Goal: Information Seeking & Learning: Learn about a topic

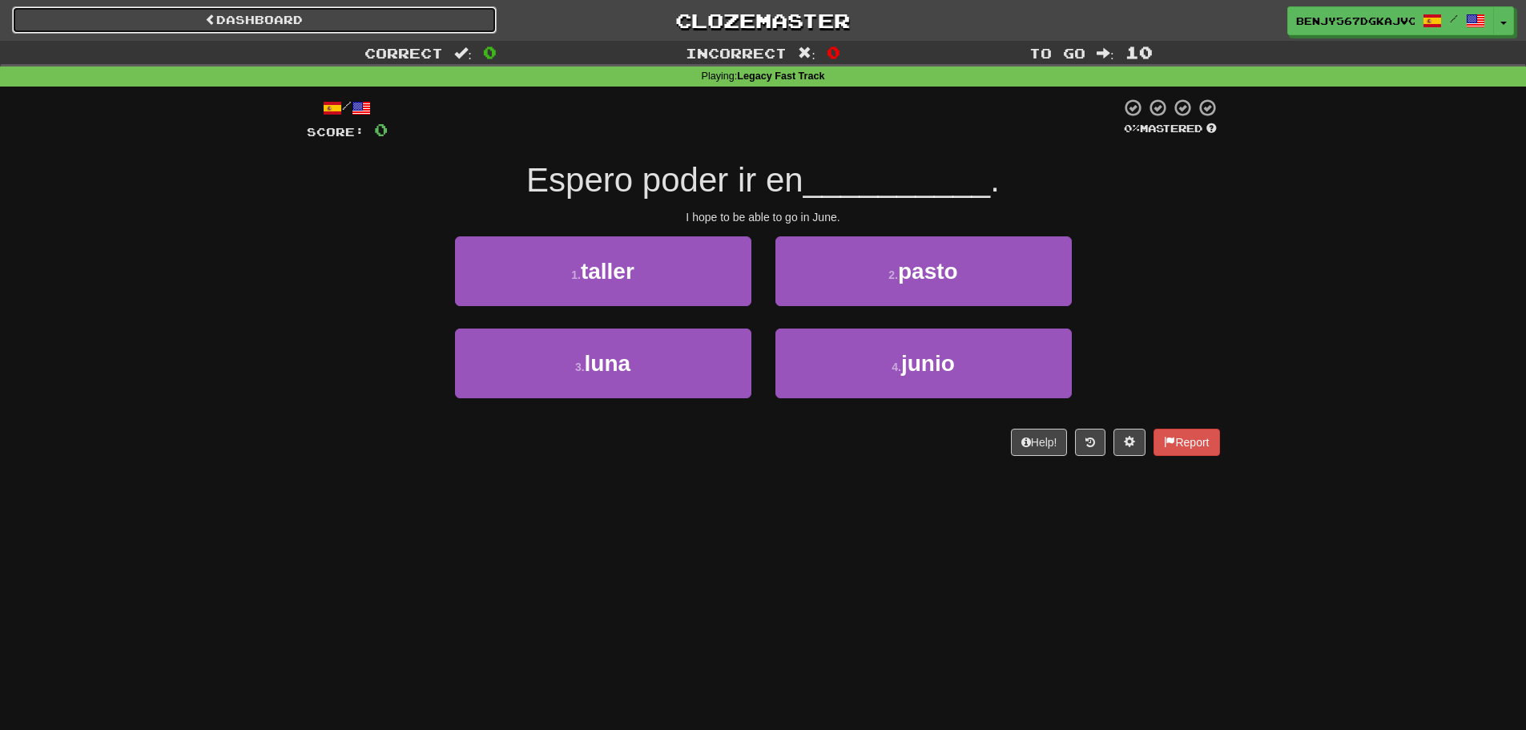
click at [446, 30] on link "Dashboard" at bounding box center [254, 19] width 485 height 27
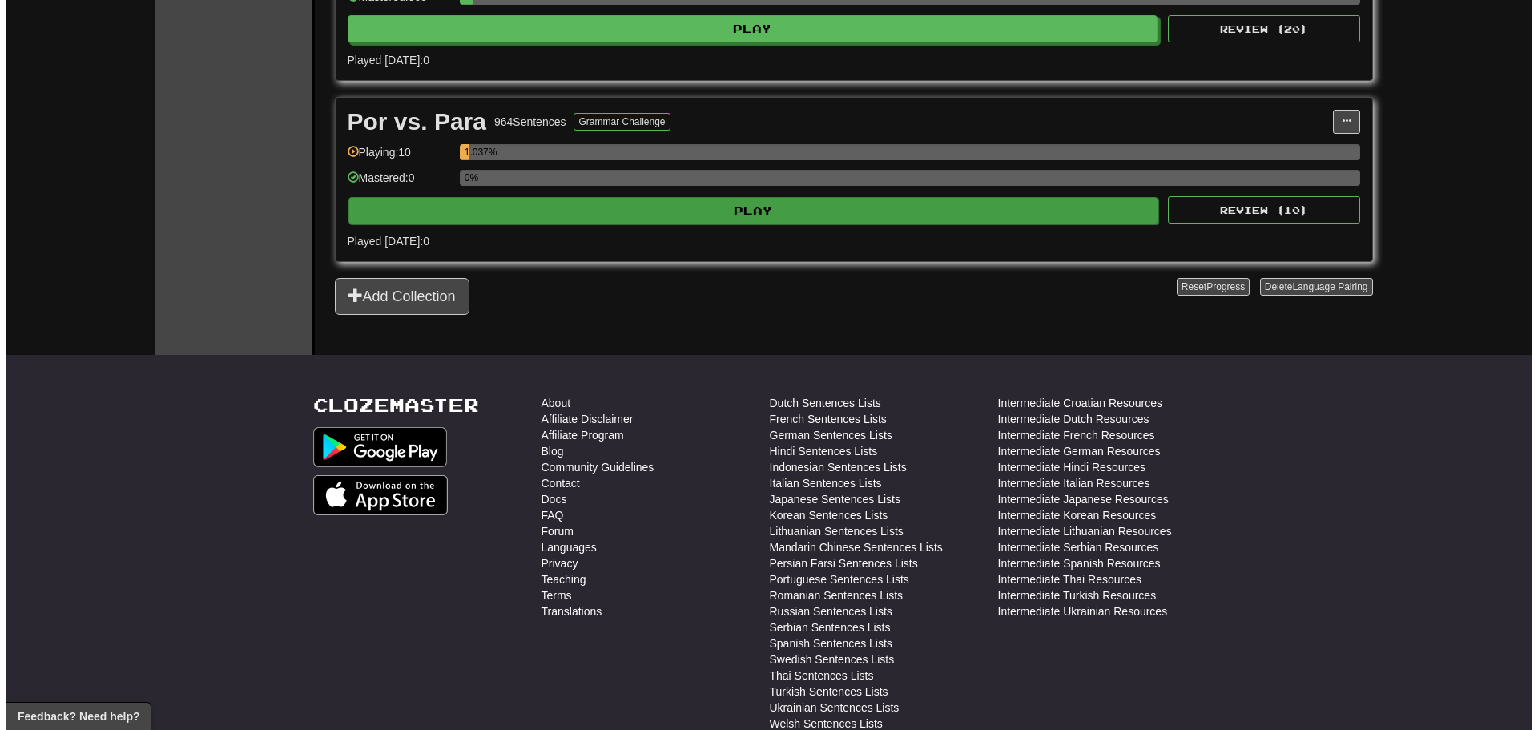
scroll to position [1762, 0]
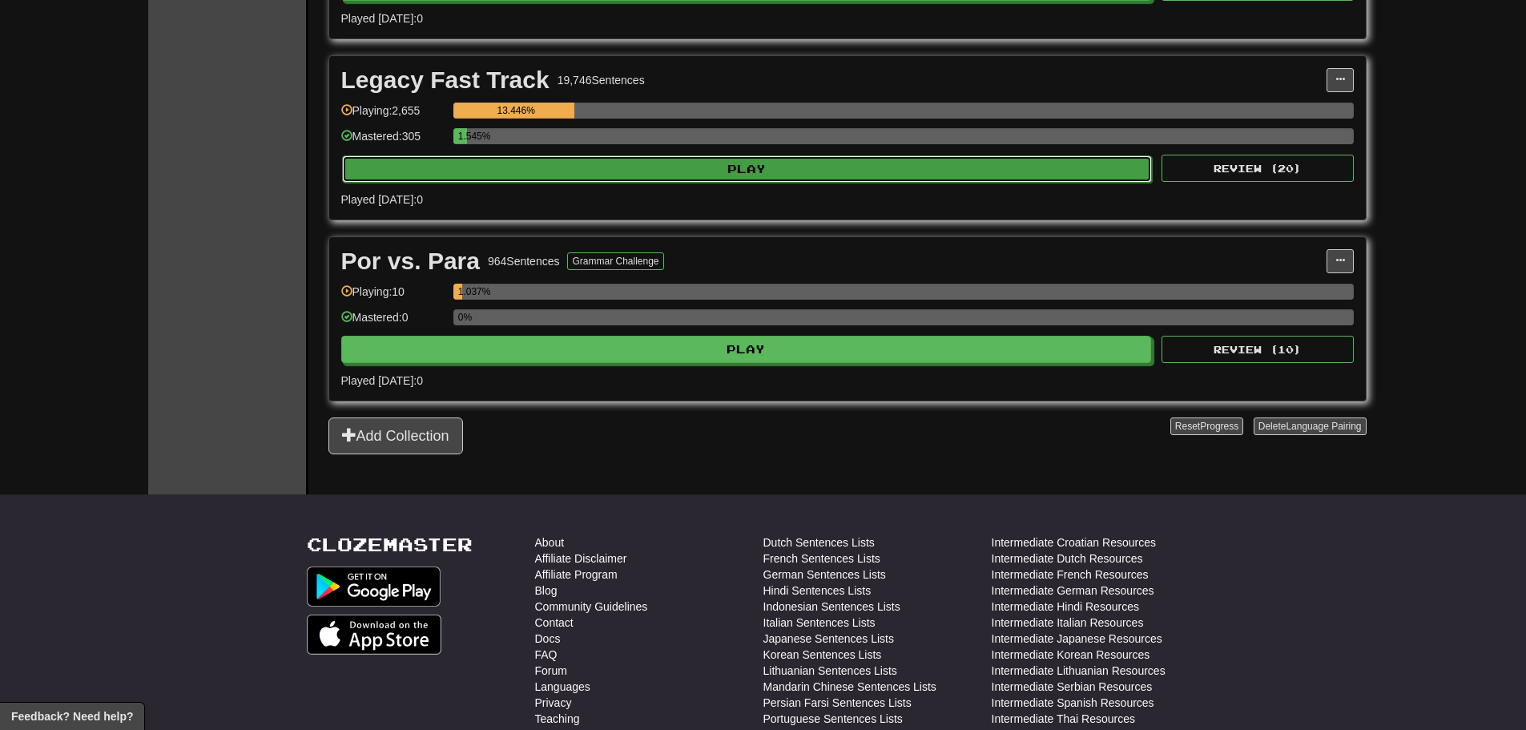
click at [618, 176] on button "Play" at bounding box center [747, 168] width 811 height 27
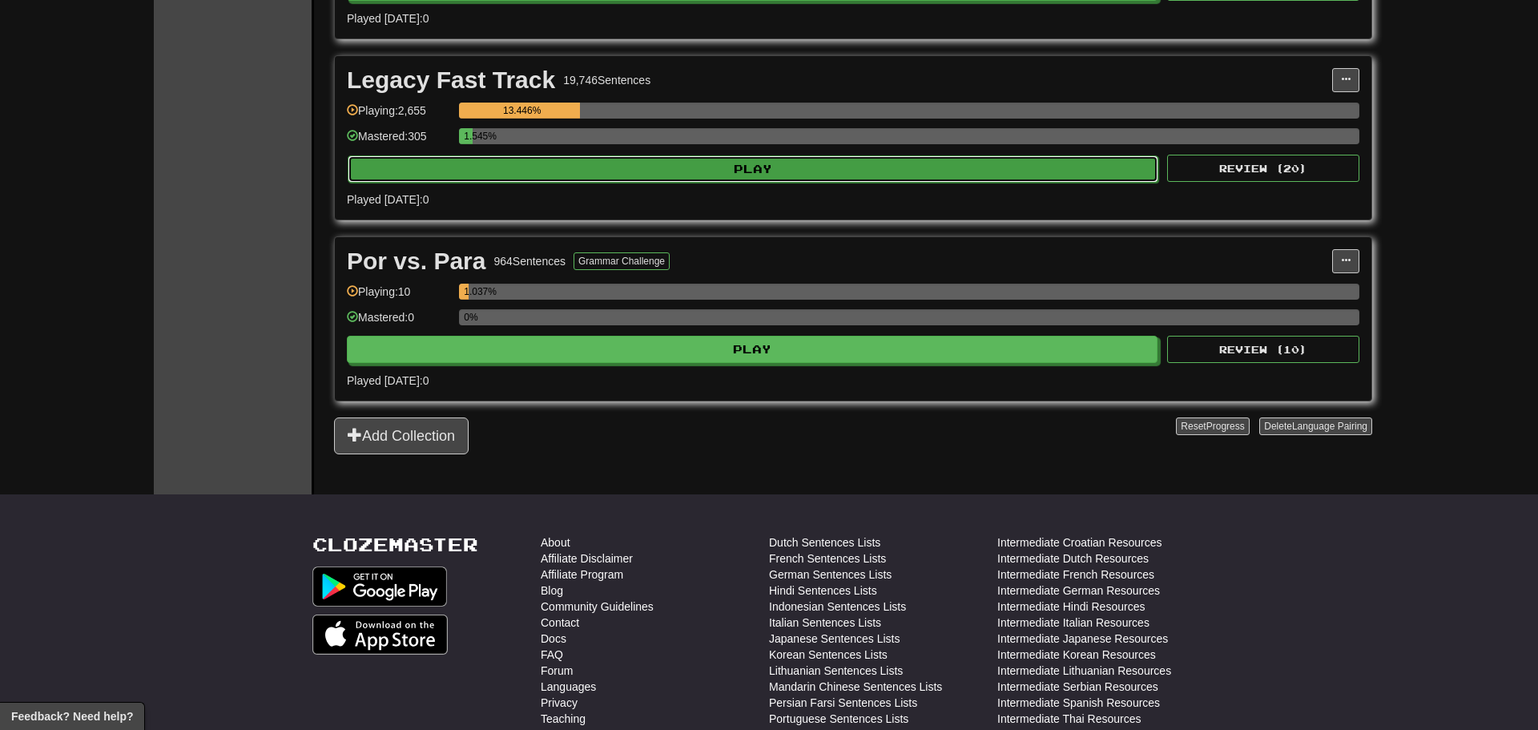
select select "**"
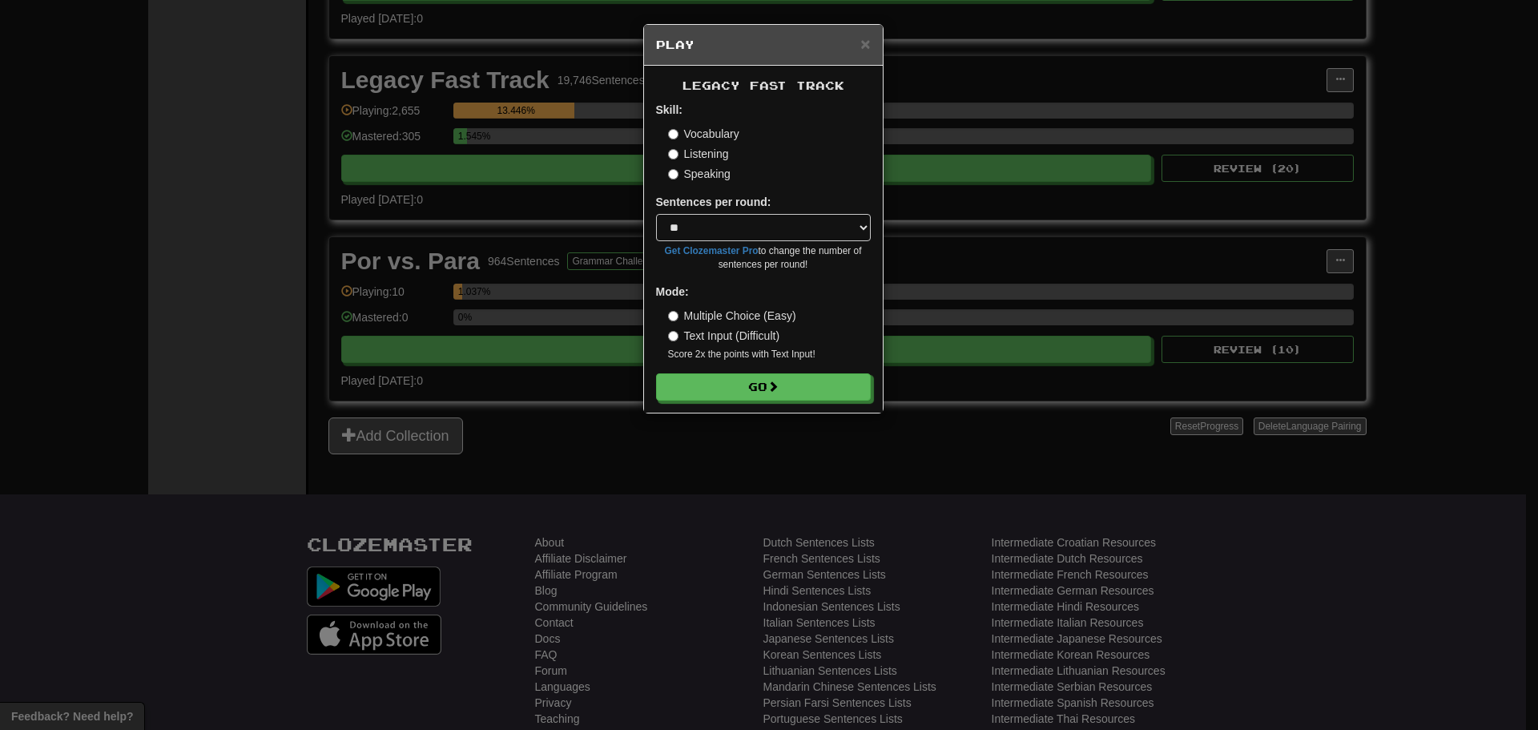
click at [700, 167] on label "Speaking" at bounding box center [699, 174] width 62 height 16
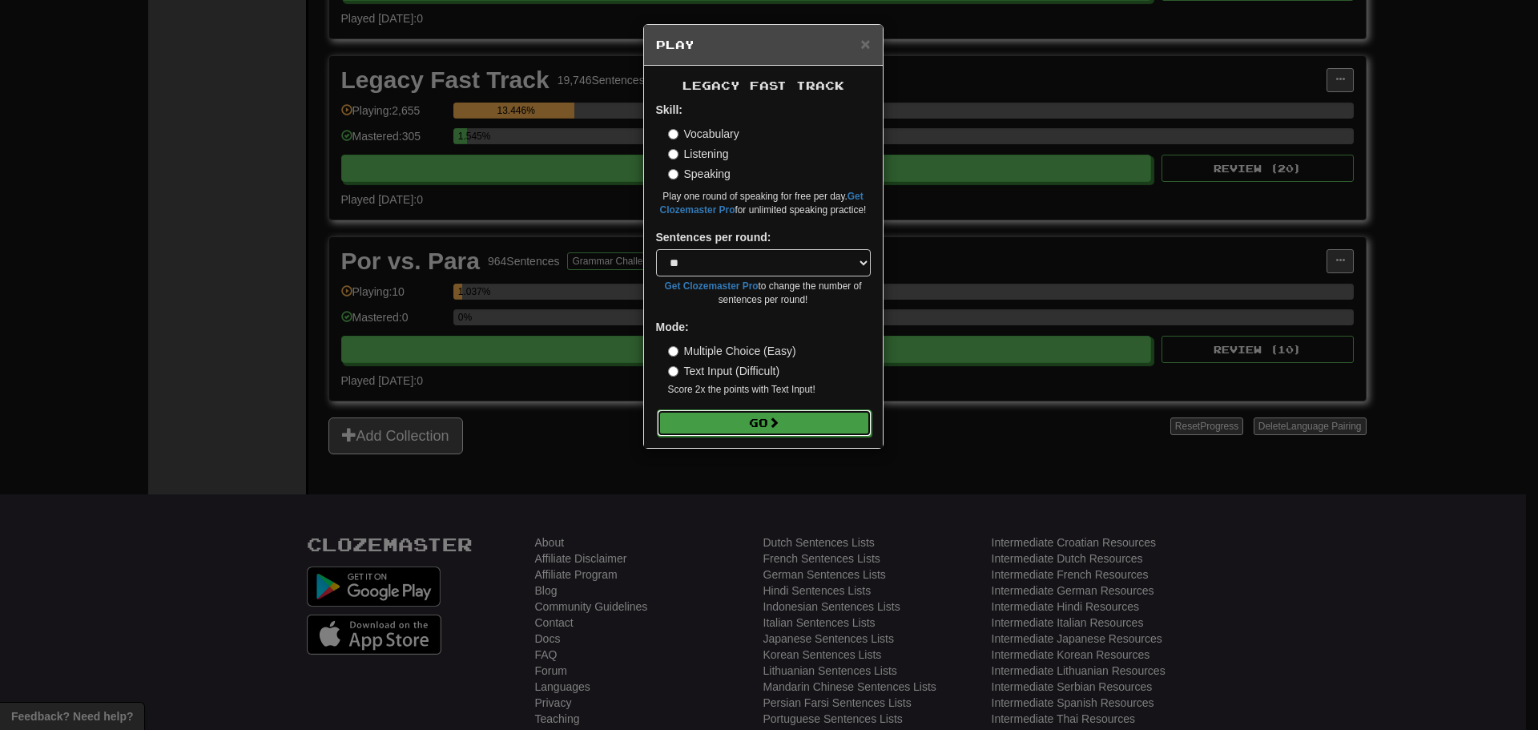
click at [743, 423] on button "Go" at bounding box center [764, 422] width 215 height 27
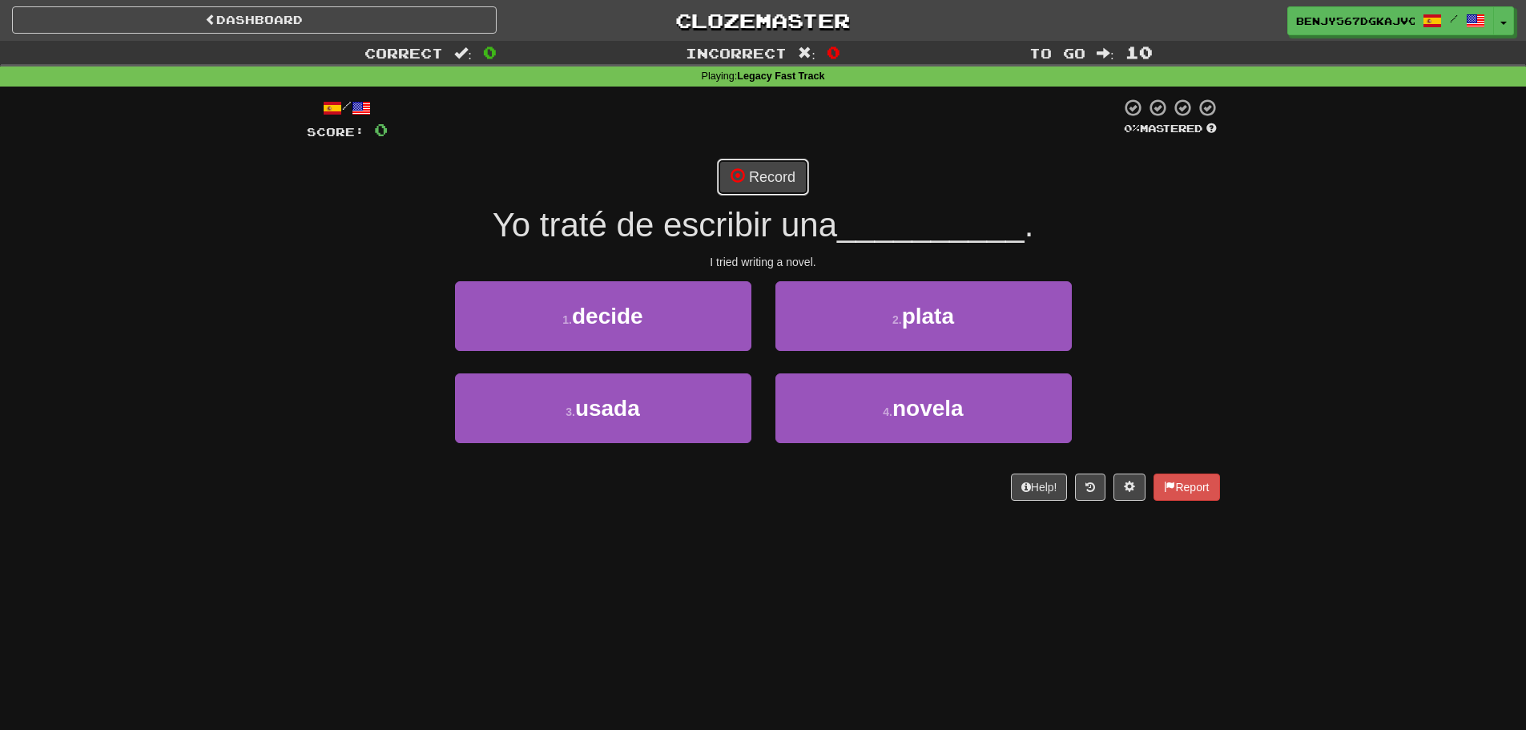
click at [766, 173] on button "Record" at bounding box center [763, 177] width 92 height 37
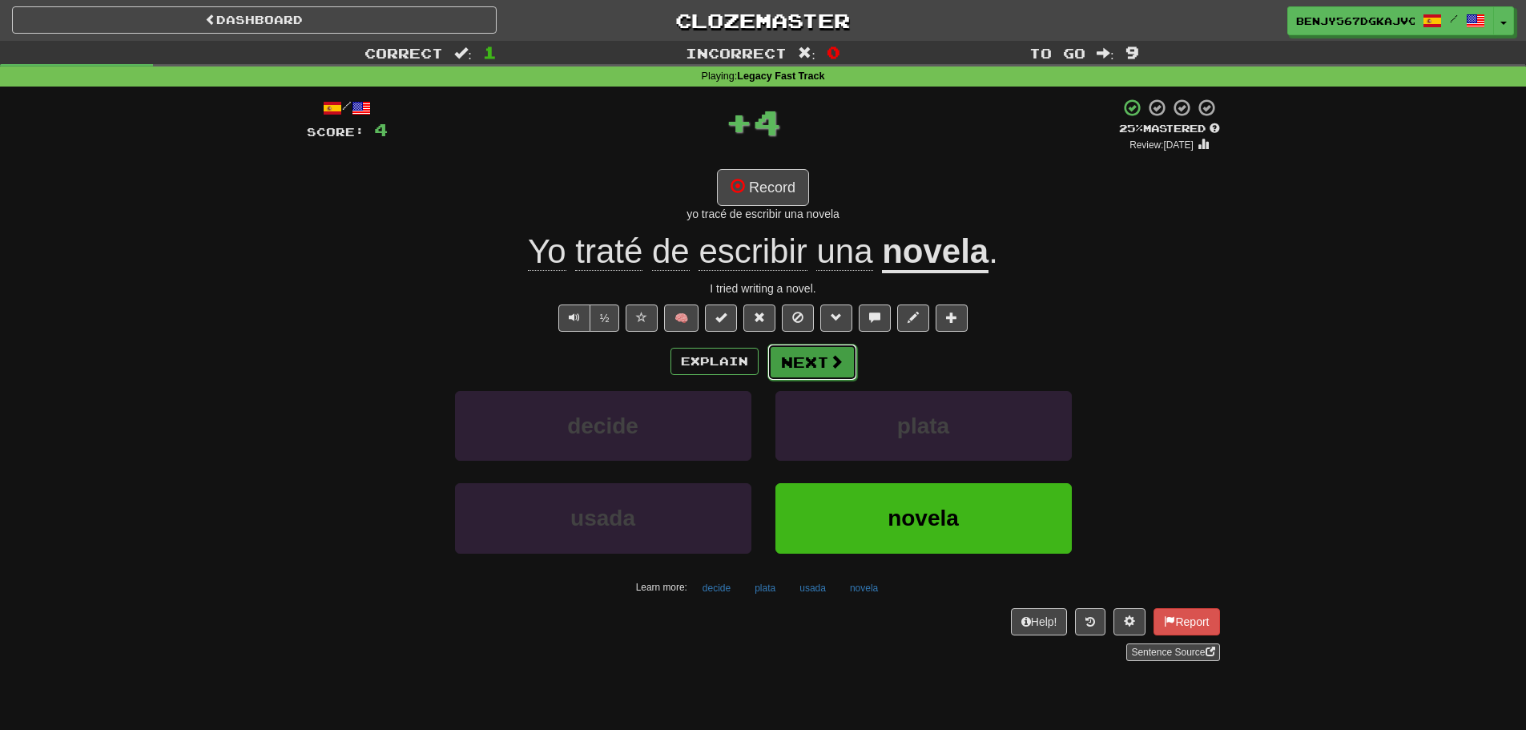
click at [783, 368] on button "Next" at bounding box center [812, 362] width 90 height 37
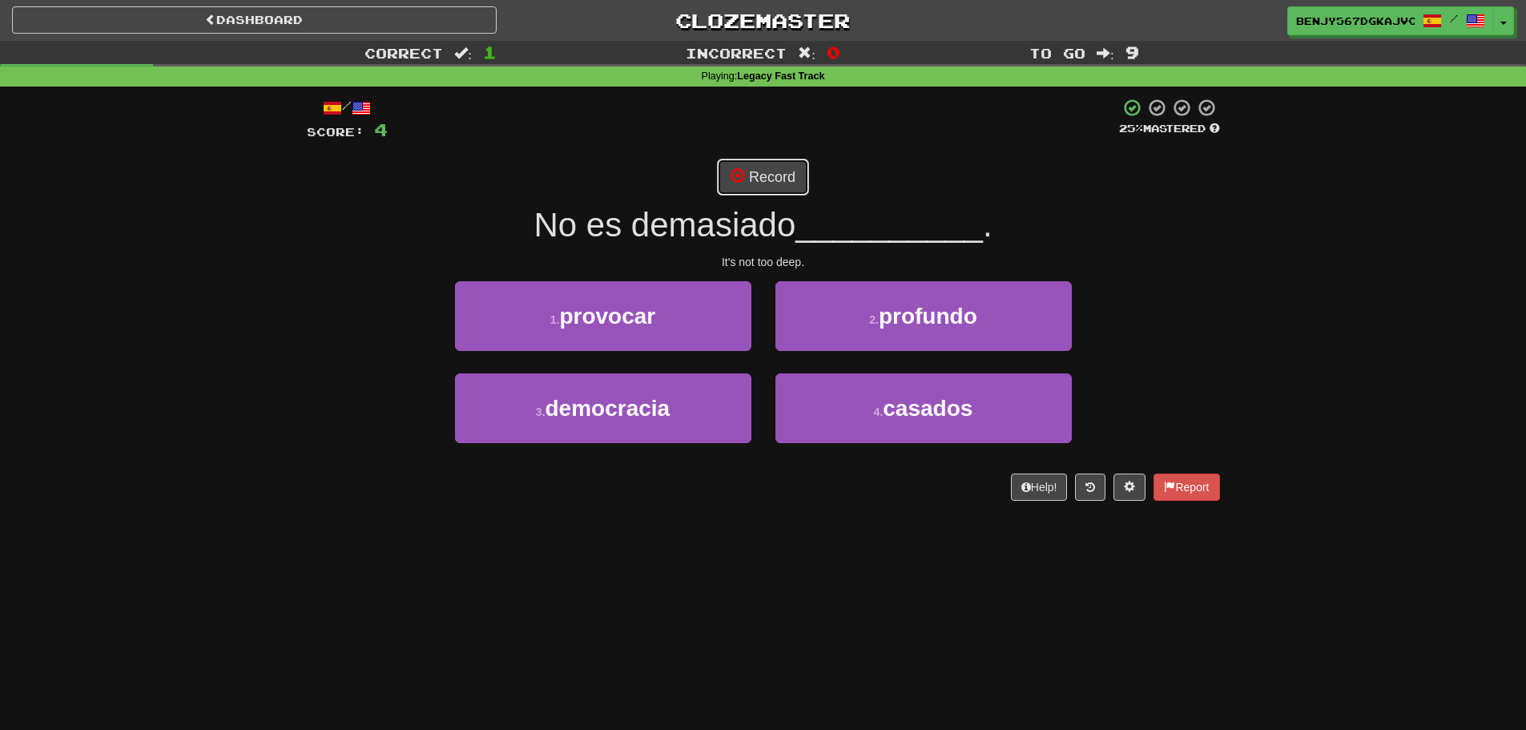
click at [755, 167] on button "Record" at bounding box center [763, 177] width 92 height 37
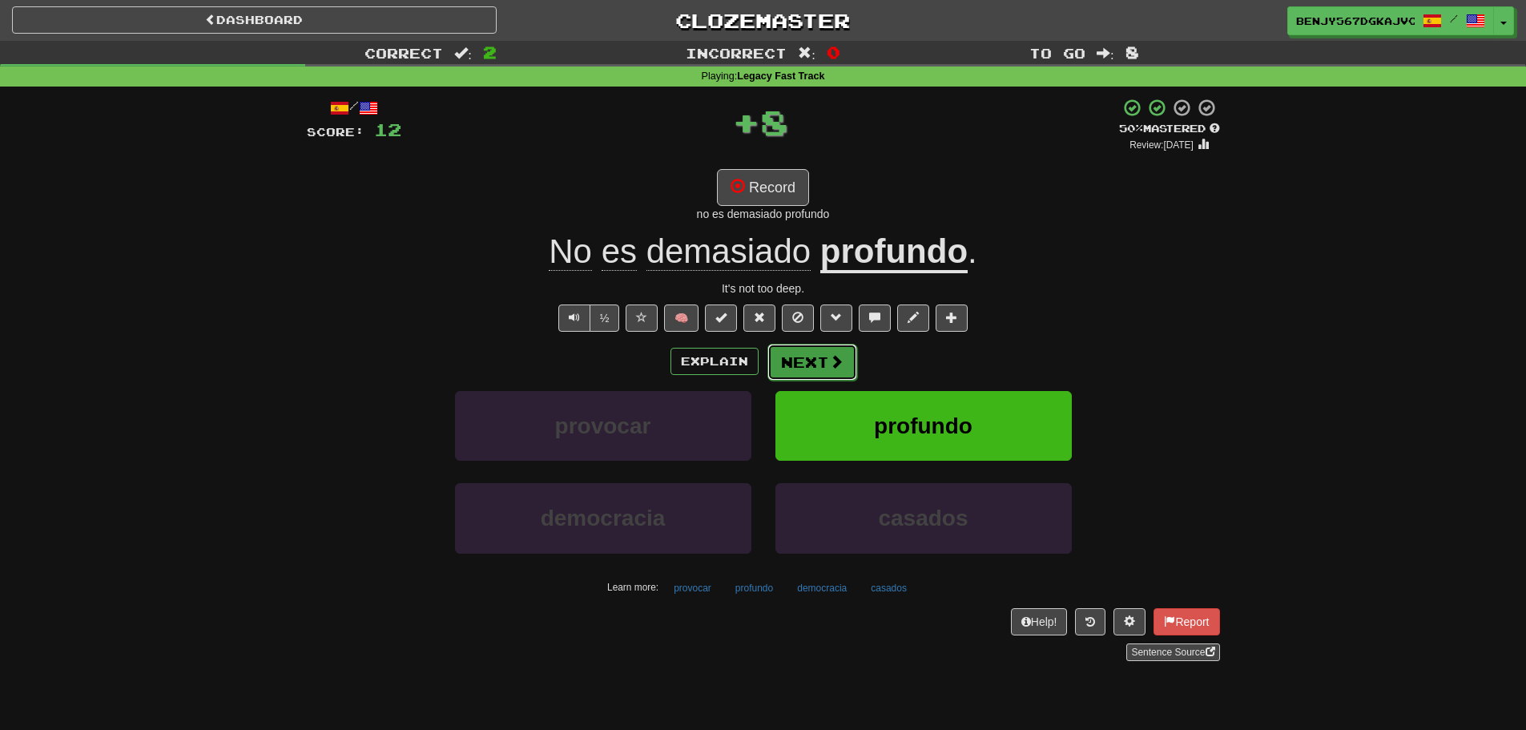
click at [811, 360] on button "Next" at bounding box center [812, 362] width 90 height 37
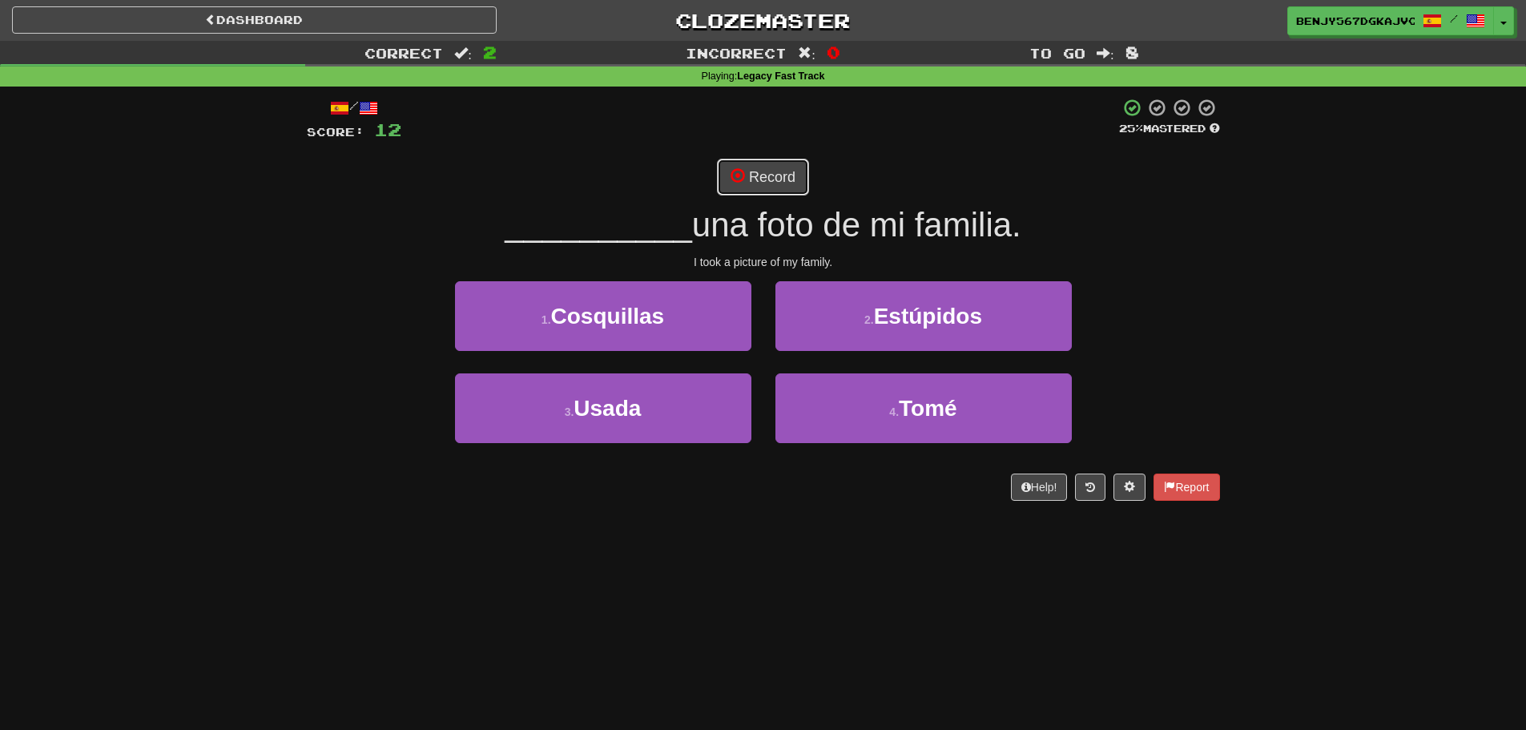
click at [748, 167] on button "Record" at bounding box center [763, 177] width 92 height 37
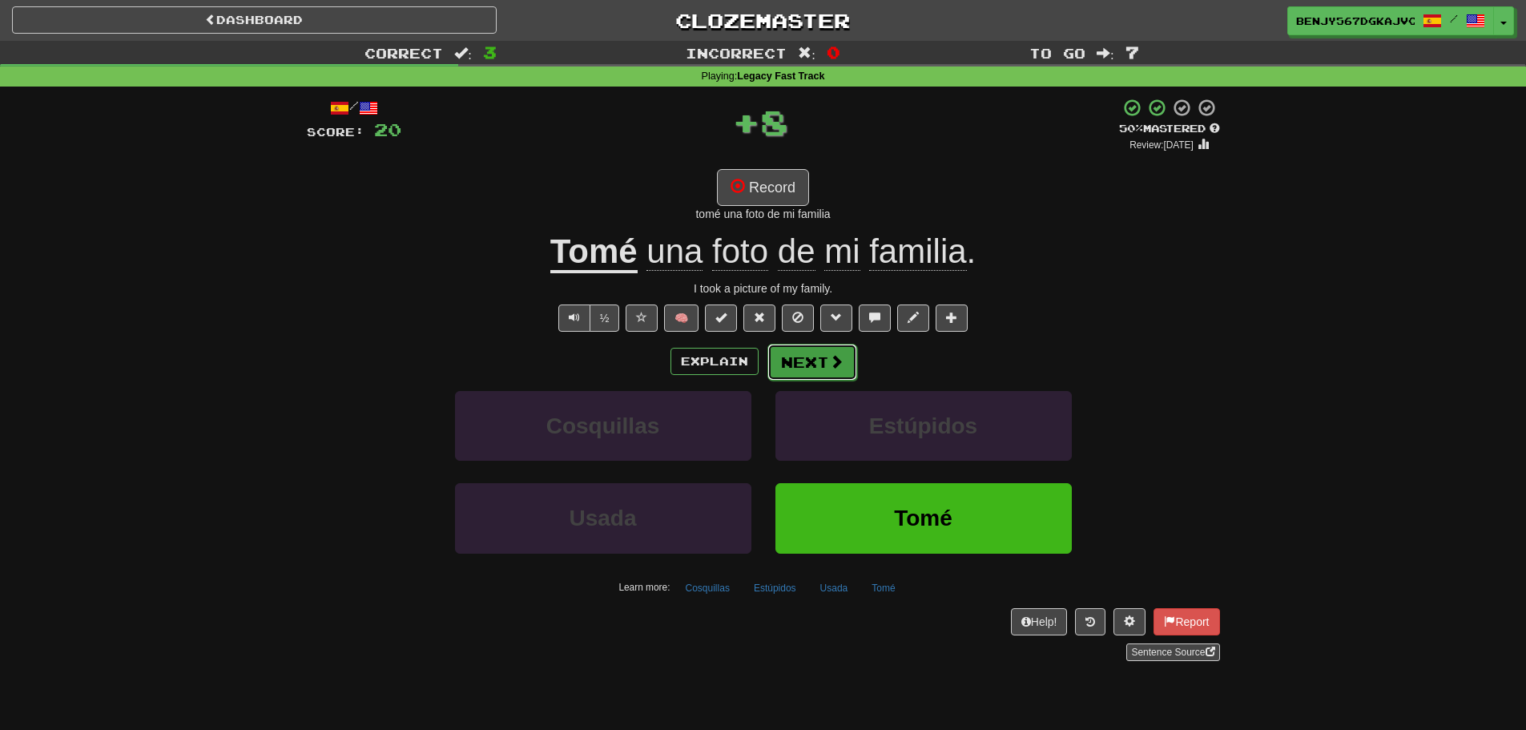
click at [810, 365] on button "Next" at bounding box center [812, 362] width 90 height 37
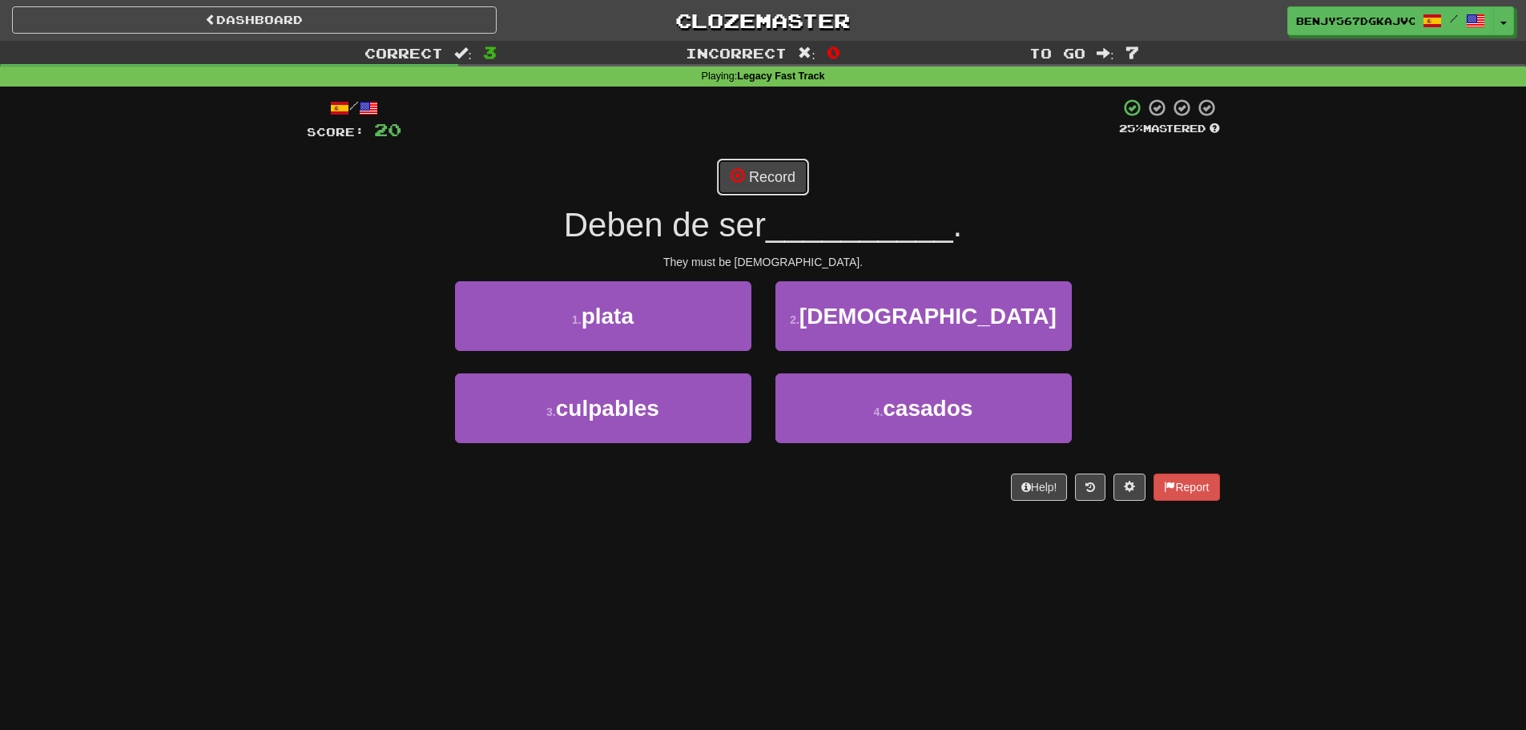
click at [735, 162] on button "Record" at bounding box center [763, 177] width 92 height 37
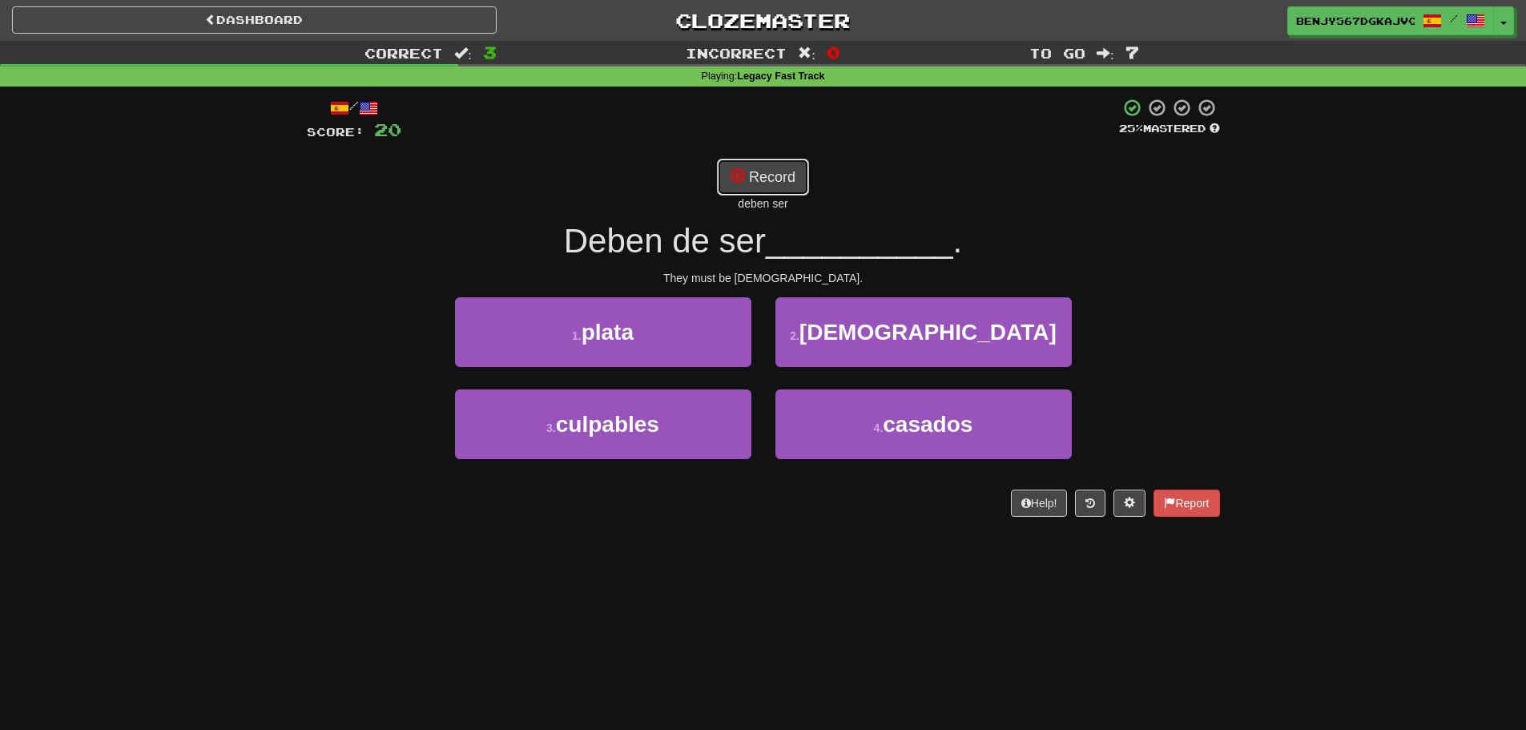
click at [739, 163] on button "Record" at bounding box center [763, 177] width 92 height 37
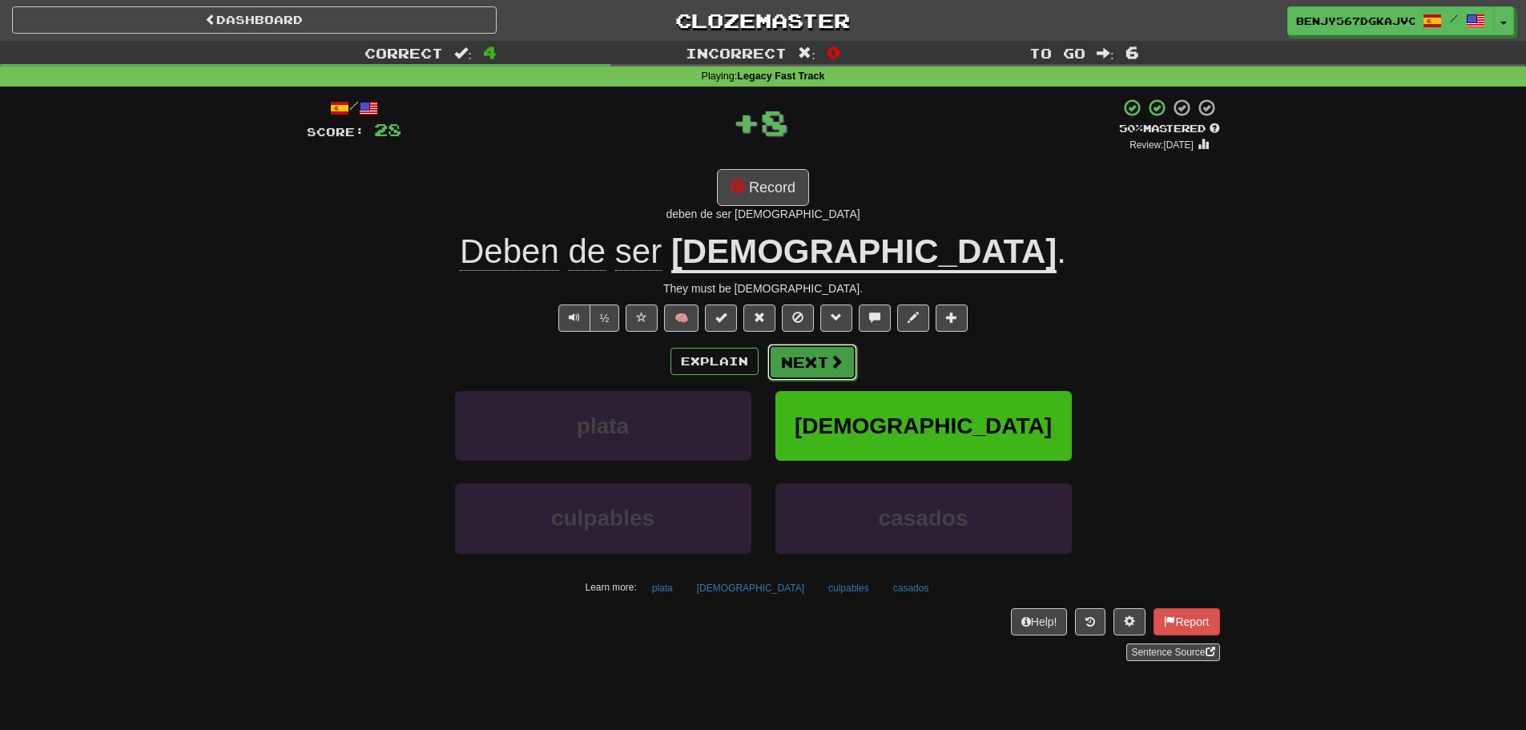
click at [810, 364] on button "Next" at bounding box center [812, 362] width 90 height 37
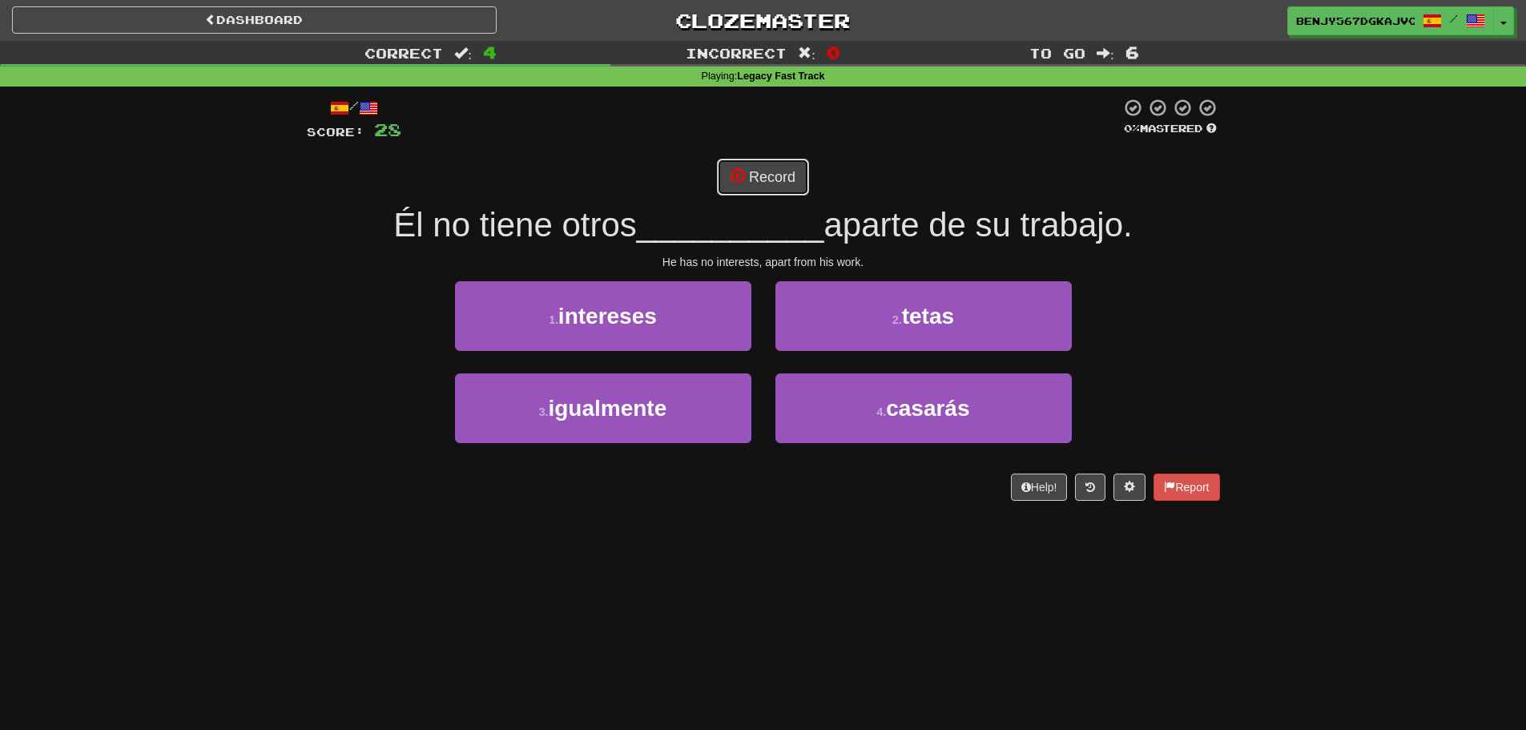
click at [770, 171] on button "Record" at bounding box center [763, 177] width 92 height 37
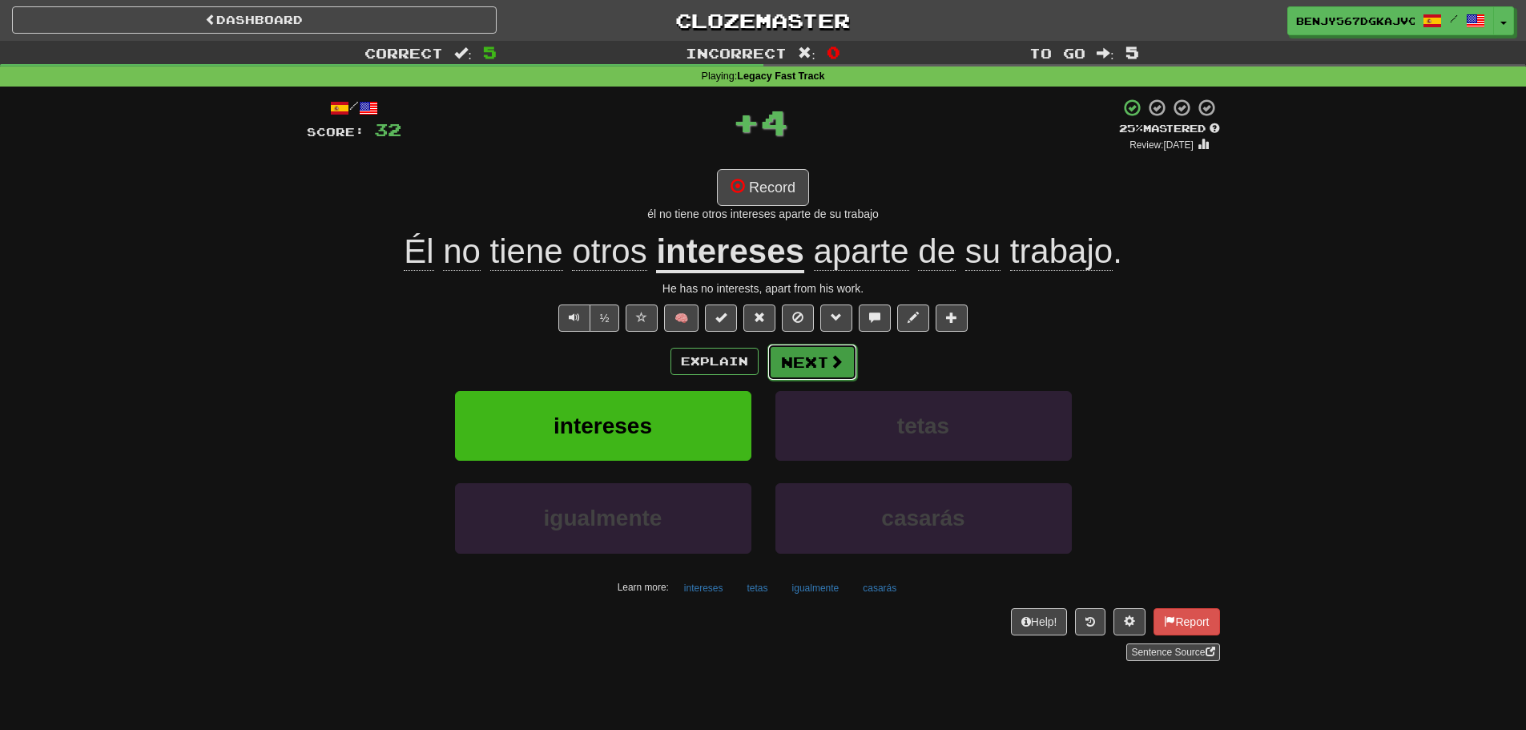
click at [808, 353] on button "Next" at bounding box center [812, 362] width 90 height 37
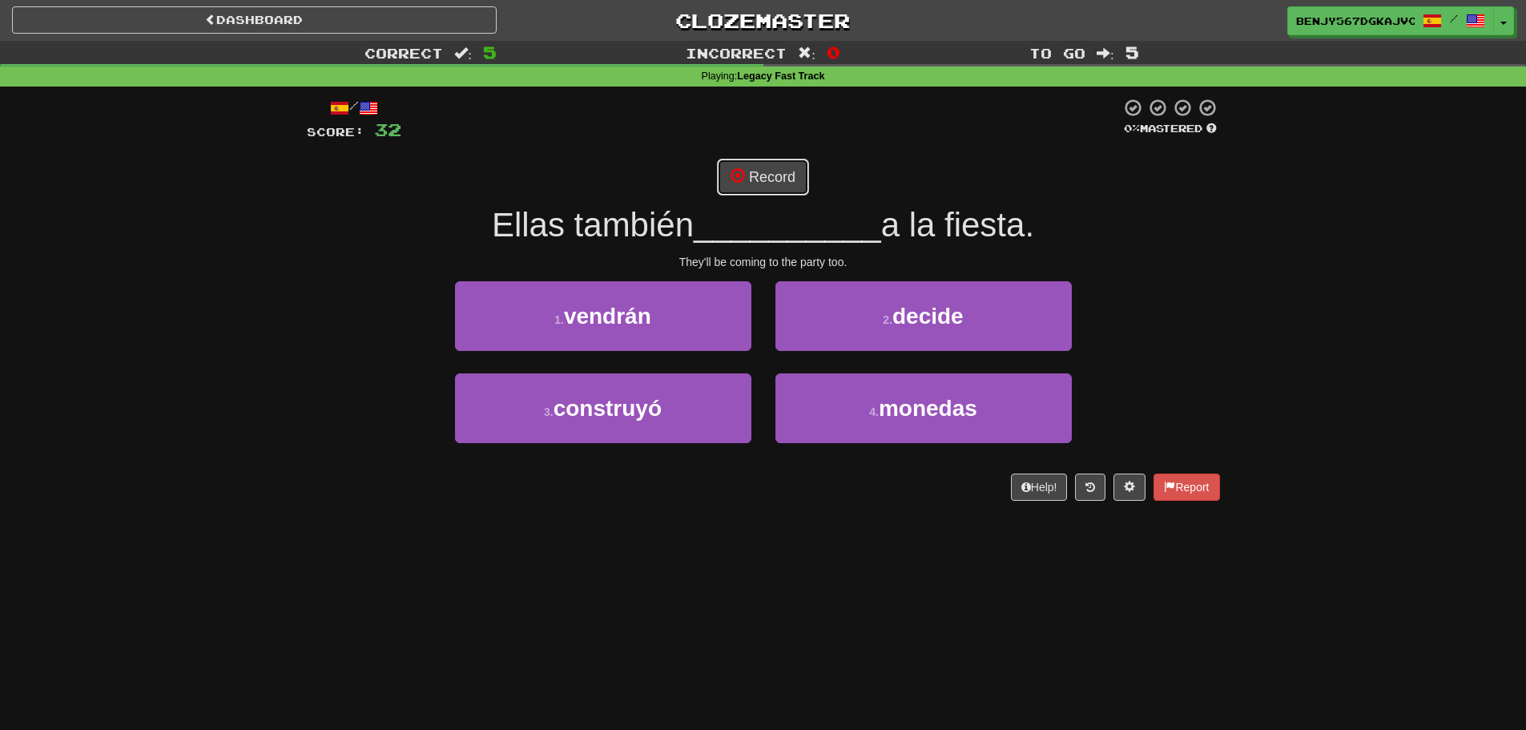
click at [755, 168] on button "Record" at bounding box center [763, 177] width 92 height 37
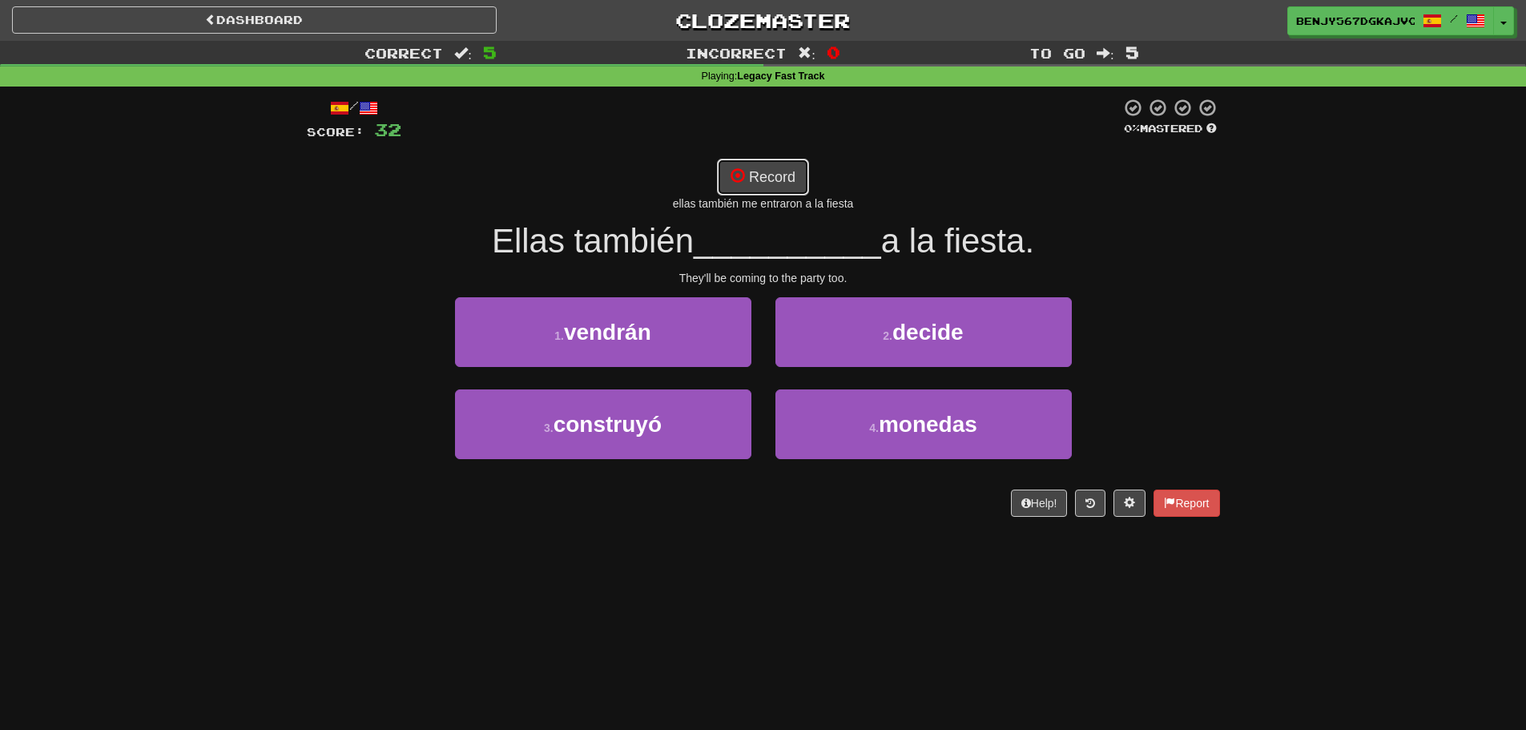
click at [744, 166] on button "Record" at bounding box center [763, 177] width 92 height 37
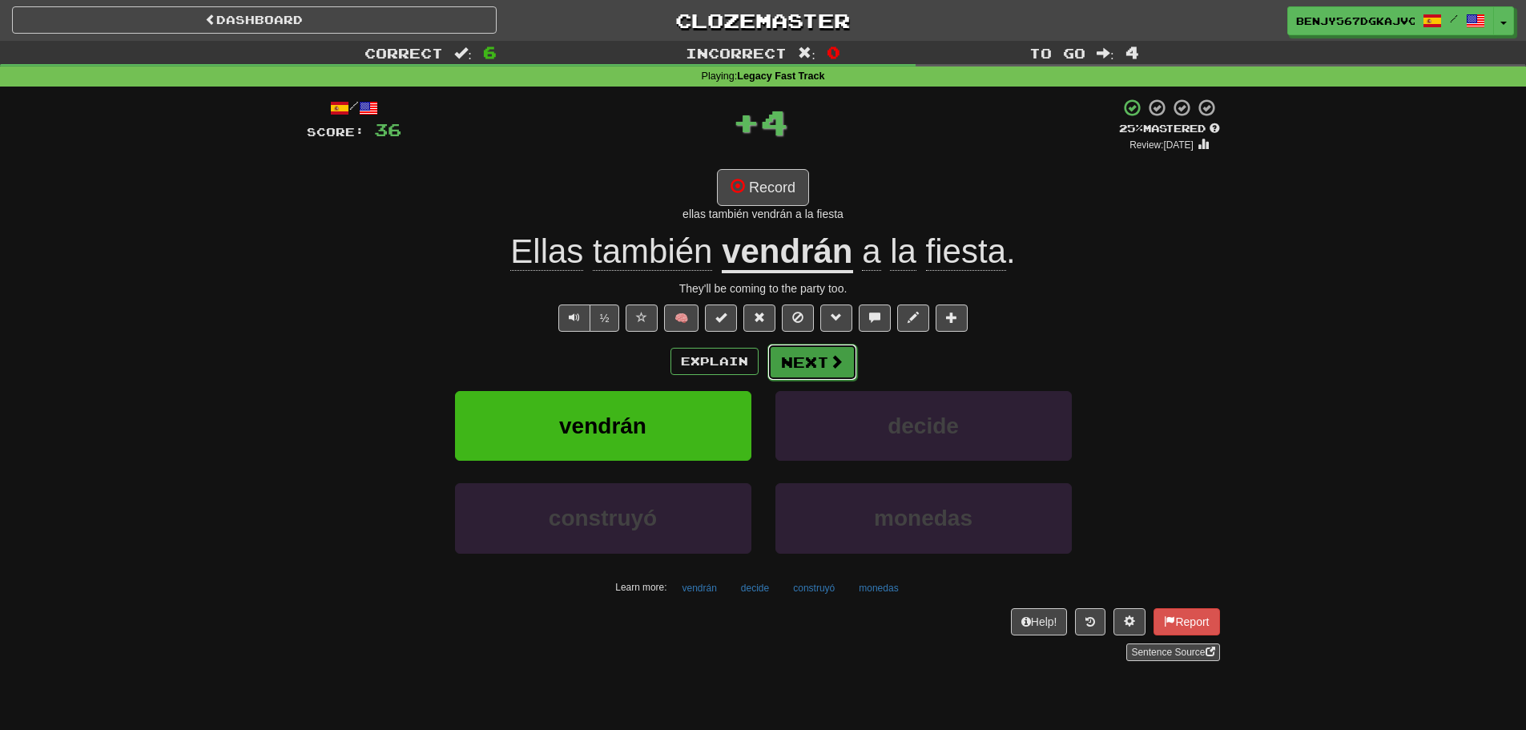
click at [794, 363] on button "Next" at bounding box center [812, 362] width 90 height 37
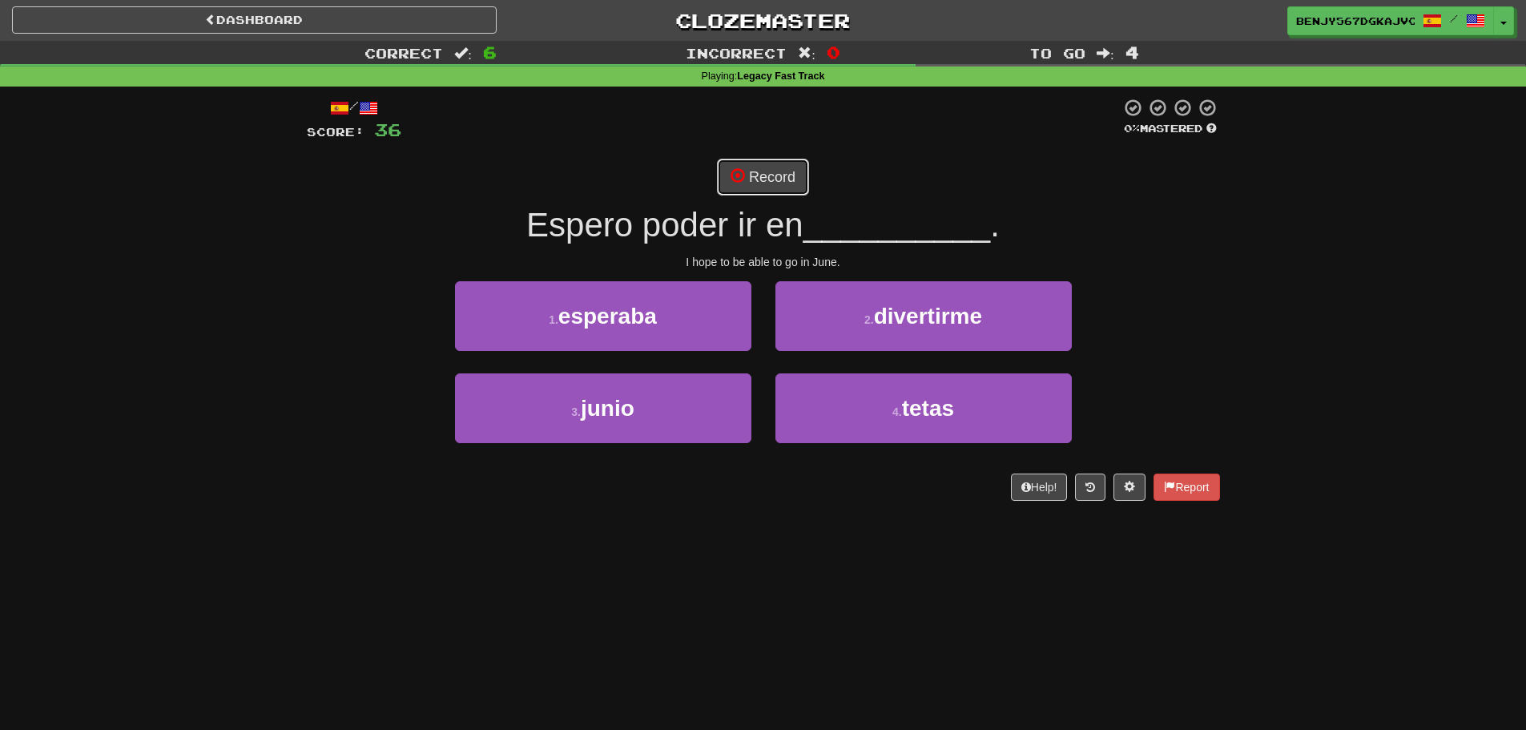
click at [763, 183] on button "Record" at bounding box center [763, 177] width 92 height 37
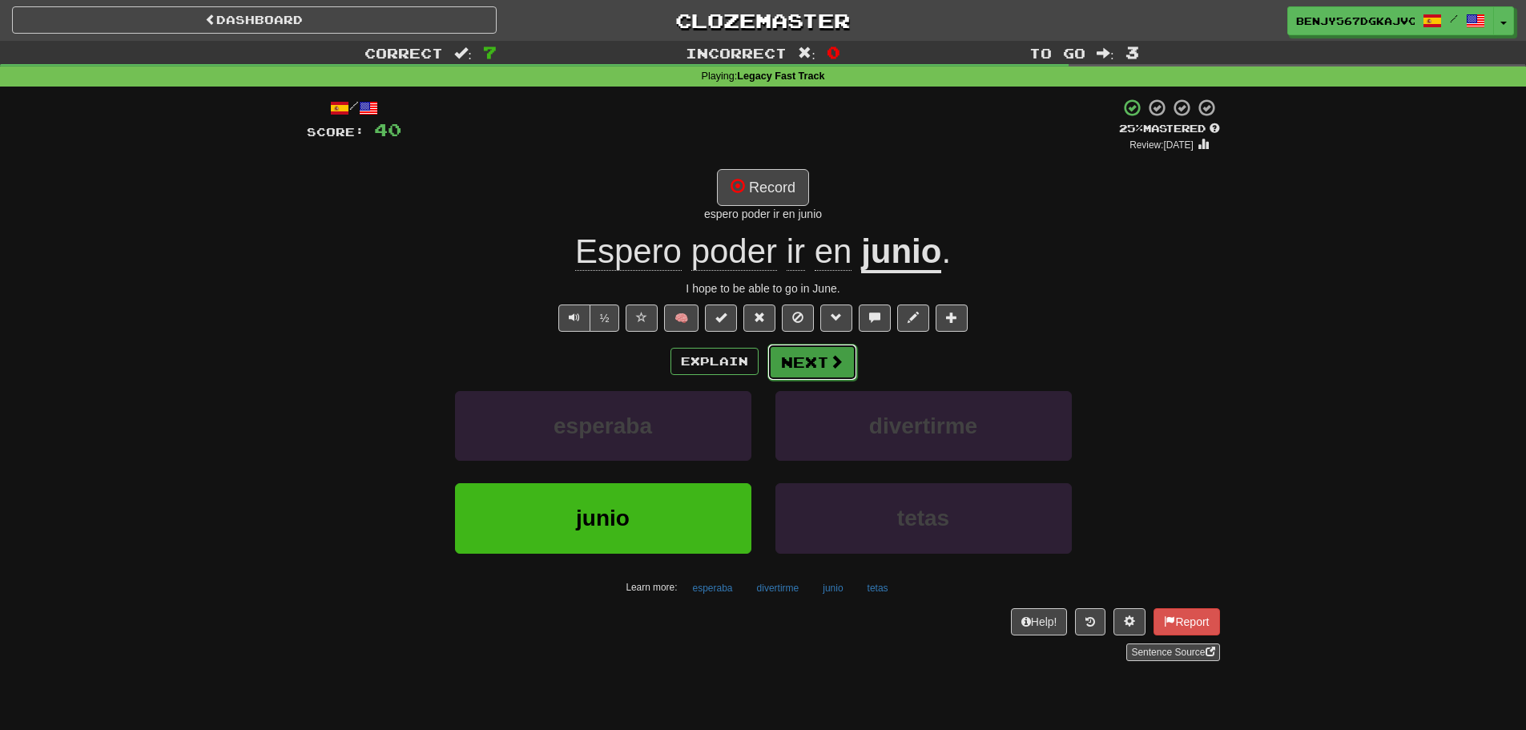
click at [826, 364] on button "Next" at bounding box center [812, 362] width 90 height 37
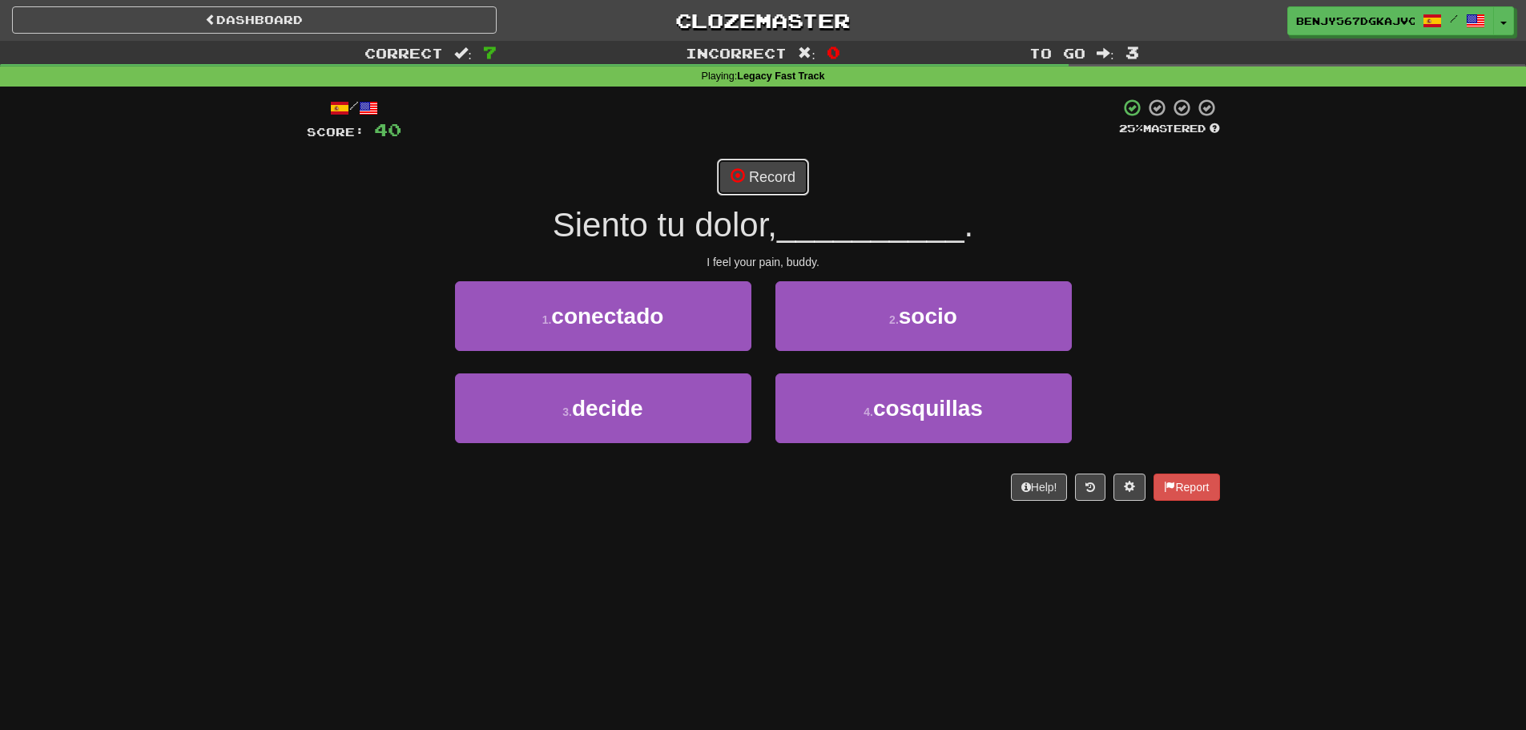
click at [761, 169] on button "Record" at bounding box center [763, 177] width 92 height 37
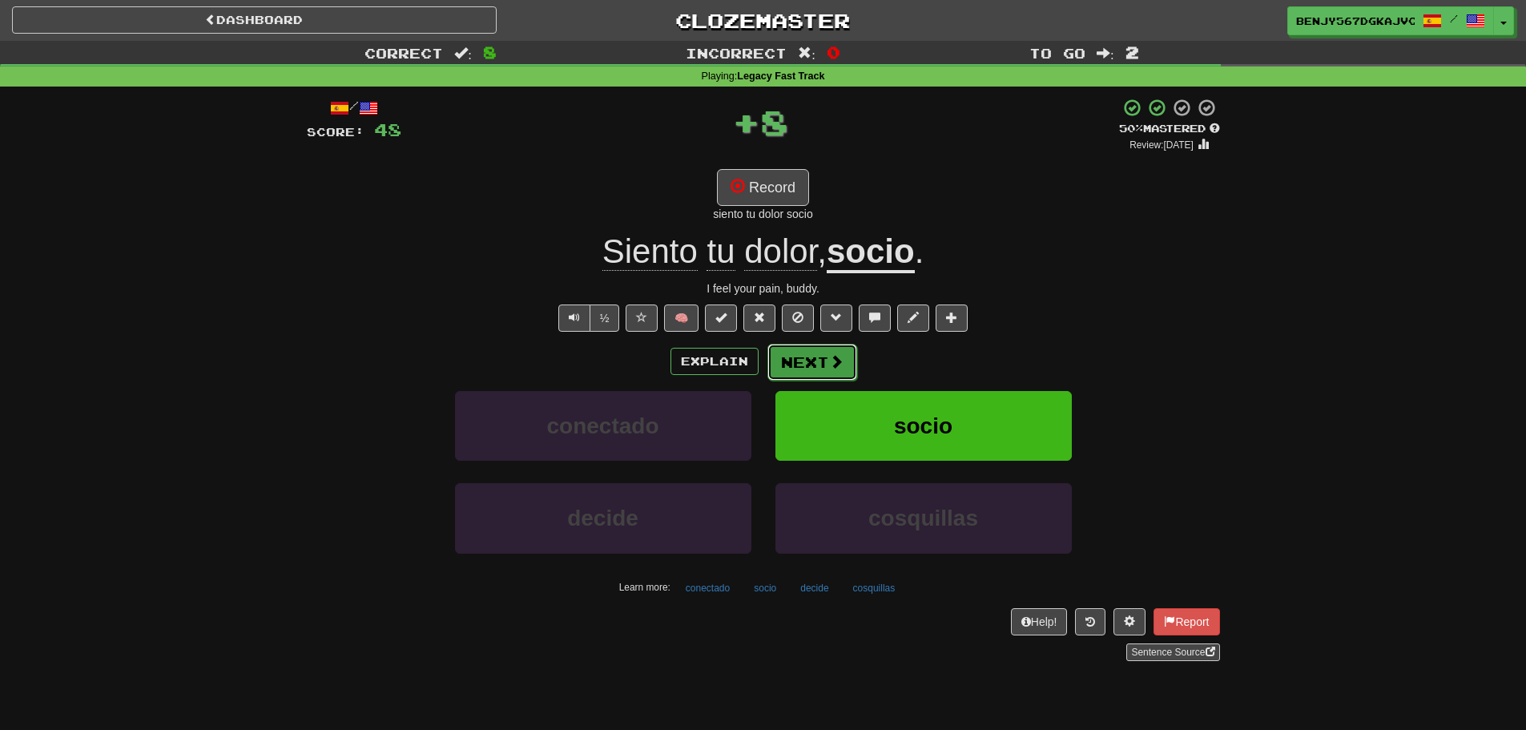
click at [808, 363] on button "Next" at bounding box center [812, 362] width 90 height 37
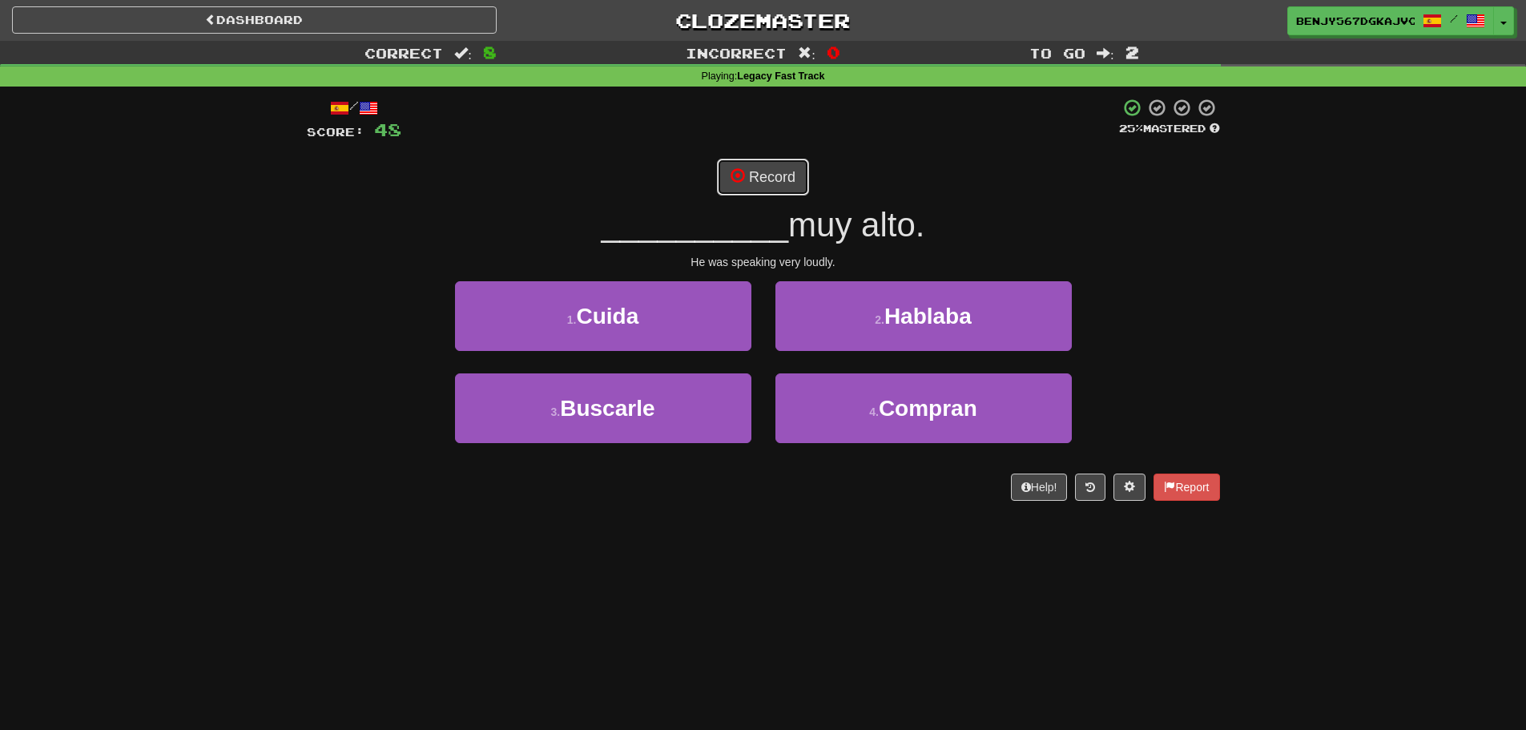
click at [790, 164] on button "Record" at bounding box center [763, 177] width 92 height 37
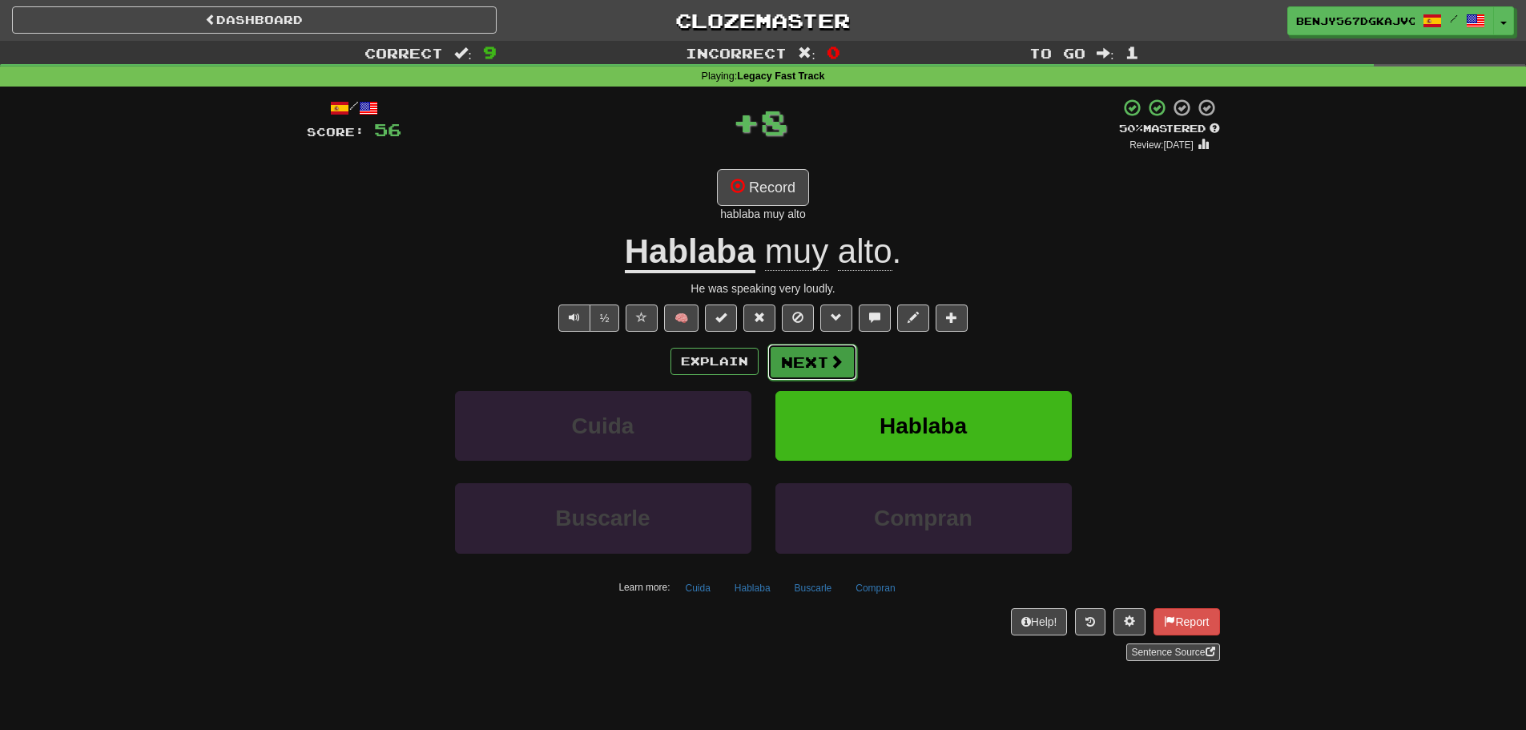
click at [837, 360] on span at bounding box center [836, 361] width 14 height 14
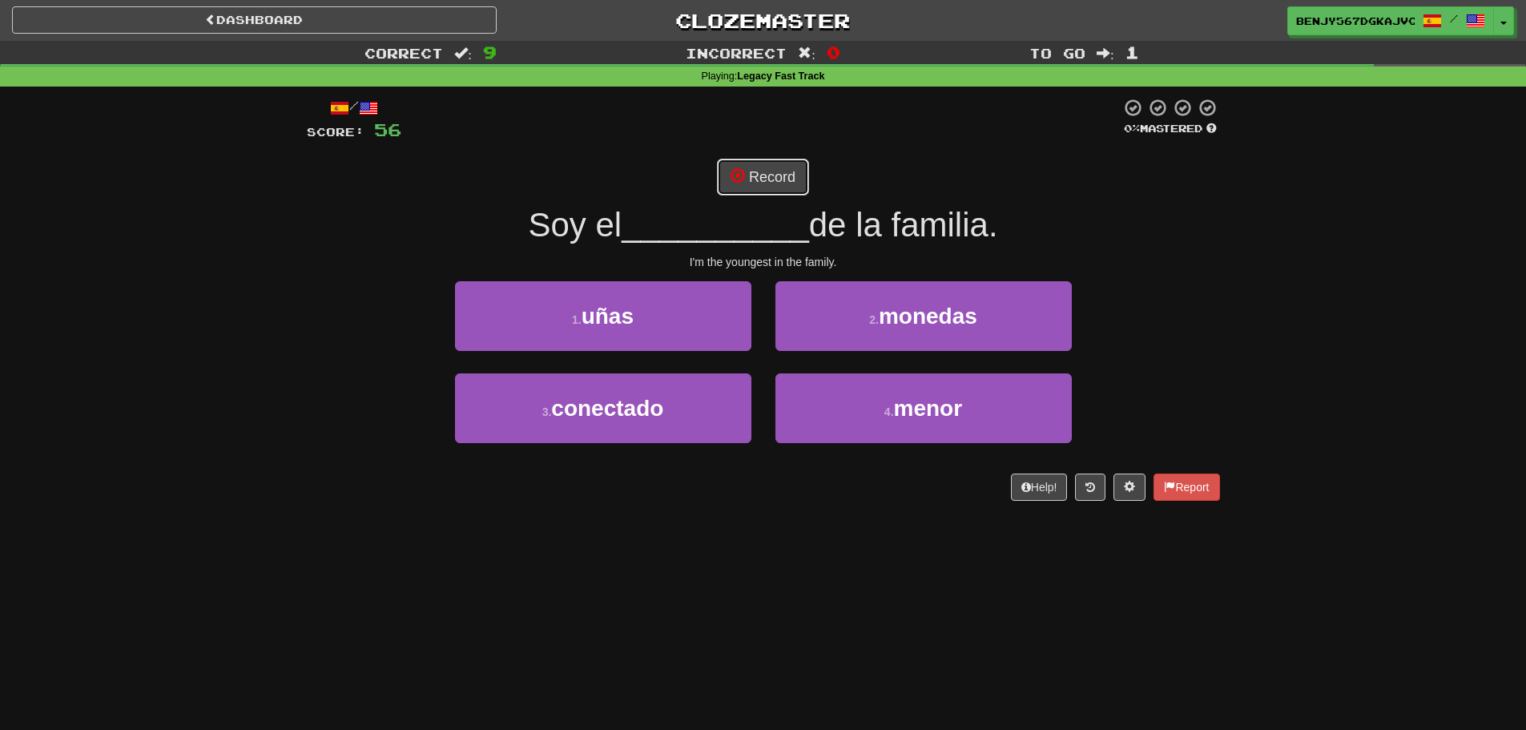
click at [772, 174] on button "Record" at bounding box center [763, 177] width 92 height 37
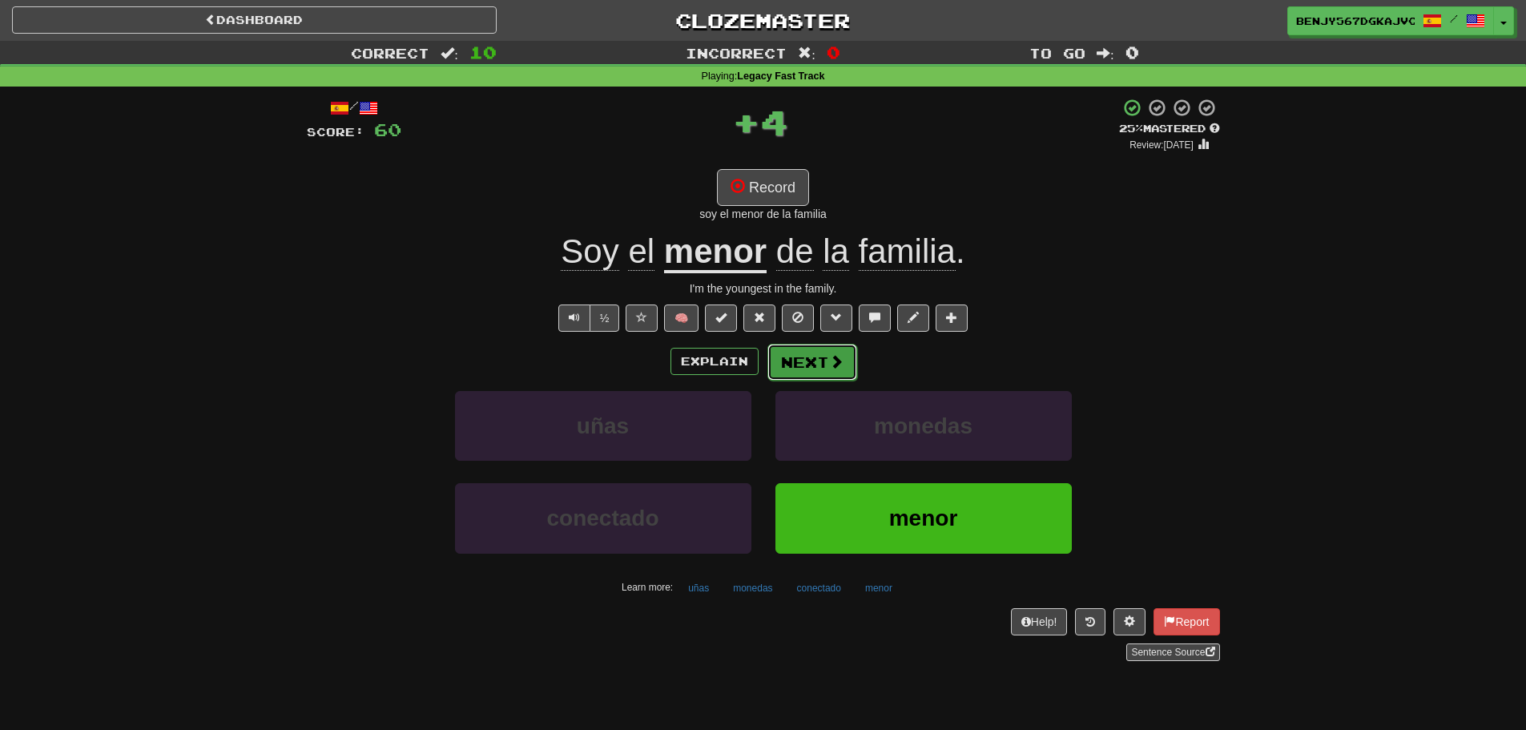
click at [808, 352] on button "Next" at bounding box center [812, 362] width 90 height 37
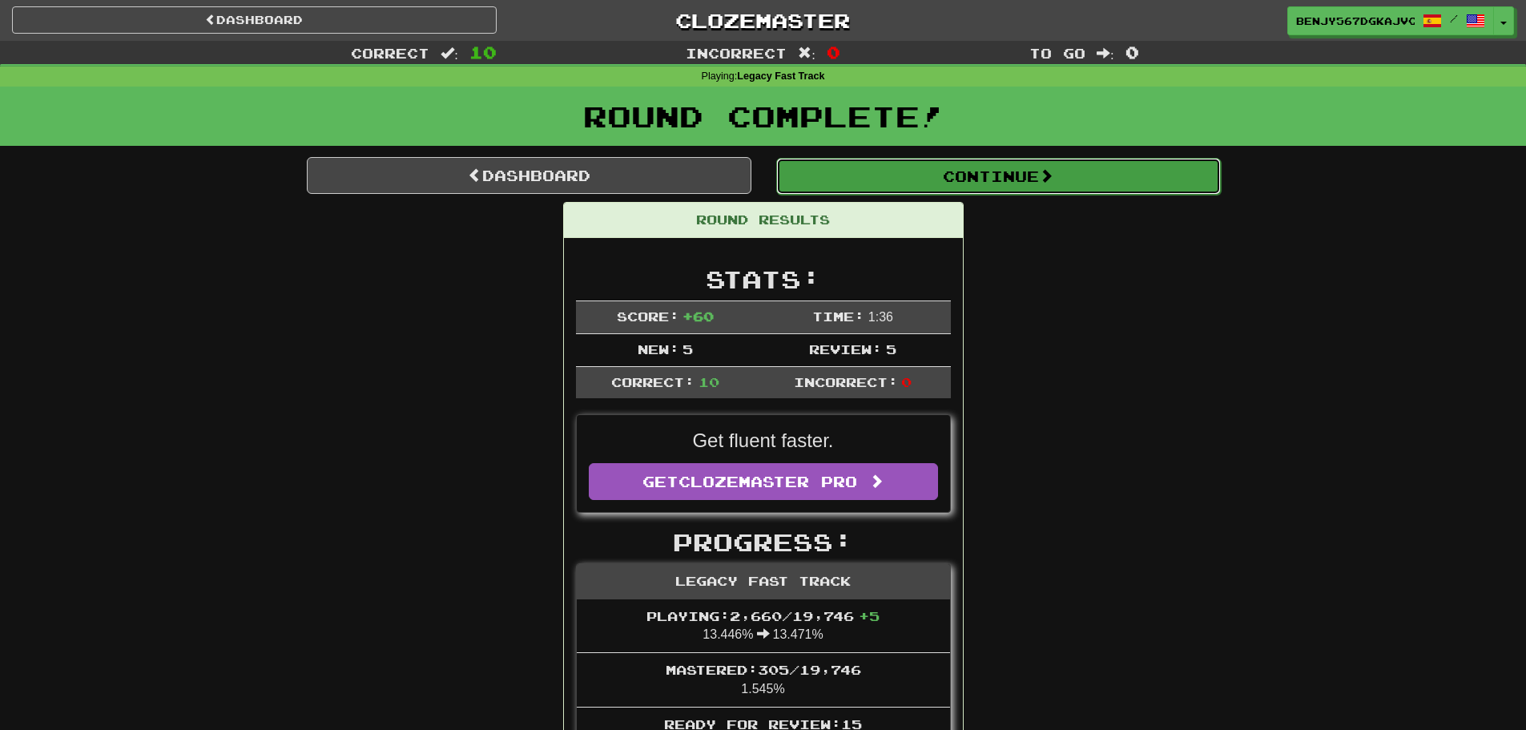
click at [879, 187] on button "Continue" at bounding box center [998, 176] width 445 height 37
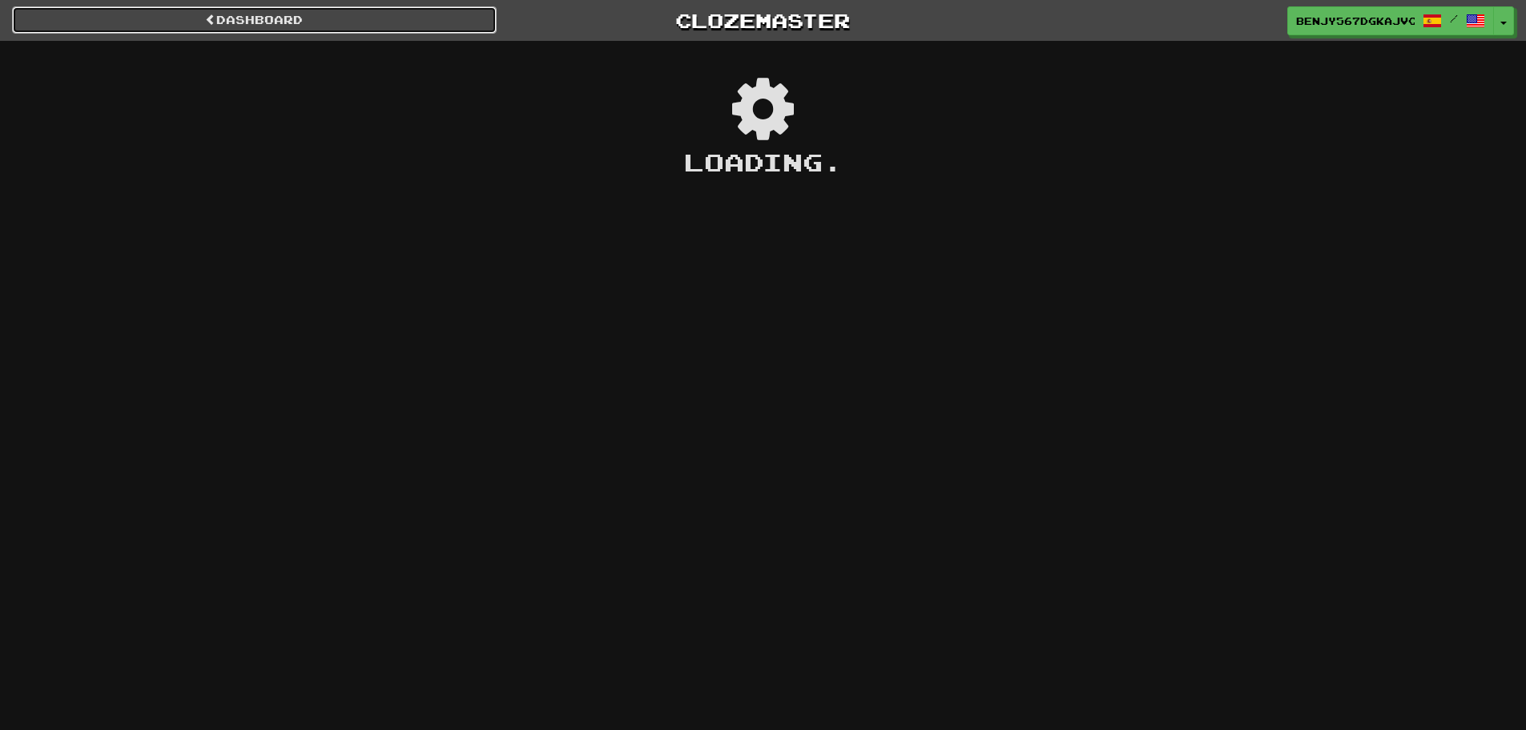
click at [307, 24] on link "Dashboard" at bounding box center [254, 19] width 485 height 27
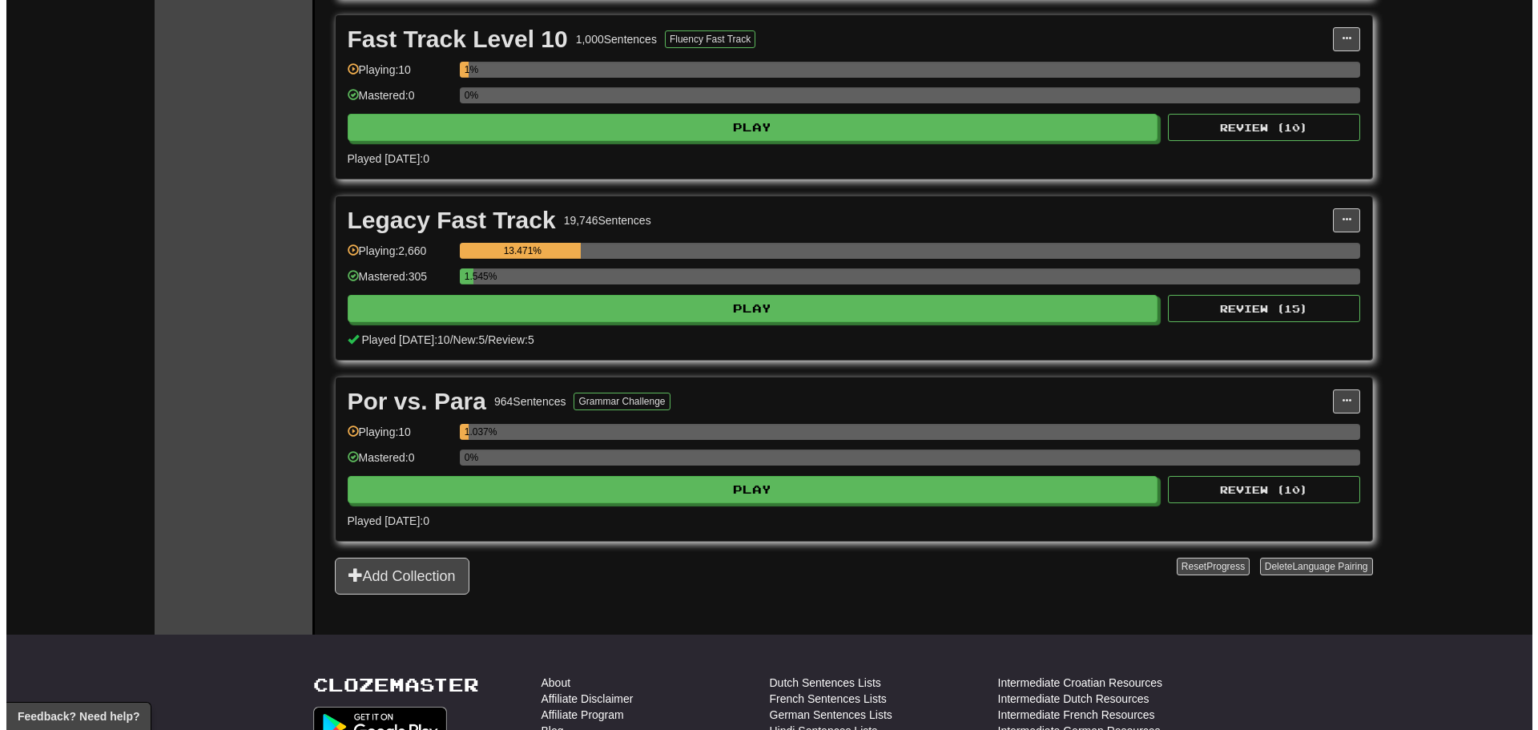
scroll to position [1842, 0]
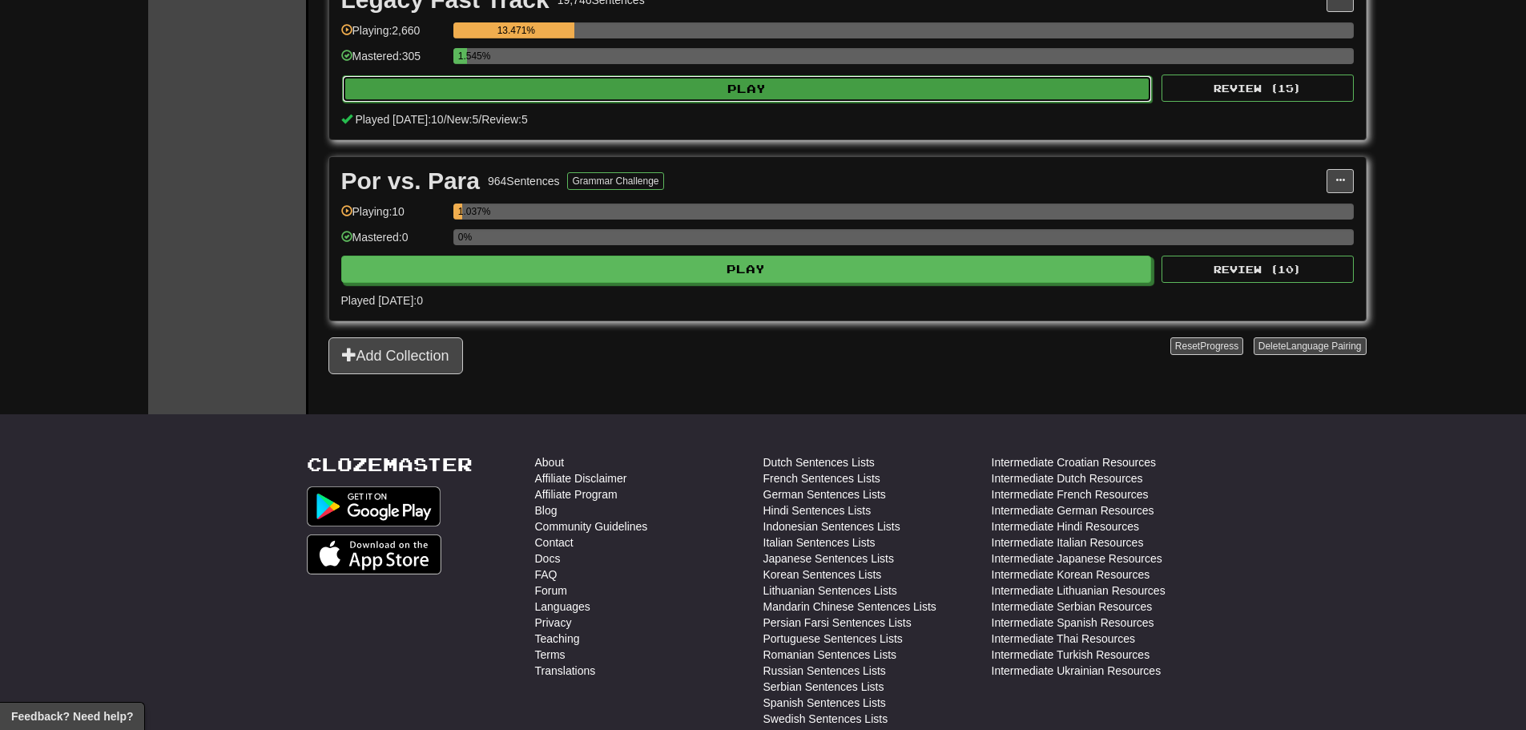
click at [691, 100] on button "Play" at bounding box center [747, 88] width 811 height 27
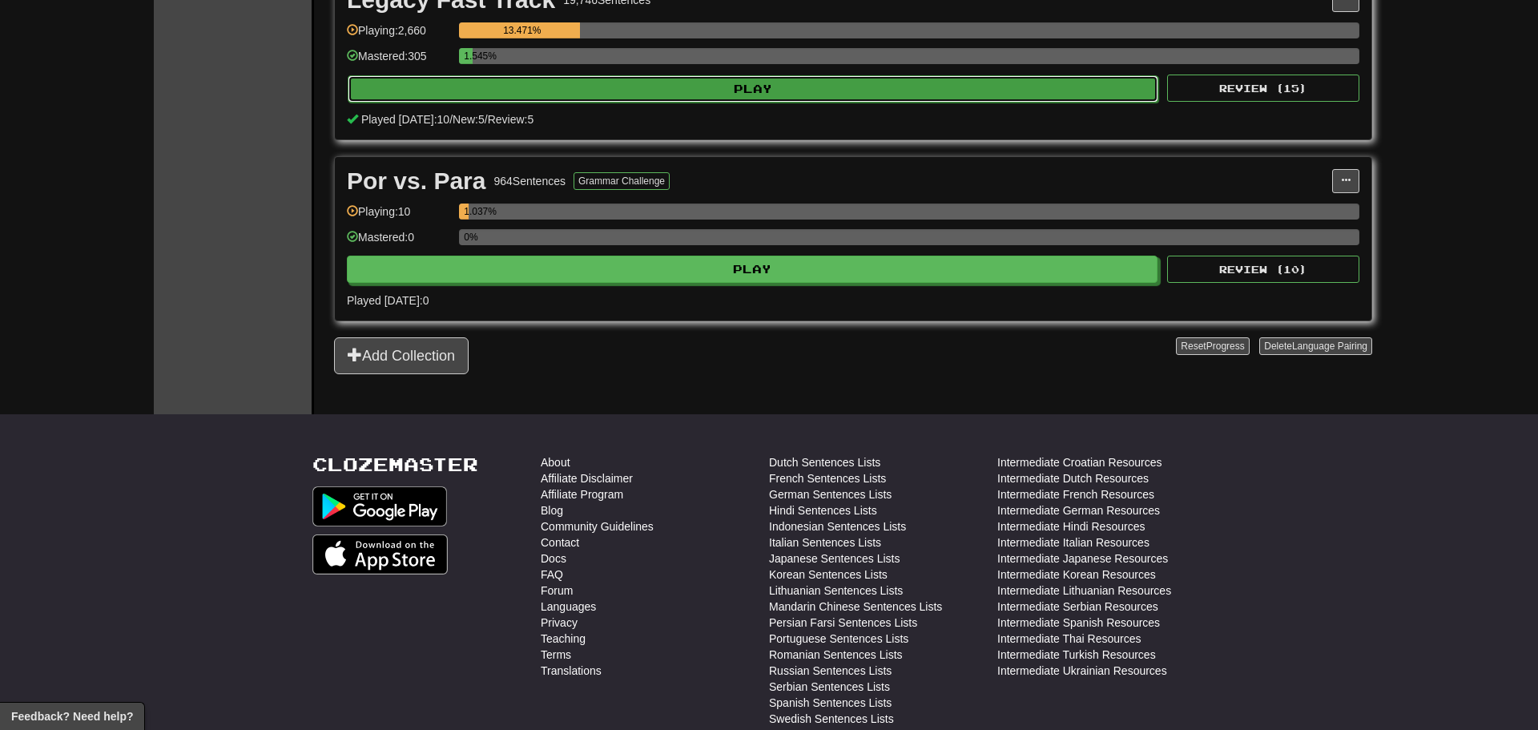
select select "**"
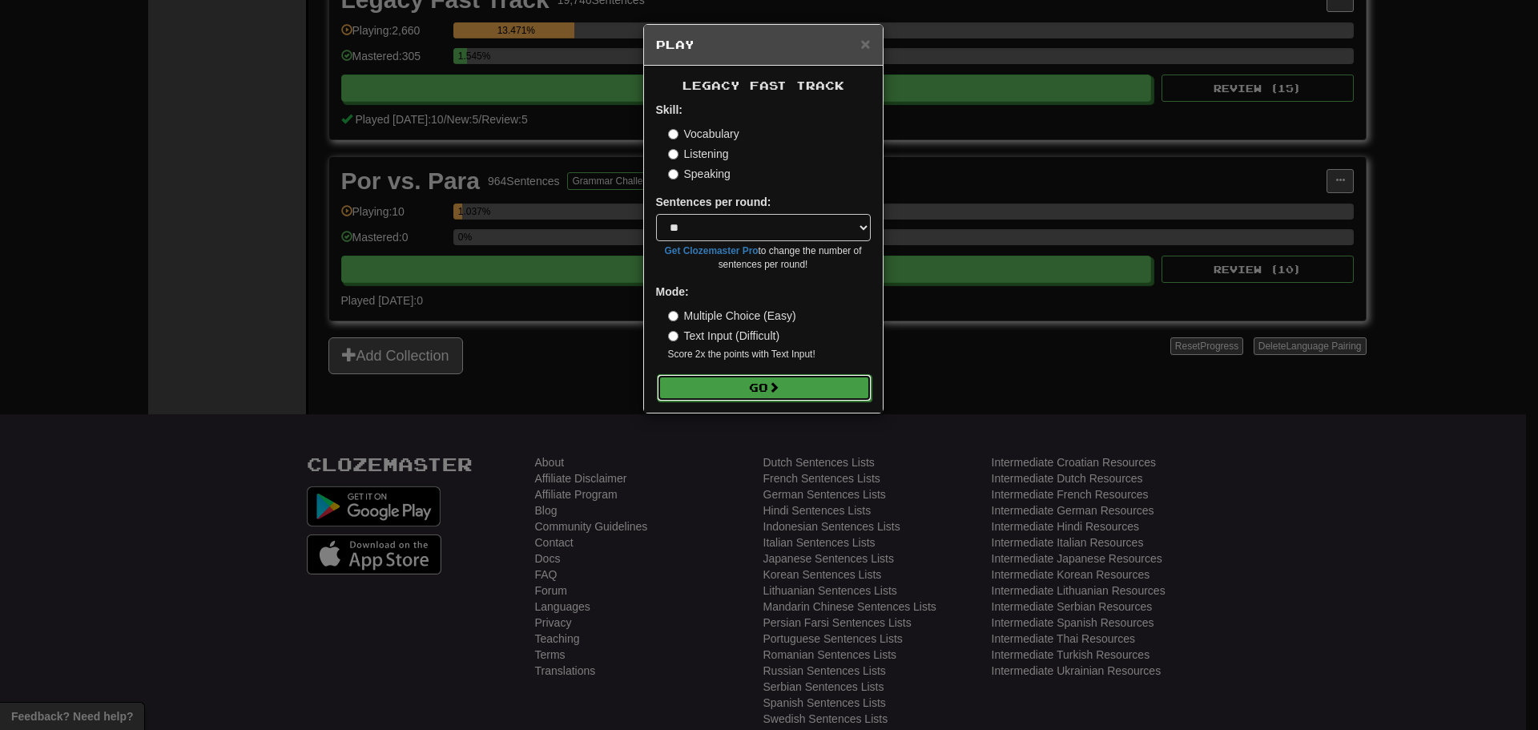
click at [787, 384] on button "Go" at bounding box center [764, 387] width 215 height 27
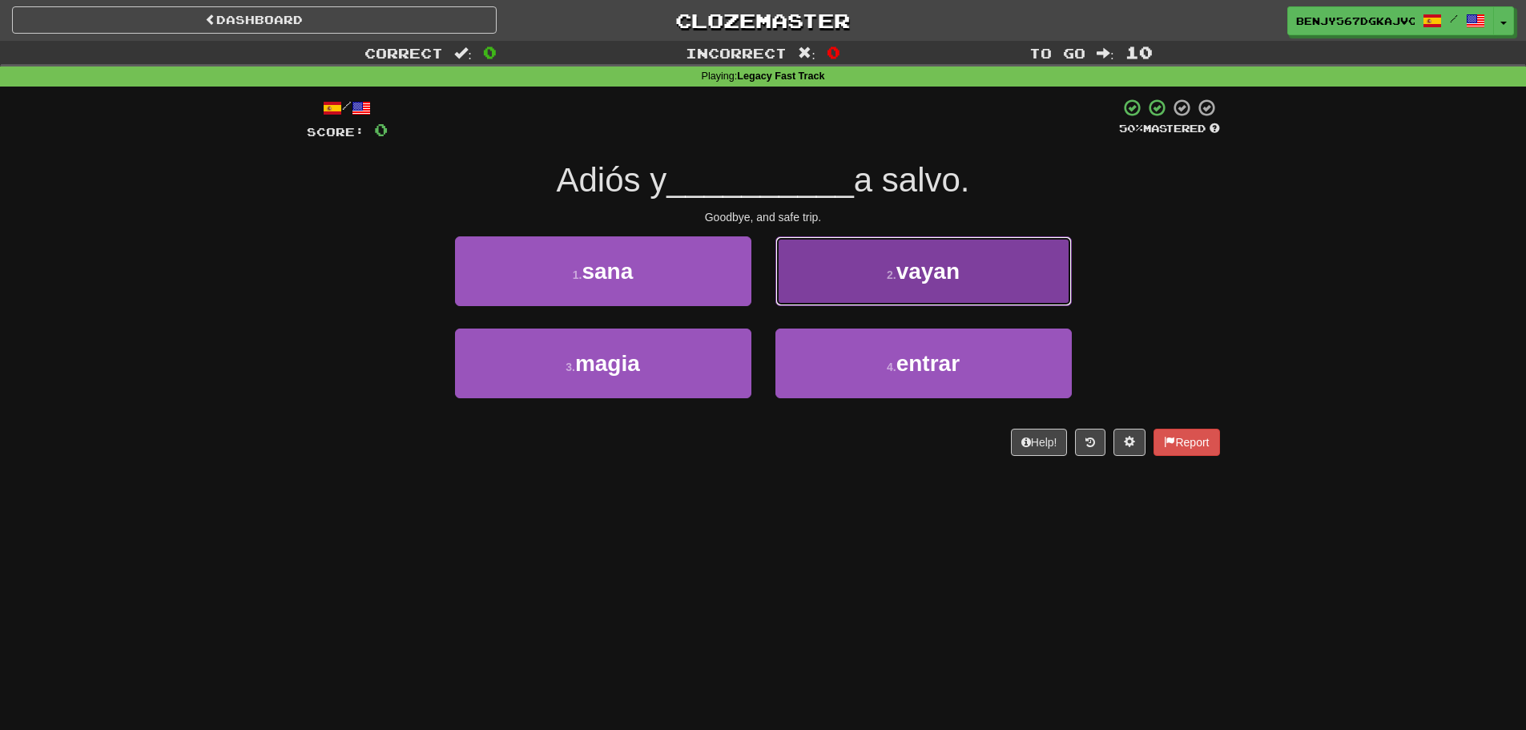
click at [860, 272] on button "2 . vayan" at bounding box center [923, 271] width 296 height 70
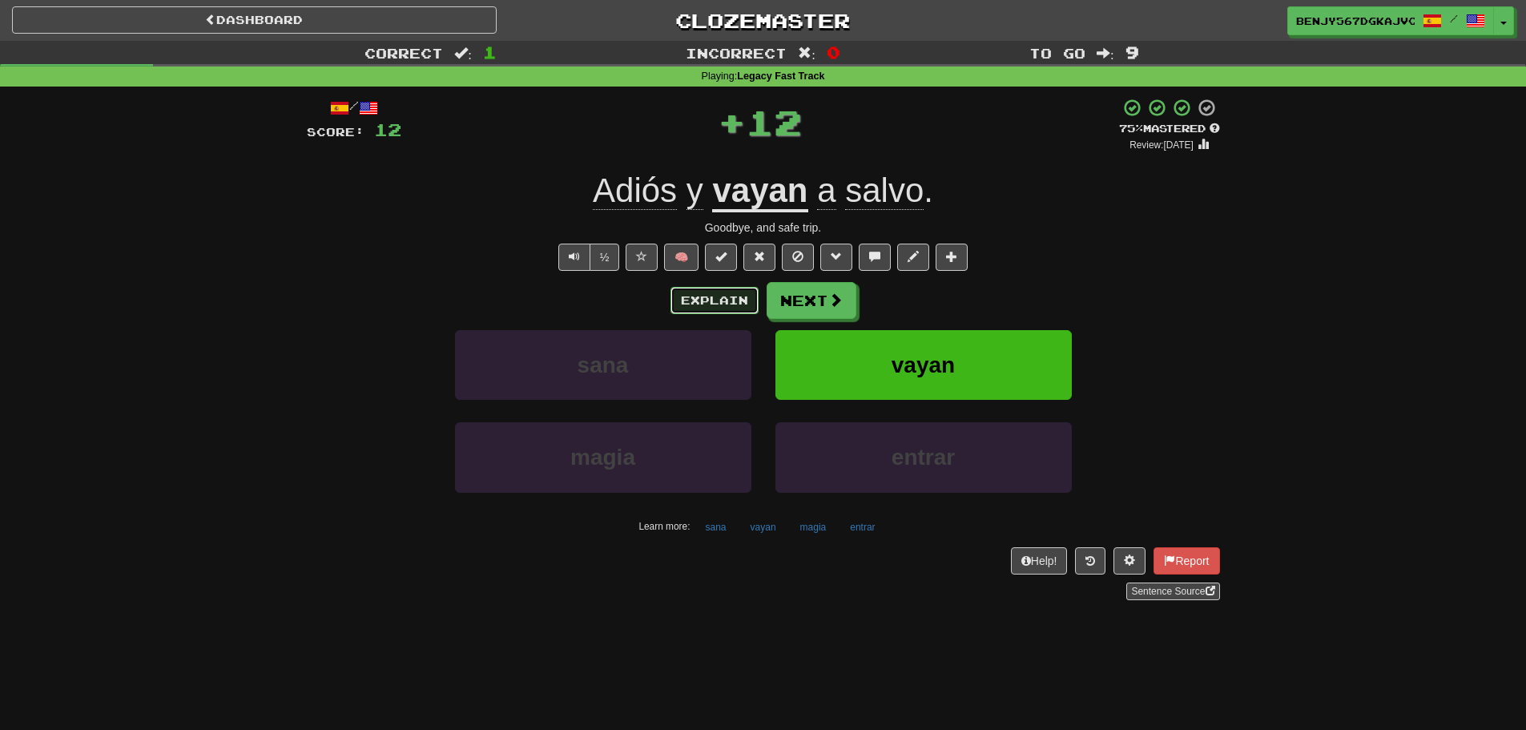
click at [703, 307] on button "Explain" at bounding box center [714, 300] width 88 height 27
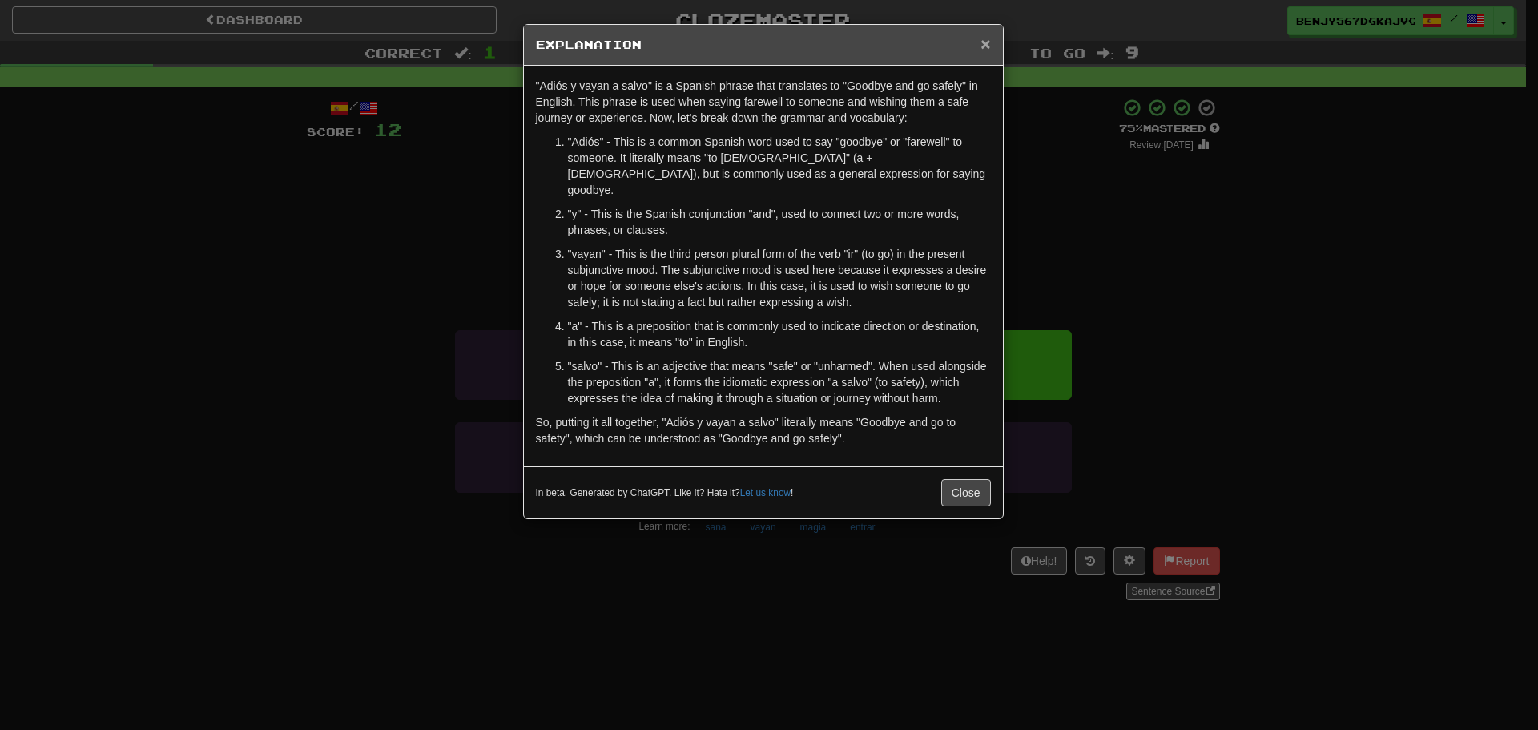
click at [989, 41] on span "×" at bounding box center [985, 43] width 10 height 18
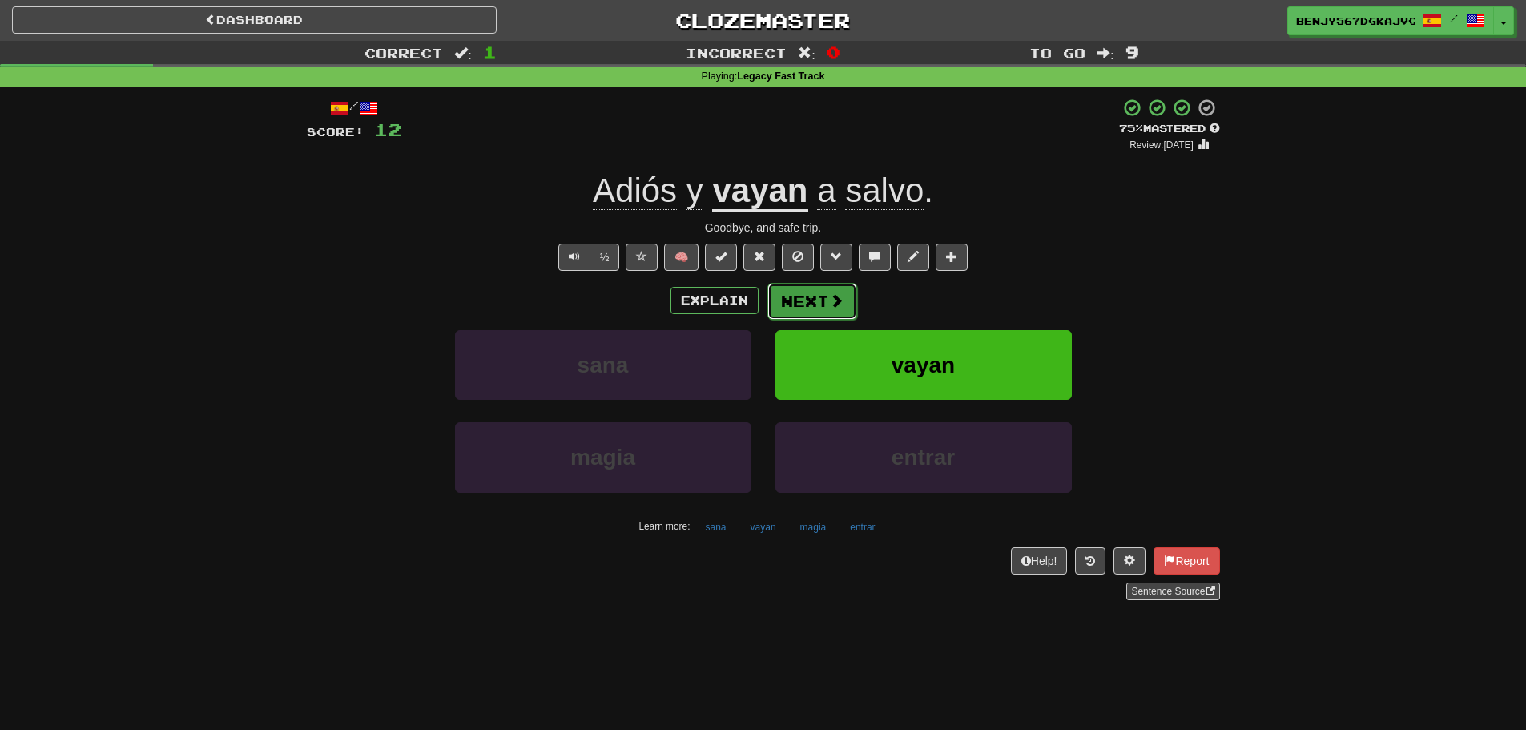
click at [819, 306] on button "Next" at bounding box center [812, 301] width 90 height 37
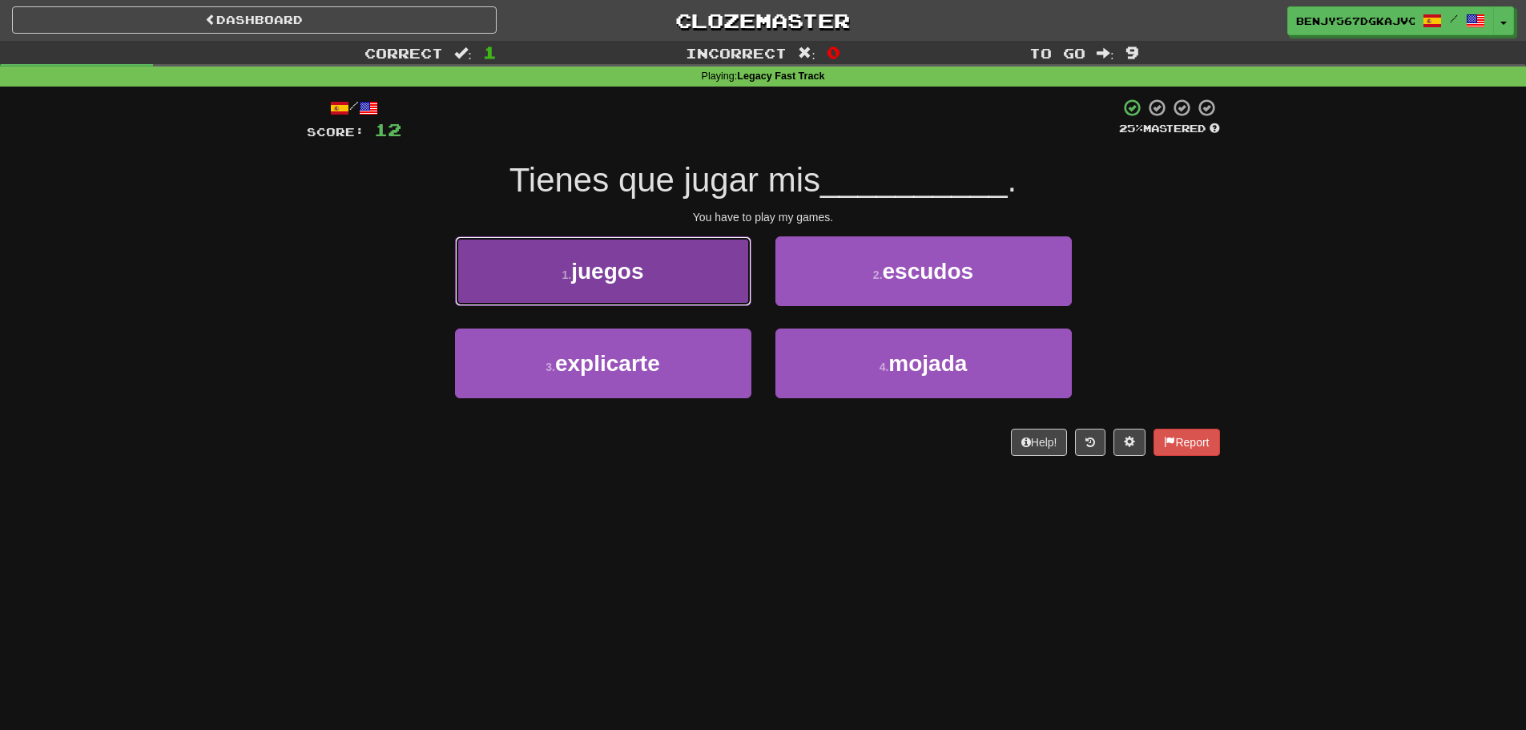
click at [669, 298] on button "1 . juegos" at bounding box center [603, 271] width 296 height 70
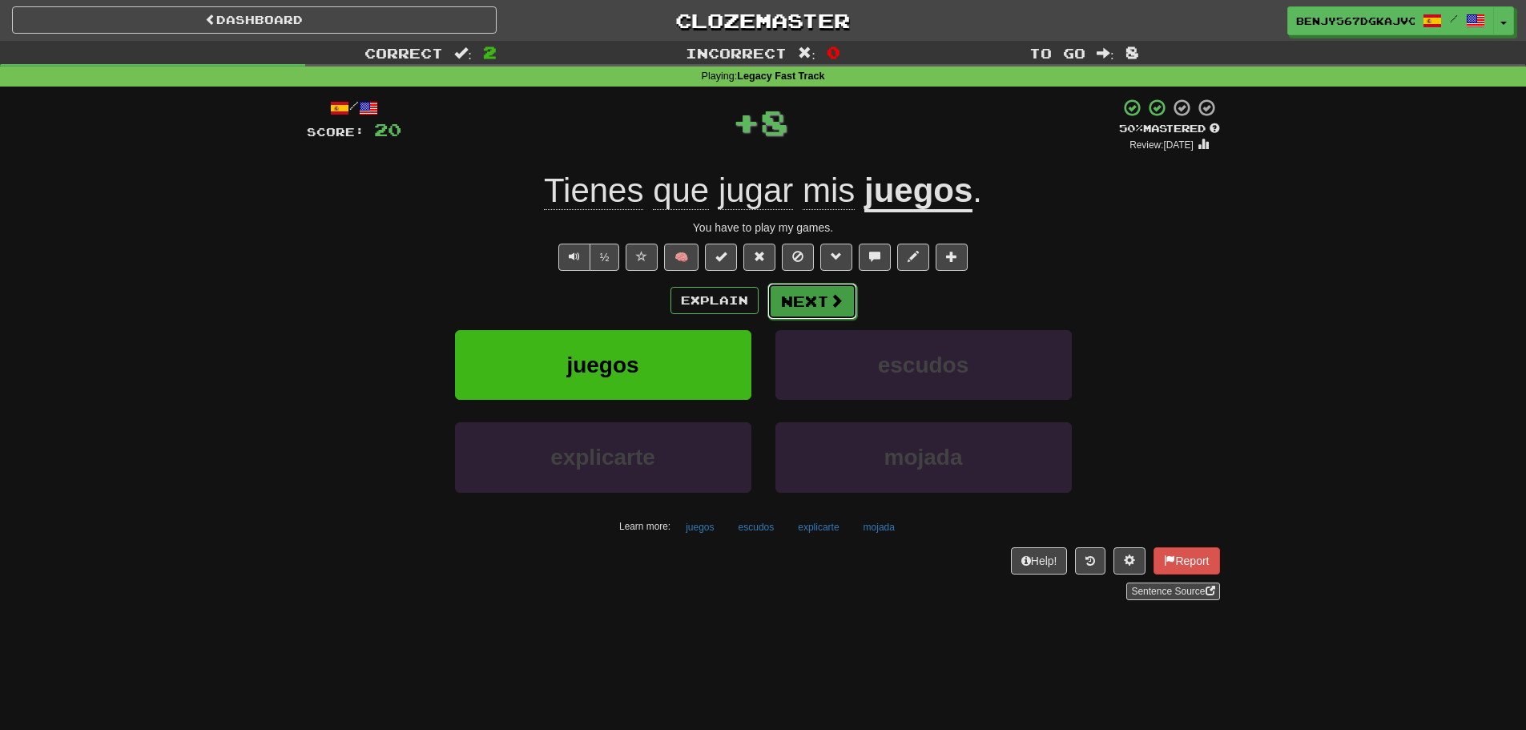
click at [811, 314] on button "Next" at bounding box center [812, 301] width 90 height 37
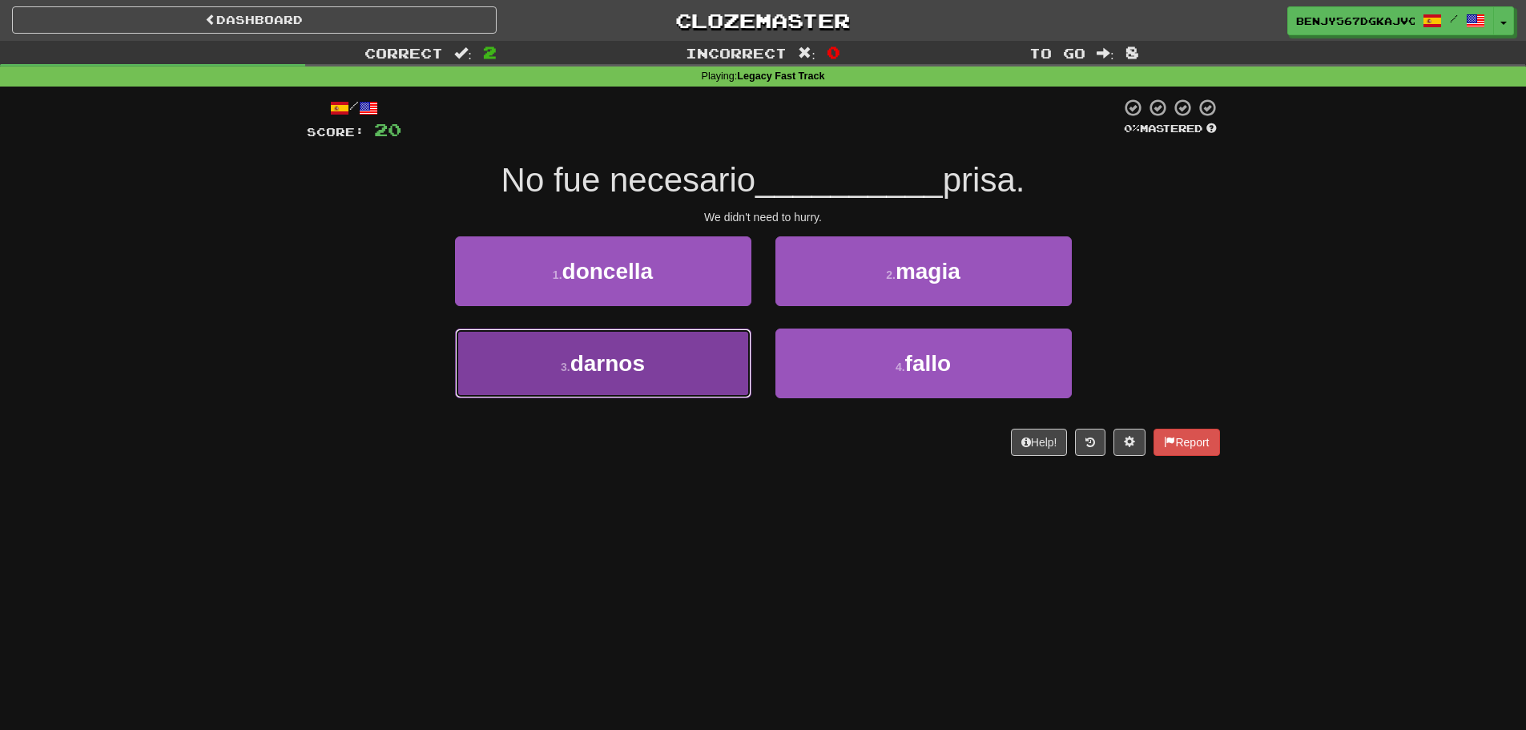
click at [648, 354] on button "3 . darnos" at bounding box center [603, 363] width 296 height 70
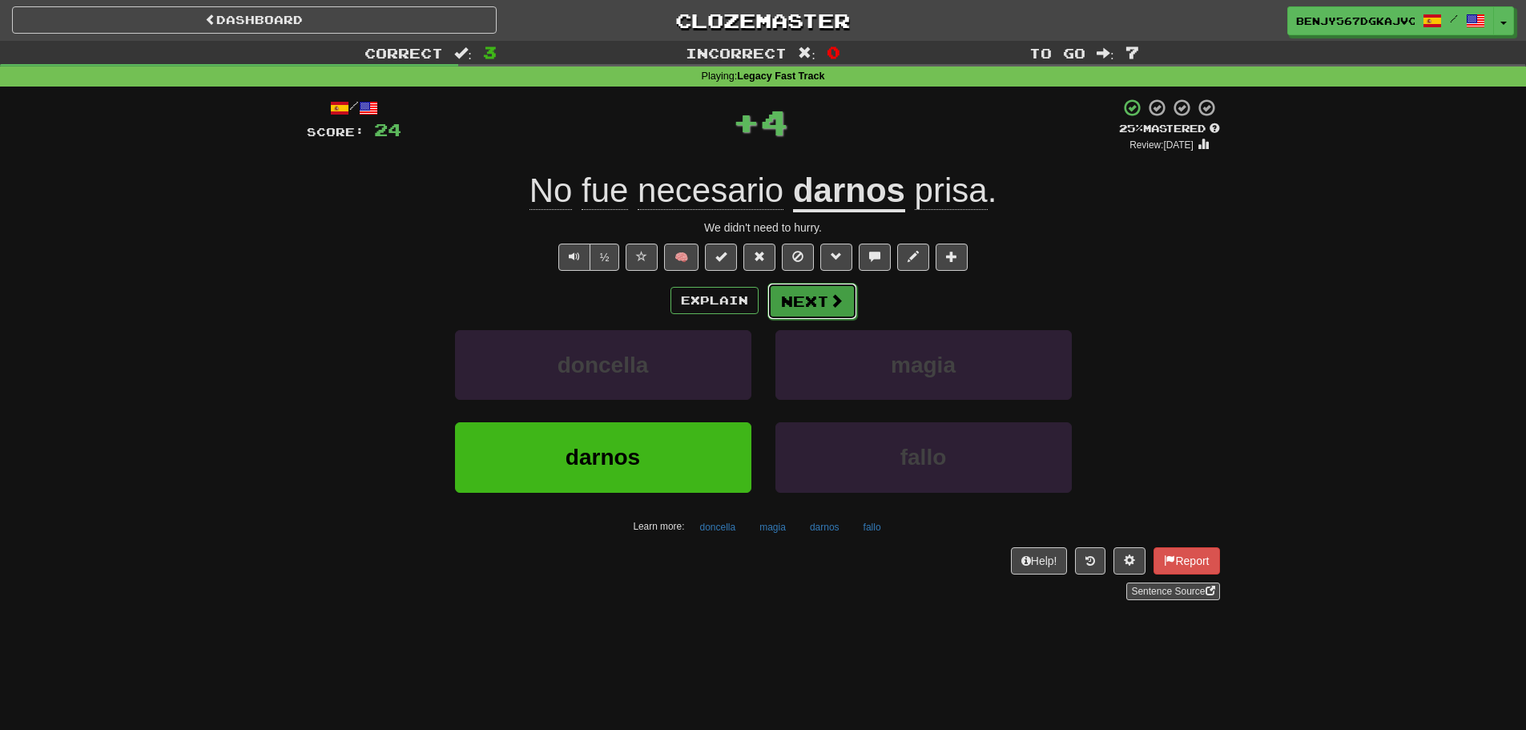
click at [831, 303] on span at bounding box center [836, 300] width 14 height 14
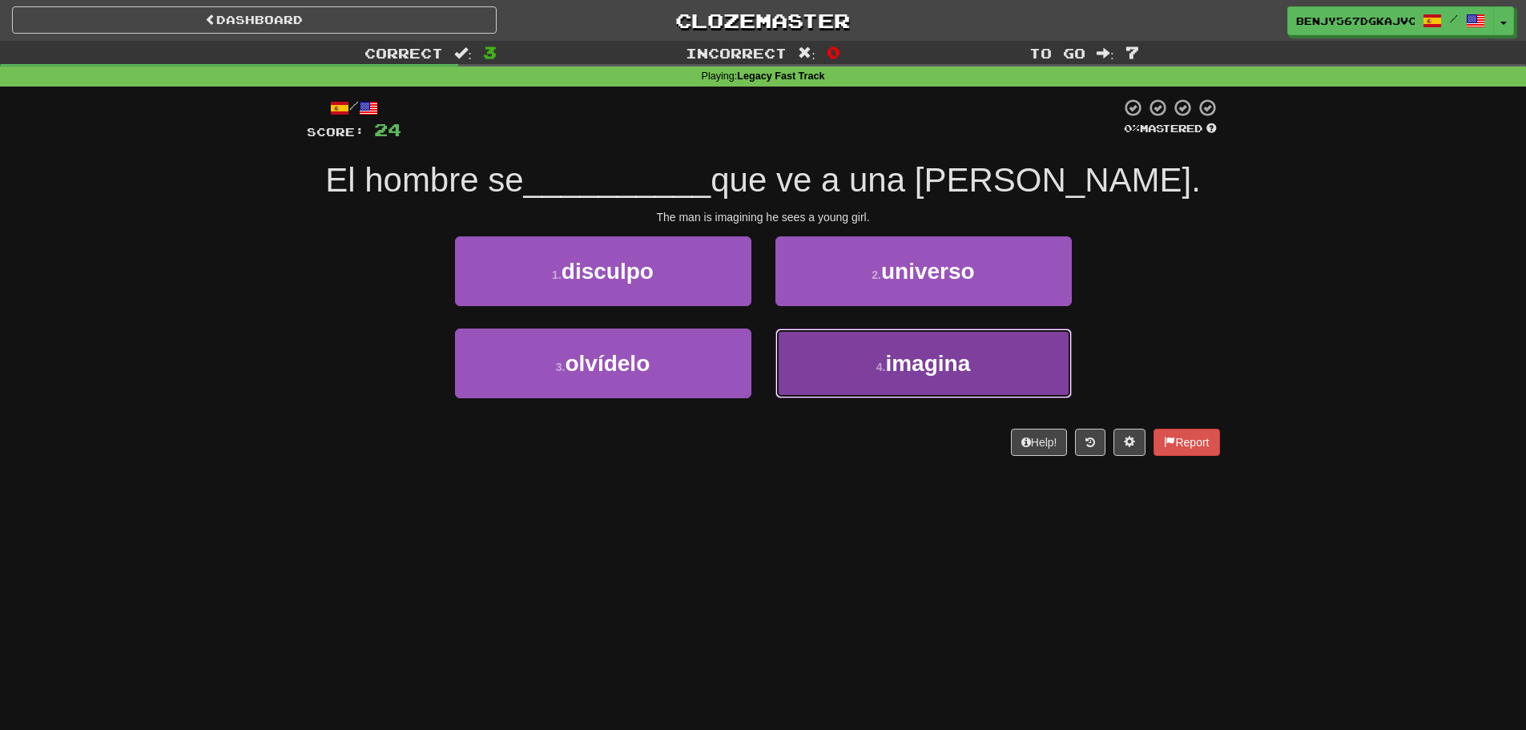
click at [960, 349] on button "4 . imagina" at bounding box center [923, 363] width 296 height 70
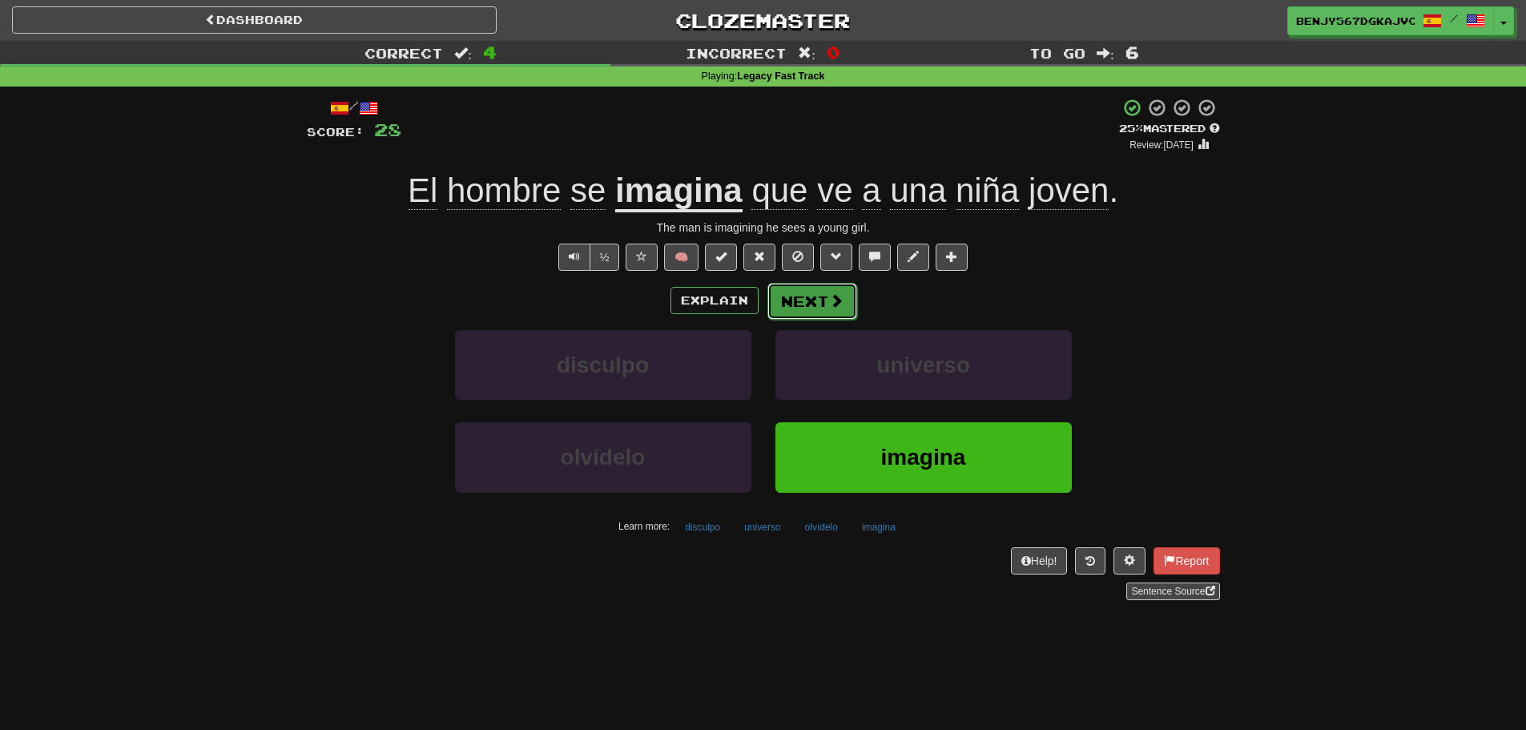
click at [804, 307] on button "Next" at bounding box center [812, 301] width 90 height 37
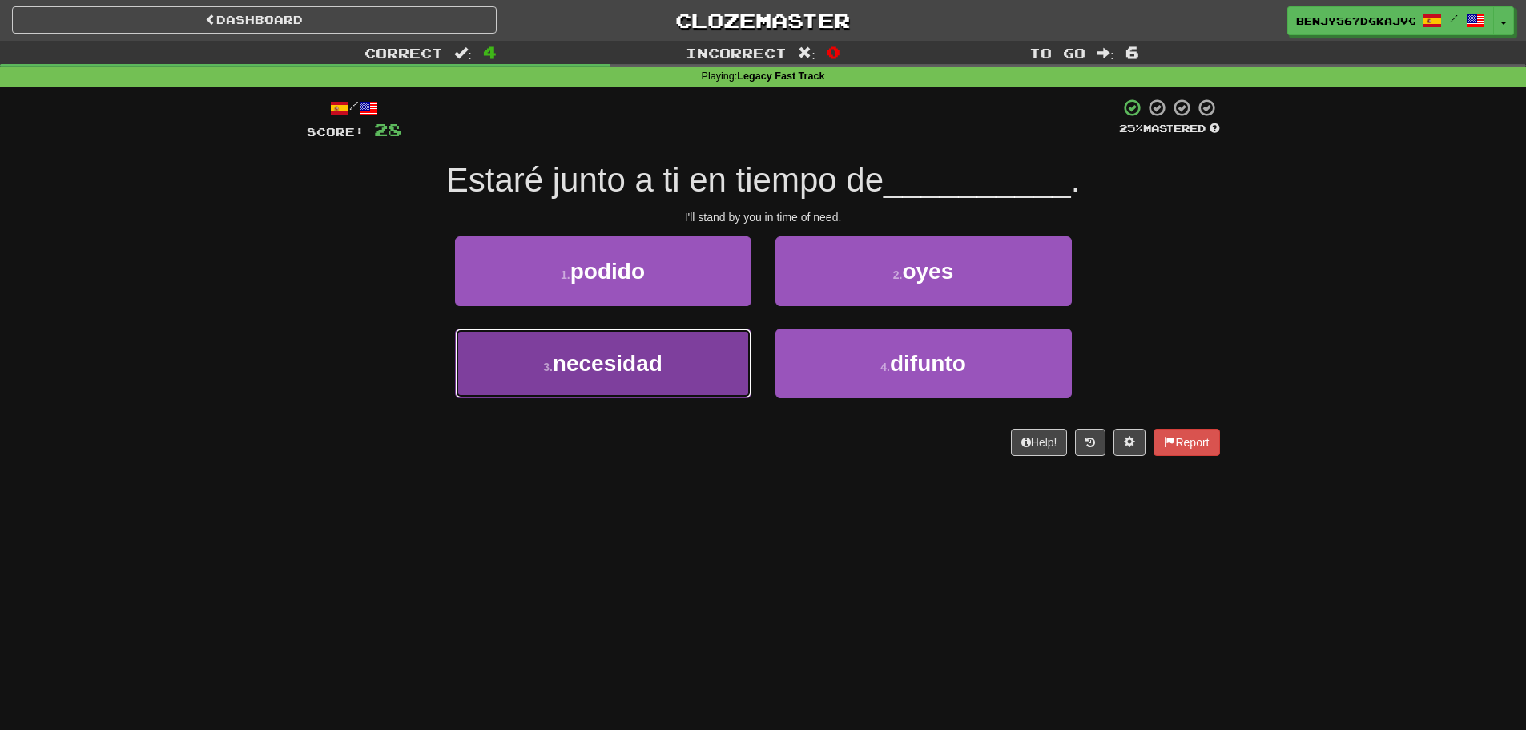
click at [662, 371] on span "necesidad" at bounding box center [608, 363] width 110 height 25
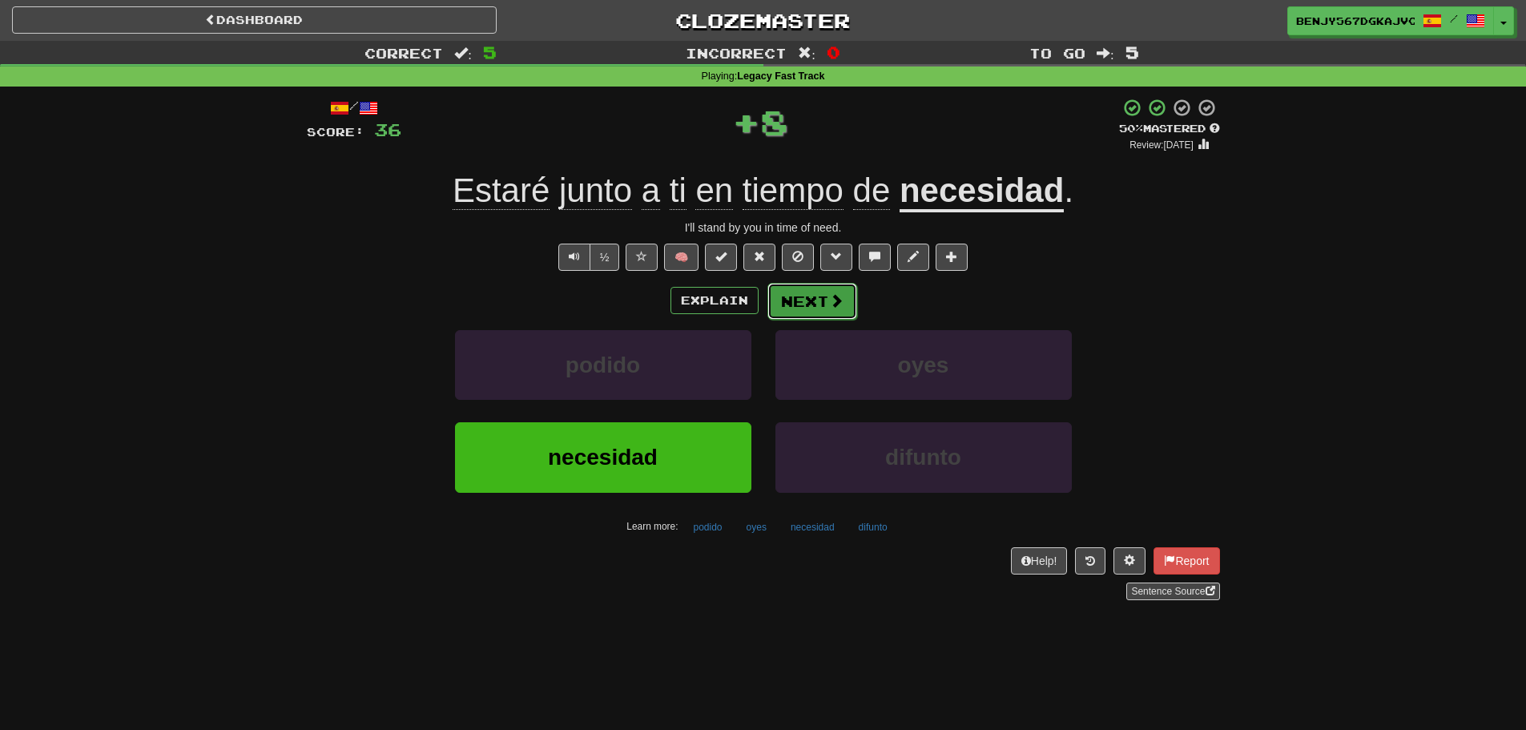
click at [838, 296] on span at bounding box center [836, 300] width 14 height 14
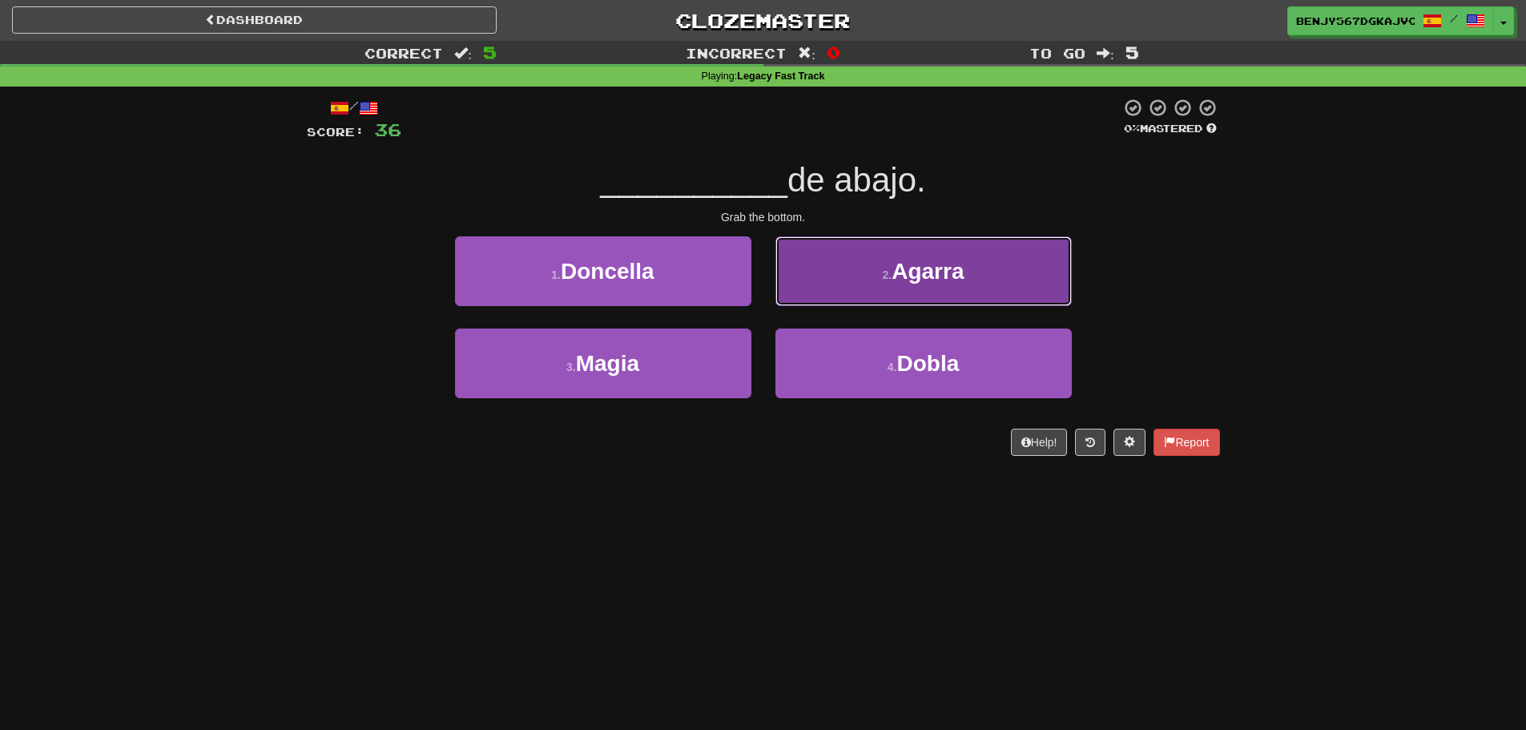
click at [901, 288] on button "2 . Agarra" at bounding box center [923, 271] width 296 height 70
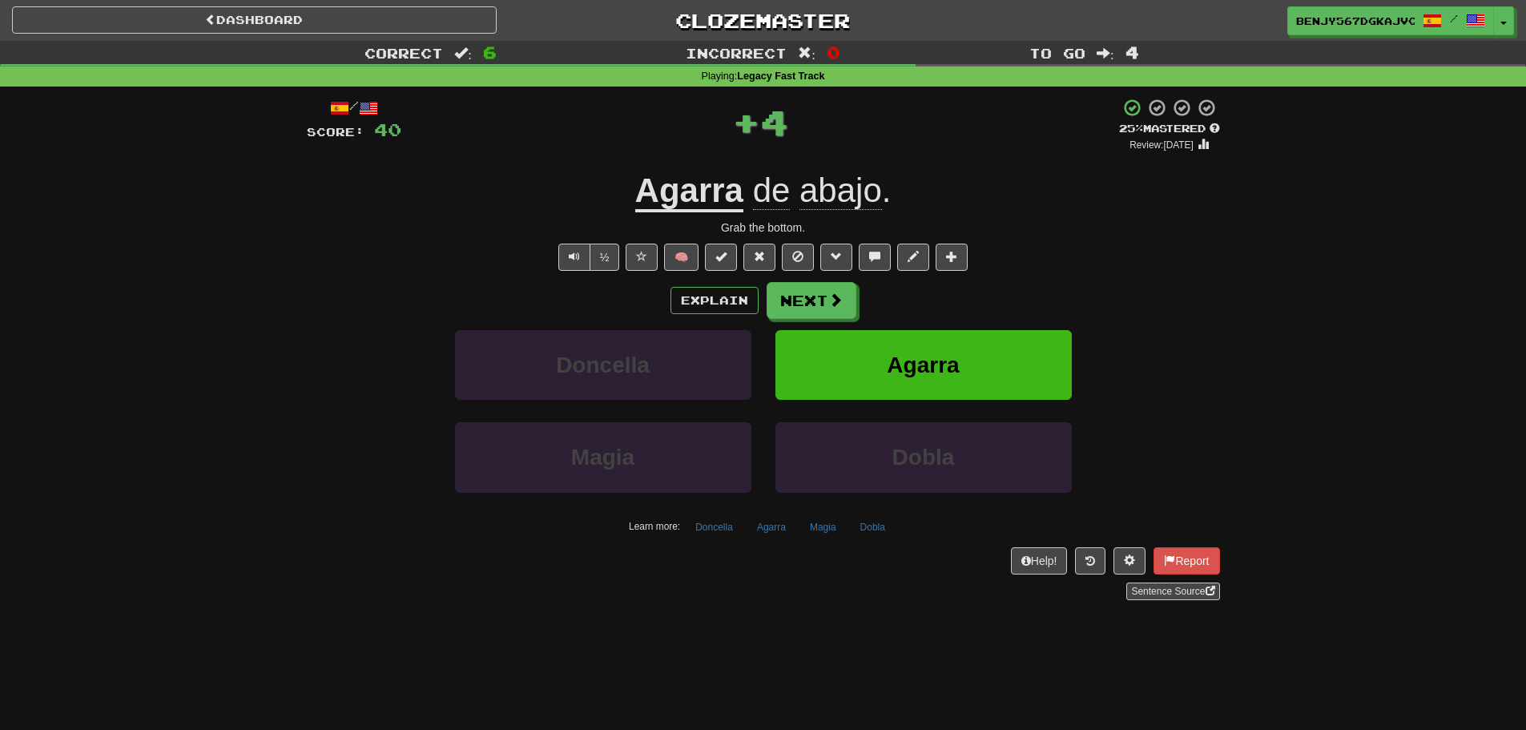
click at [668, 287] on div "Explain Next" at bounding box center [763, 300] width 913 height 37
click at [682, 302] on button "Explain" at bounding box center [714, 300] width 88 height 27
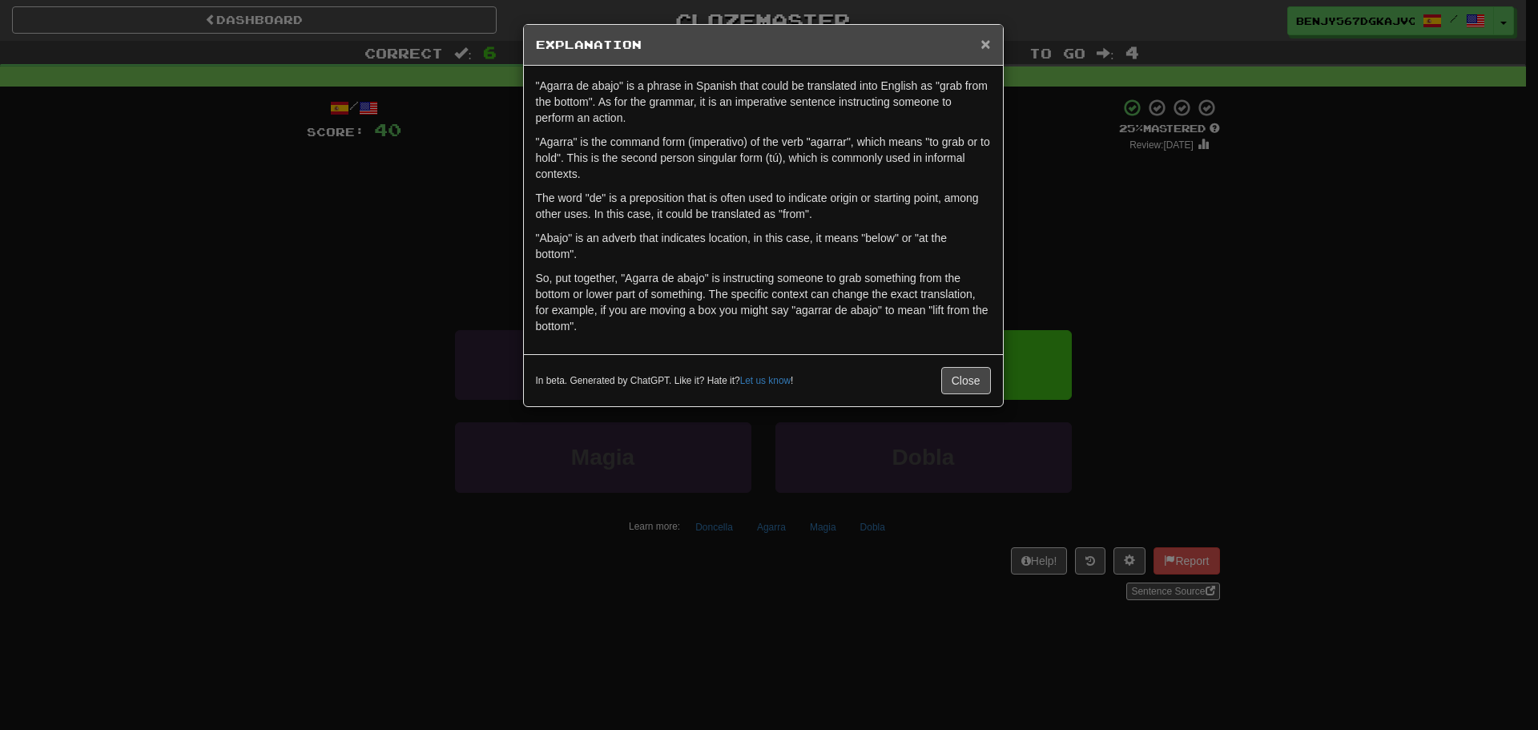
click at [980, 41] on div "× Explanation" at bounding box center [763, 45] width 479 height 41
click at [983, 43] on span "×" at bounding box center [985, 43] width 10 height 18
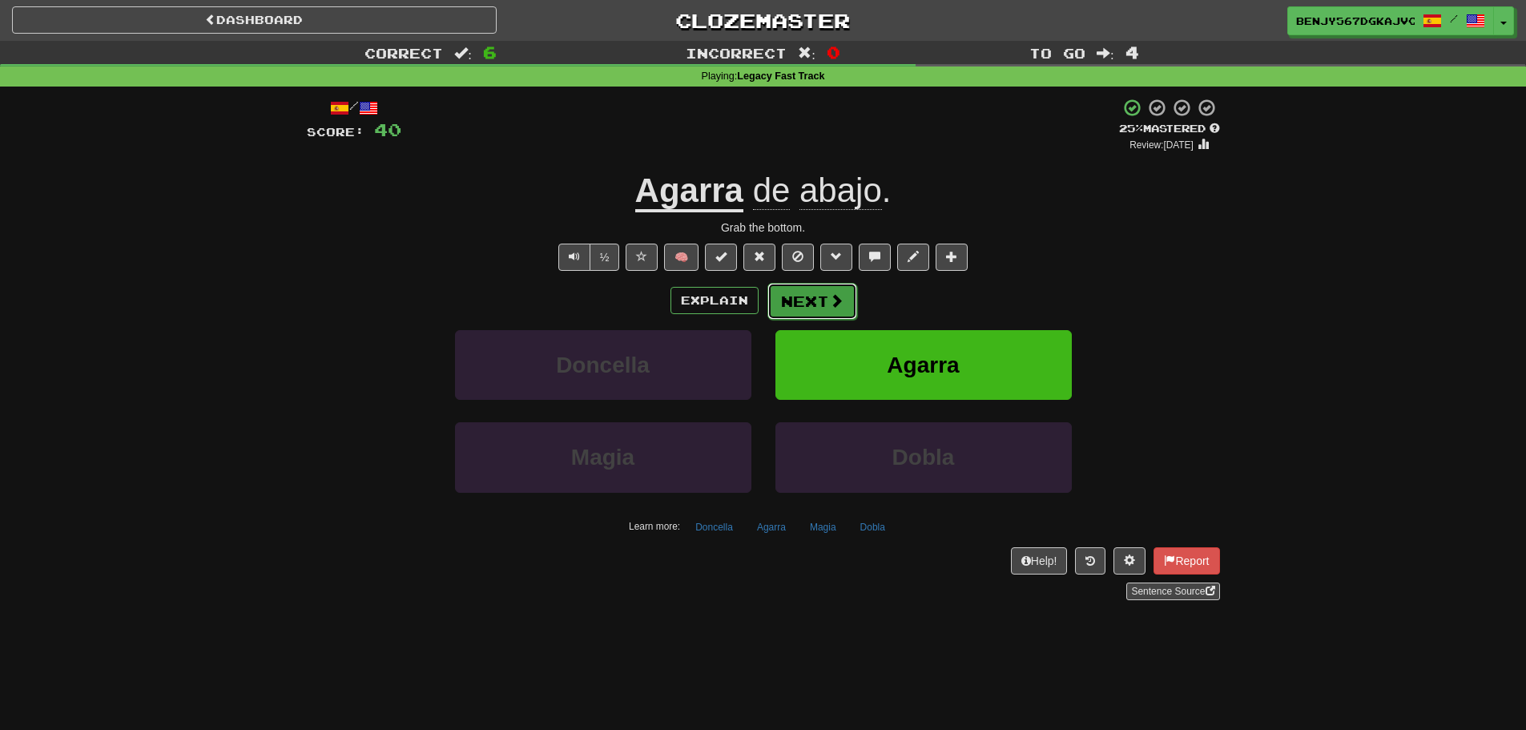
click at [820, 300] on button "Next" at bounding box center [812, 301] width 90 height 37
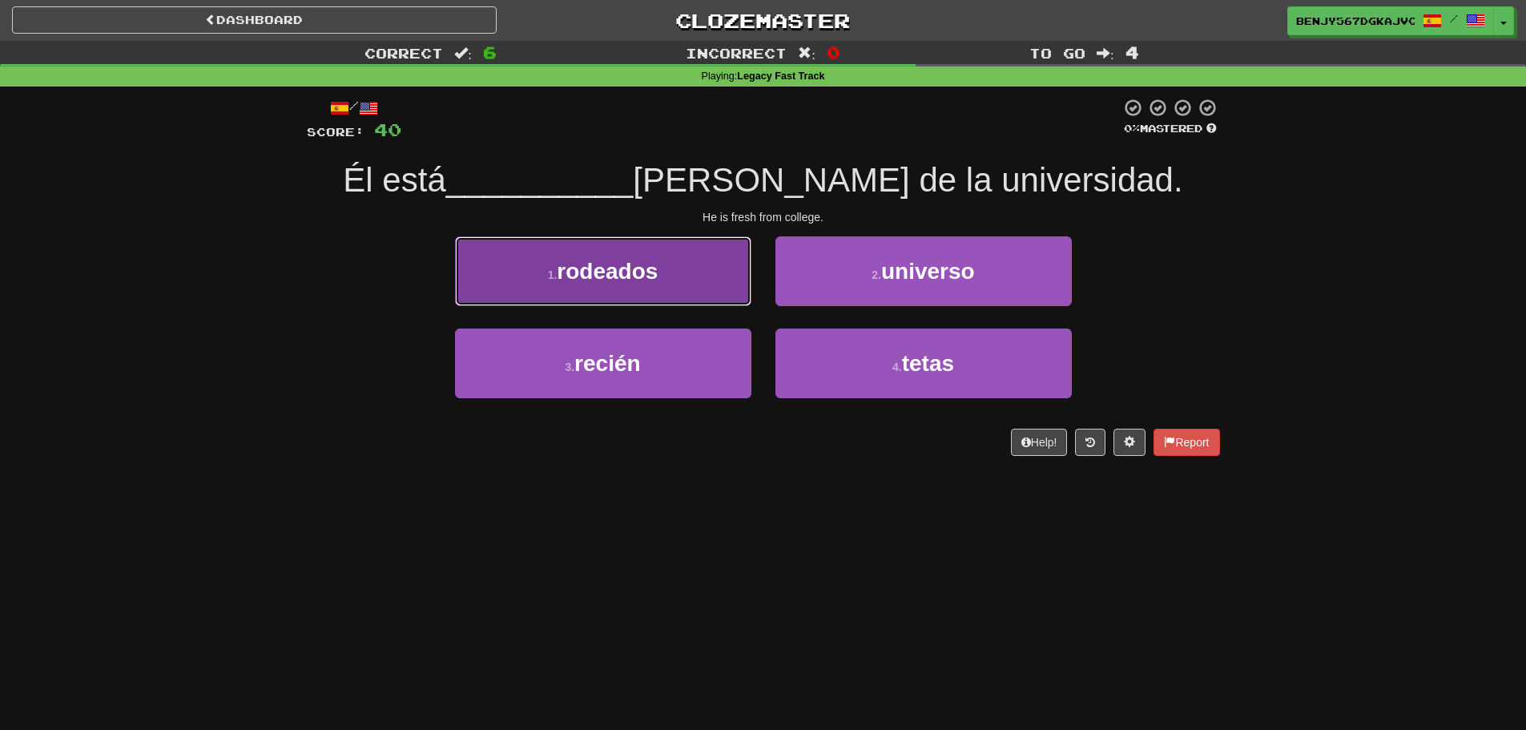
click at [632, 297] on button "1 . rodeados" at bounding box center [603, 271] width 296 height 70
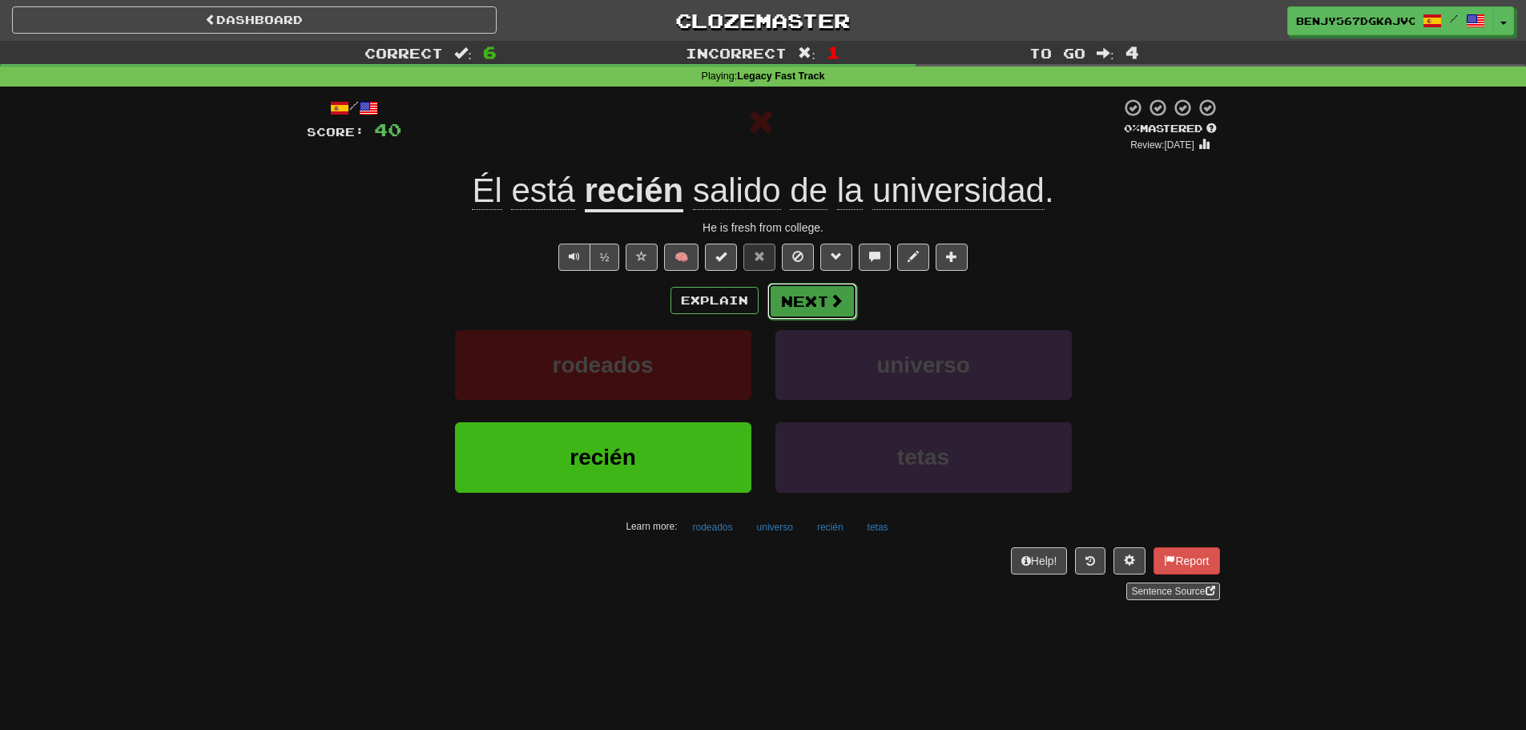
click at [787, 299] on button "Next" at bounding box center [812, 301] width 90 height 37
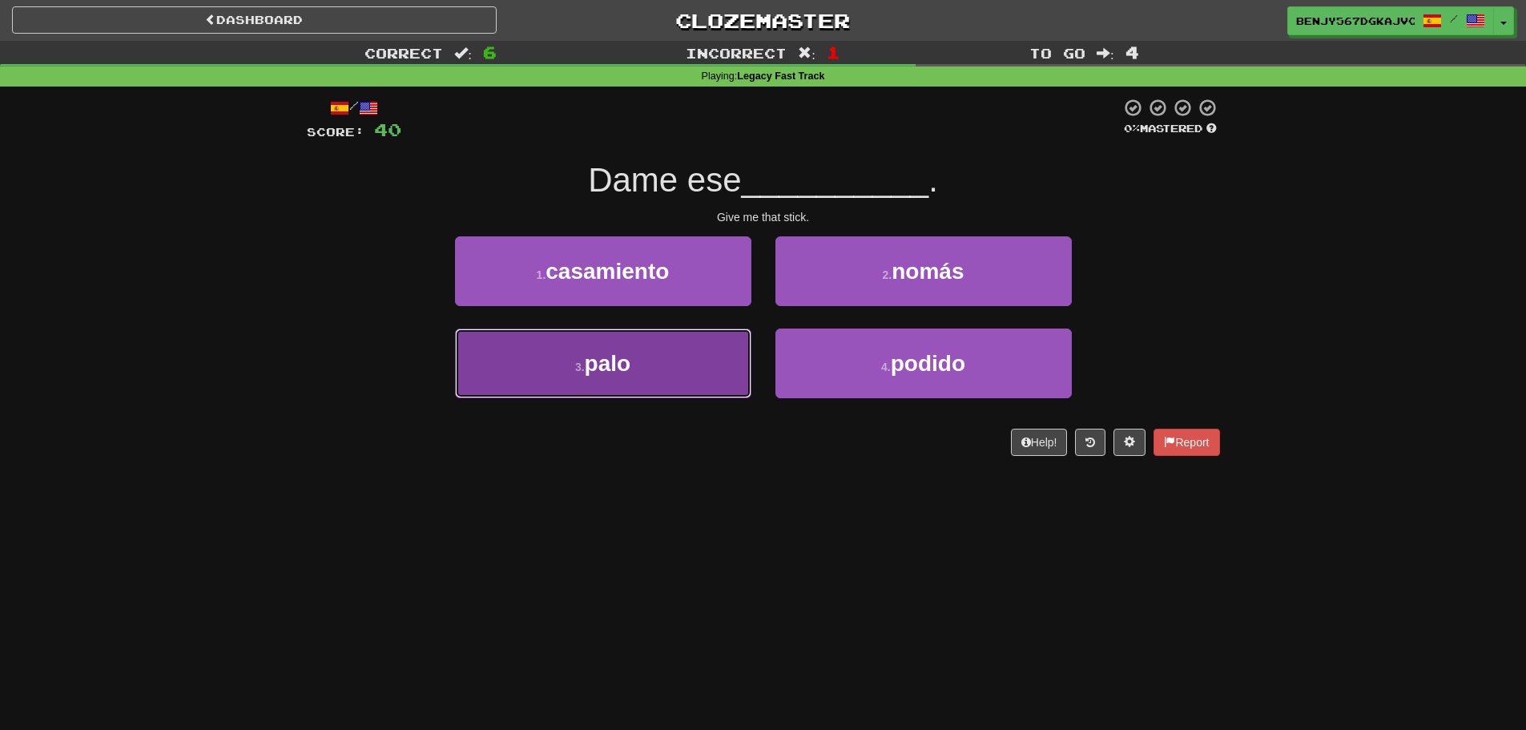
click at [667, 352] on button "3 . palo" at bounding box center [603, 363] width 296 height 70
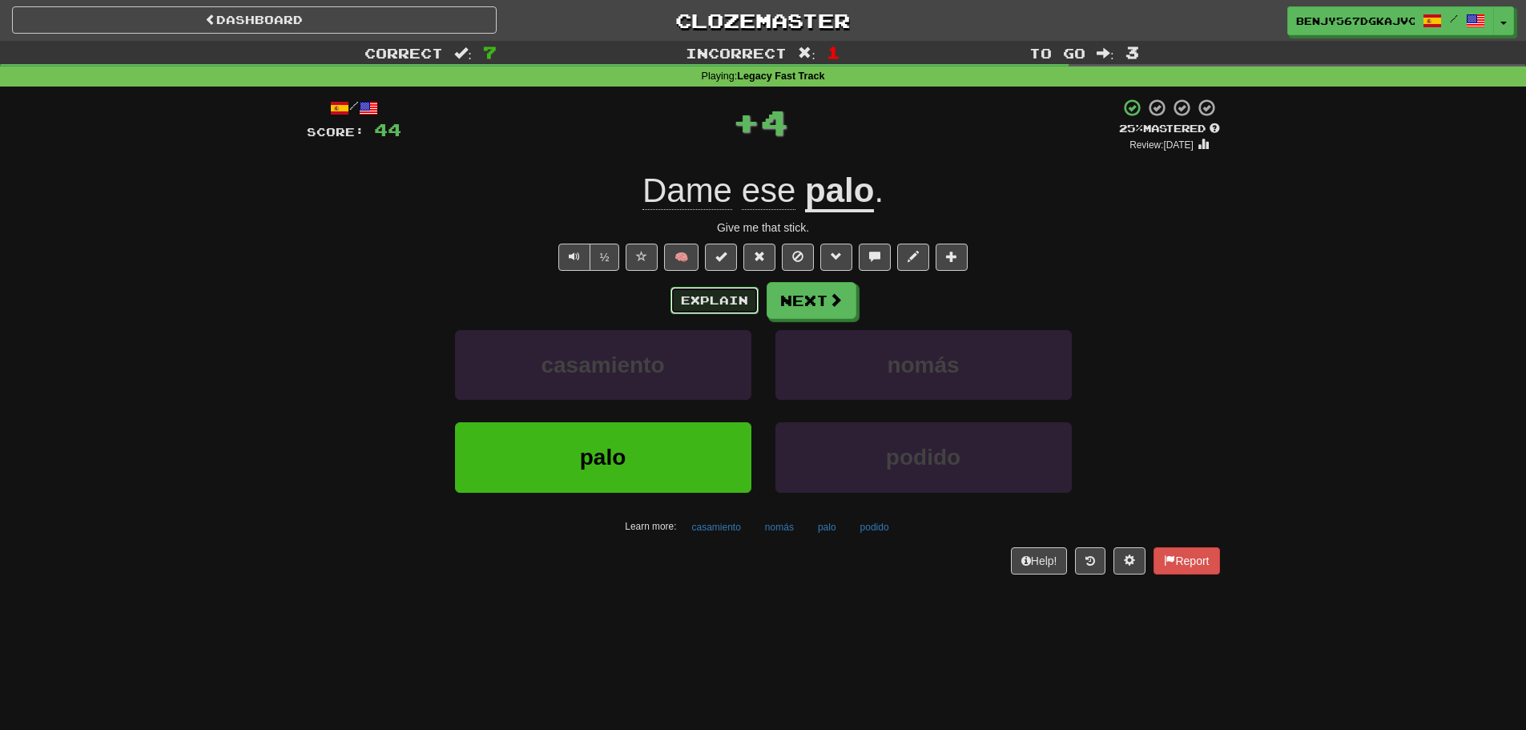
click at [730, 310] on button "Explain" at bounding box center [714, 300] width 88 height 27
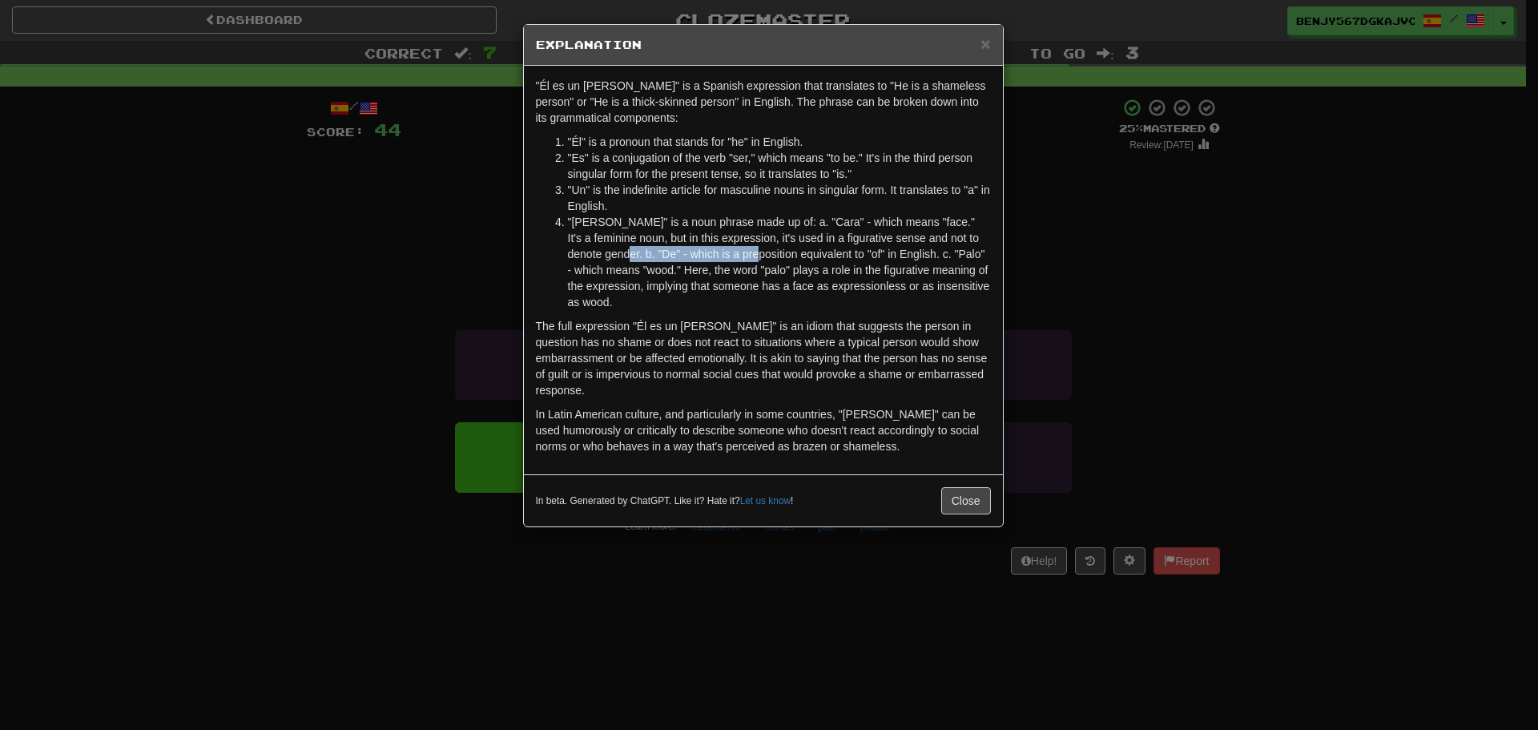
drag, startPoint x: 599, startPoint y: 248, endPoint x: 729, endPoint y: 257, distance: 130.1
click at [728, 258] on li ""Cara de palo" is a noun phrase made up of: a. "Cara" - which means "face." It'…" at bounding box center [779, 262] width 423 height 96
click at [798, 214] on li ""Cara de palo" is a noun phrase made up of: a. "Cara" - which means "face." It'…" at bounding box center [779, 262] width 423 height 96
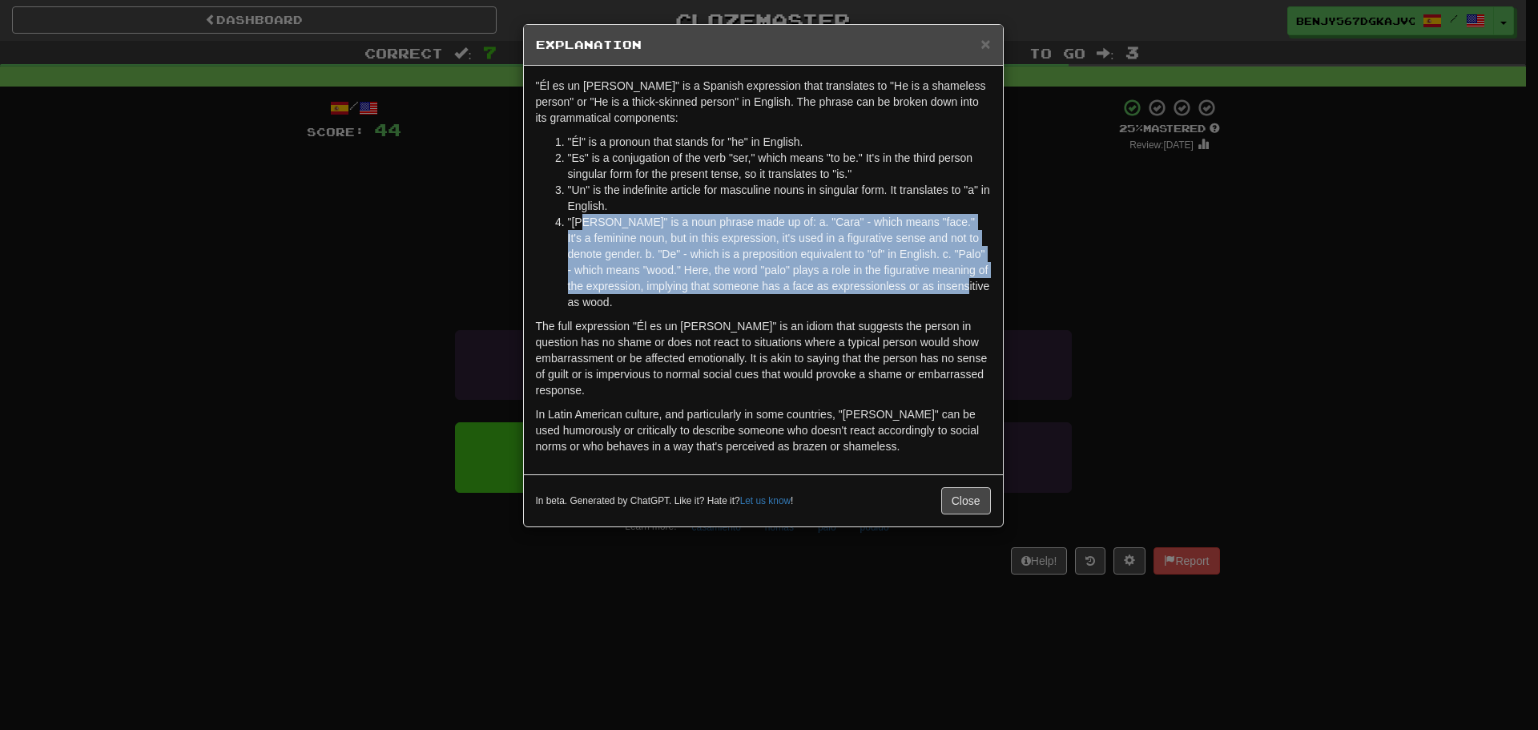
drag, startPoint x: 587, startPoint y: 225, endPoint x: 952, endPoint y: 287, distance: 370.4
click at [952, 287] on li ""Cara de palo" is a noun phrase made up of: a. "Cara" - which means "face." It'…" at bounding box center [779, 262] width 423 height 96
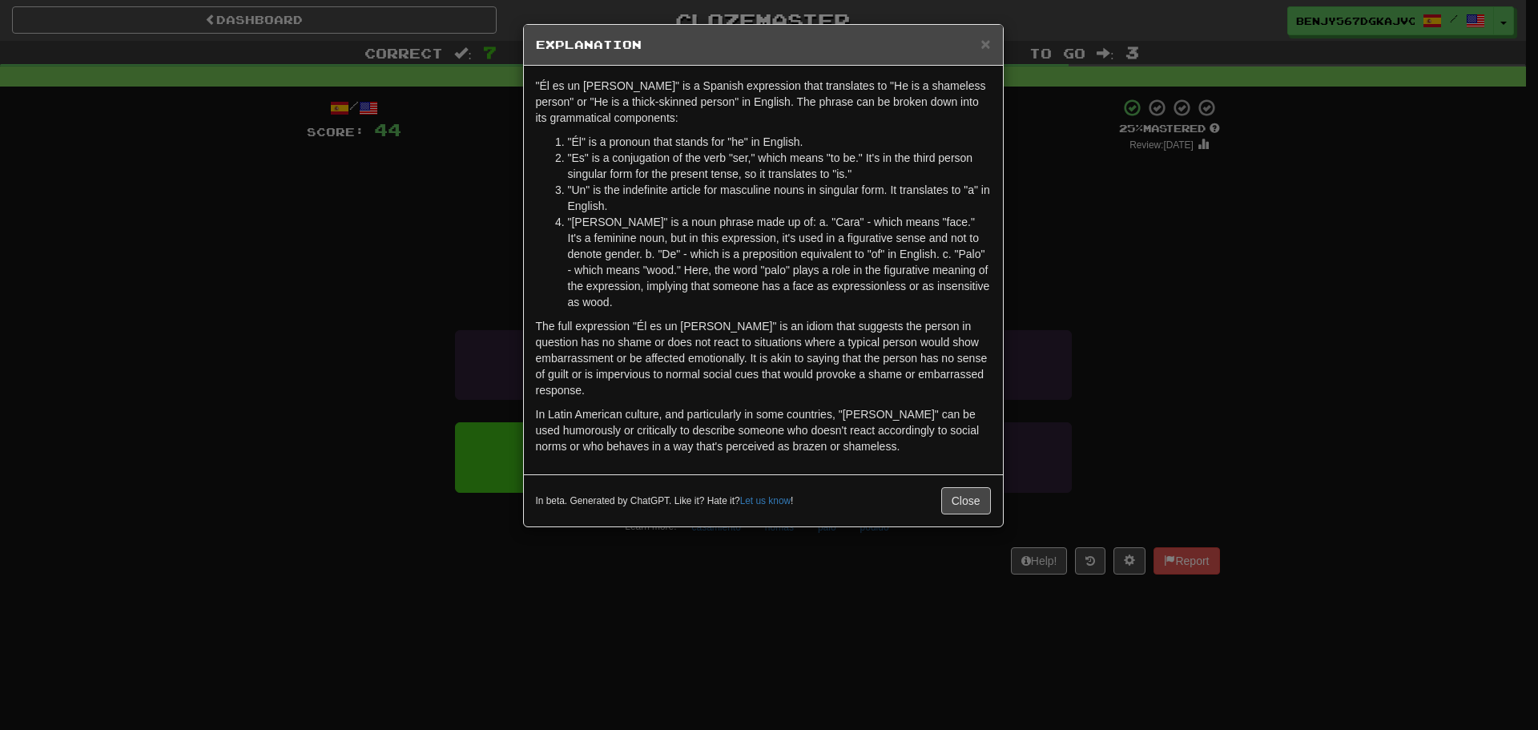
click at [980, 42] on h5 "Explanation" at bounding box center [763, 45] width 455 height 16
click at [985, 41] on span "×" at bounding box center [985, 43] width 10 height 18
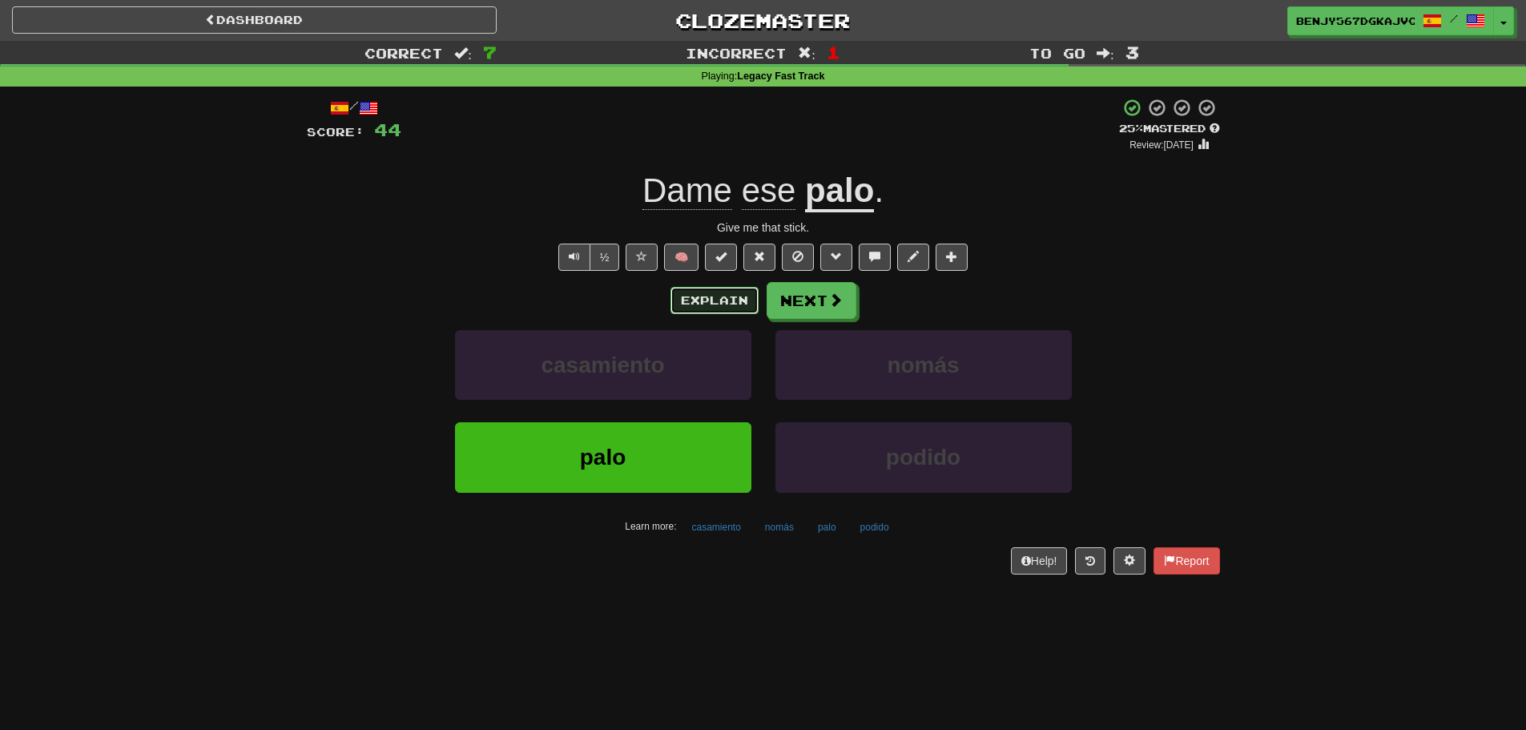
click at [749, 305] on button "Explain" at bounding box center [714, 300] width 88 height 27
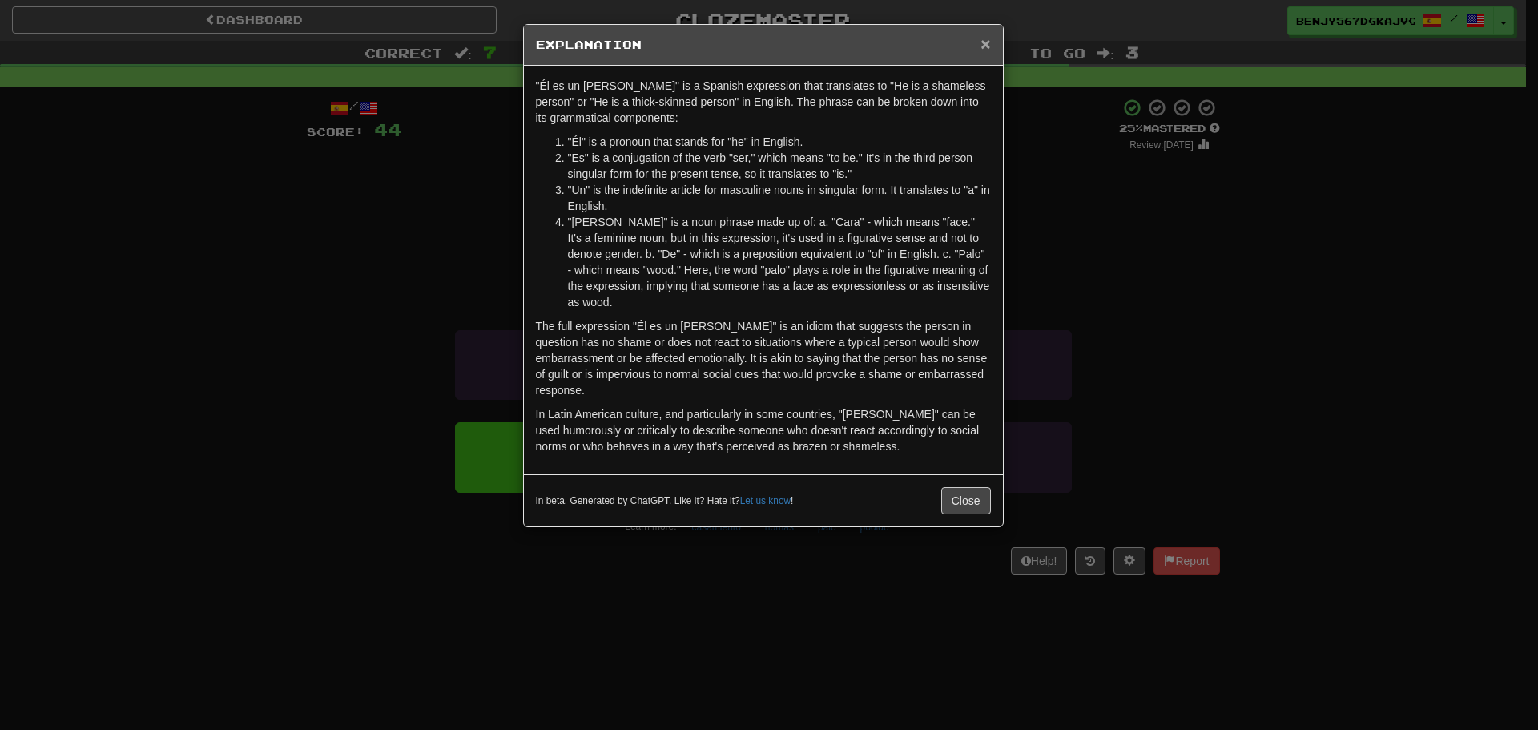
click at [982, 43] on span "×" at bounding box center [985, 43] width 10 height 18
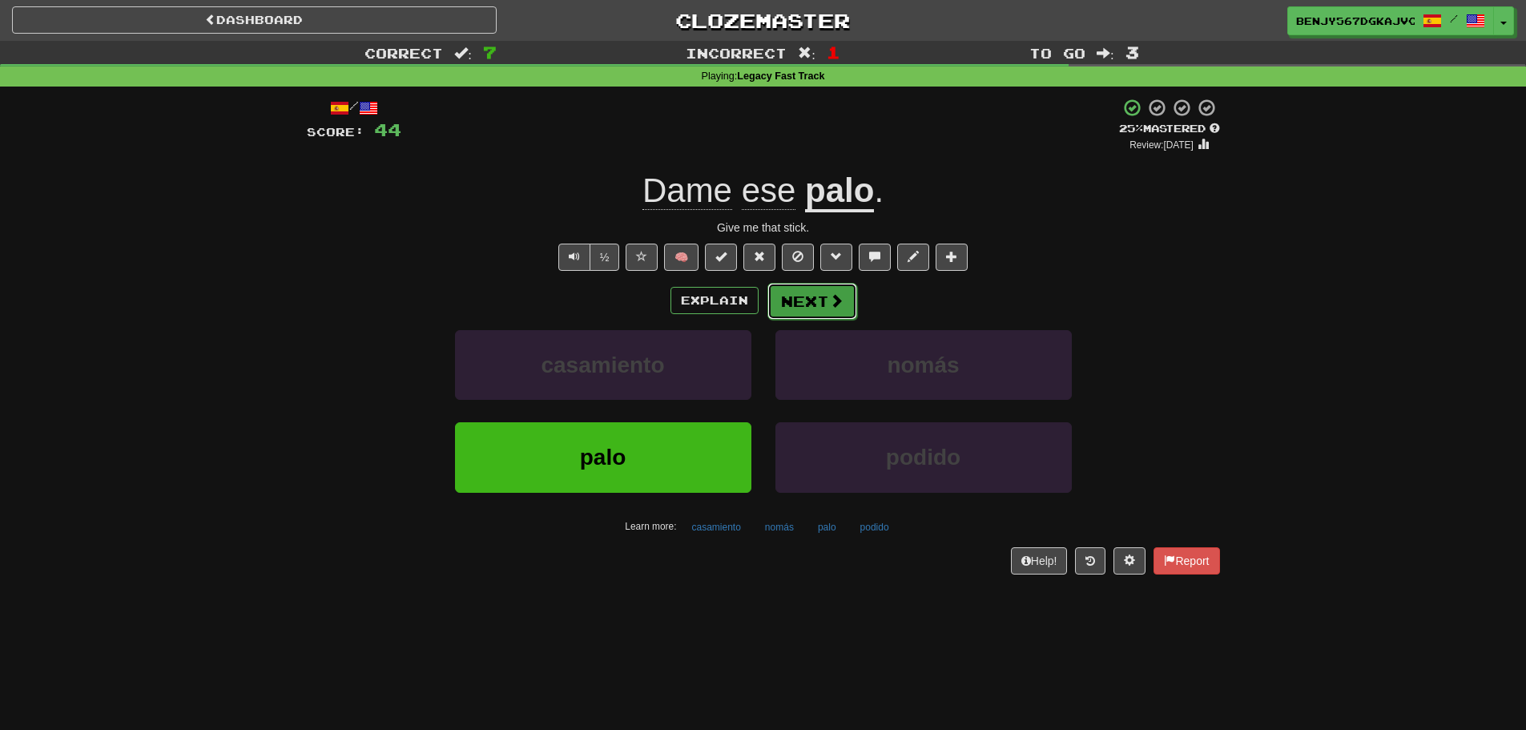
click at [819, 306] on button "Next" at bounding box center [812, 301] width 90 height 37
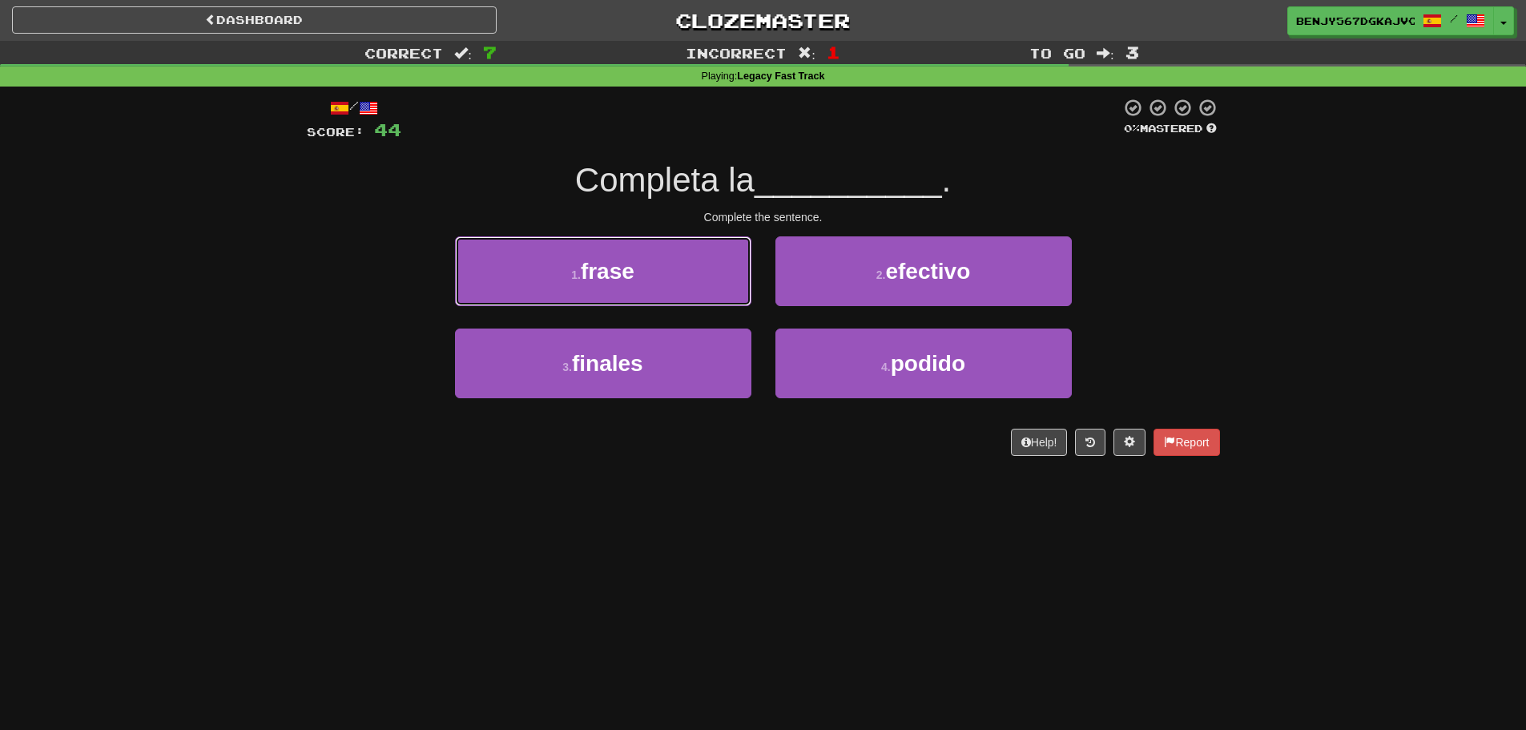
click at [649, 280] on button "1 . frase" at bounding box center [603, 271] width 296 height 70
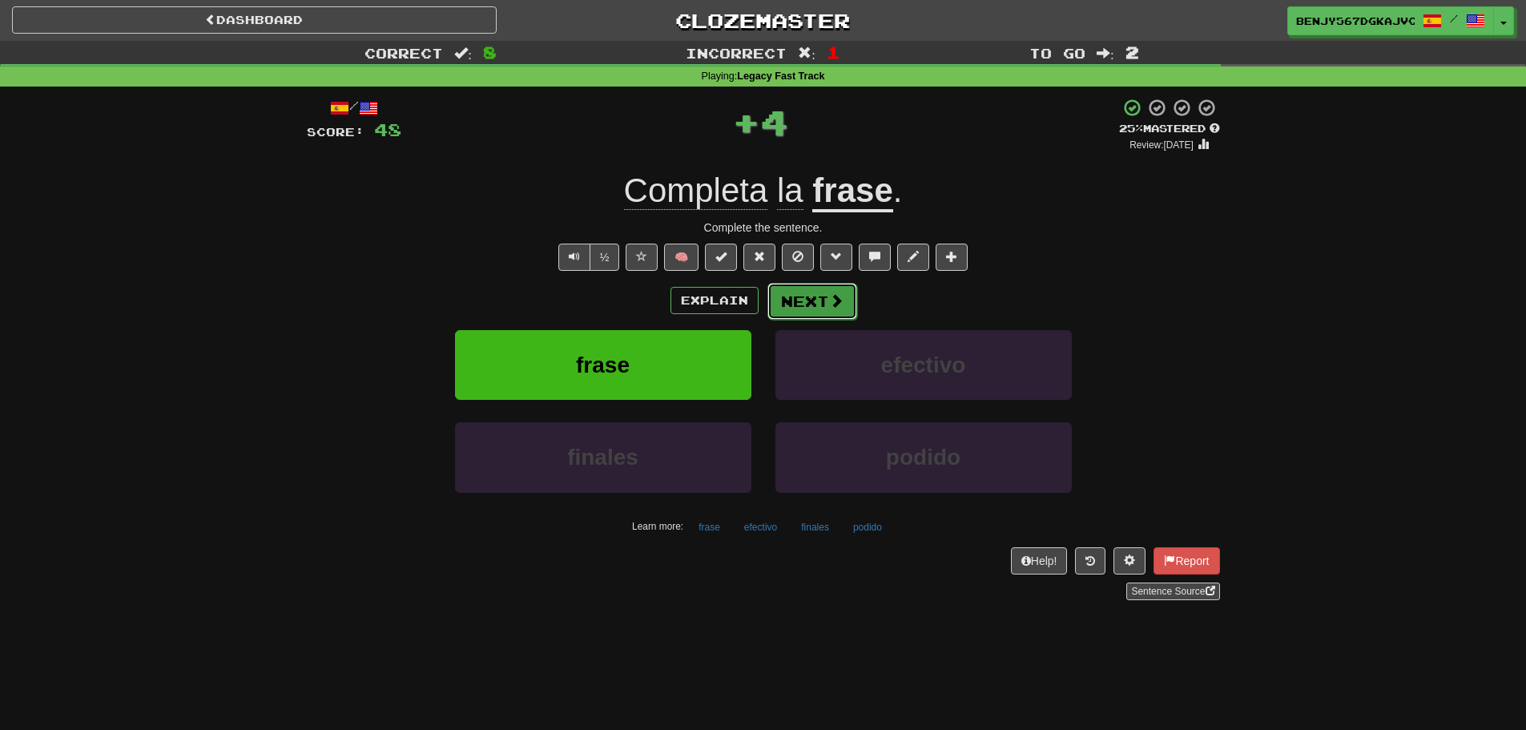
click at [813, 308] on button "Next" at bounding box center [812, 301] width 90 height 37
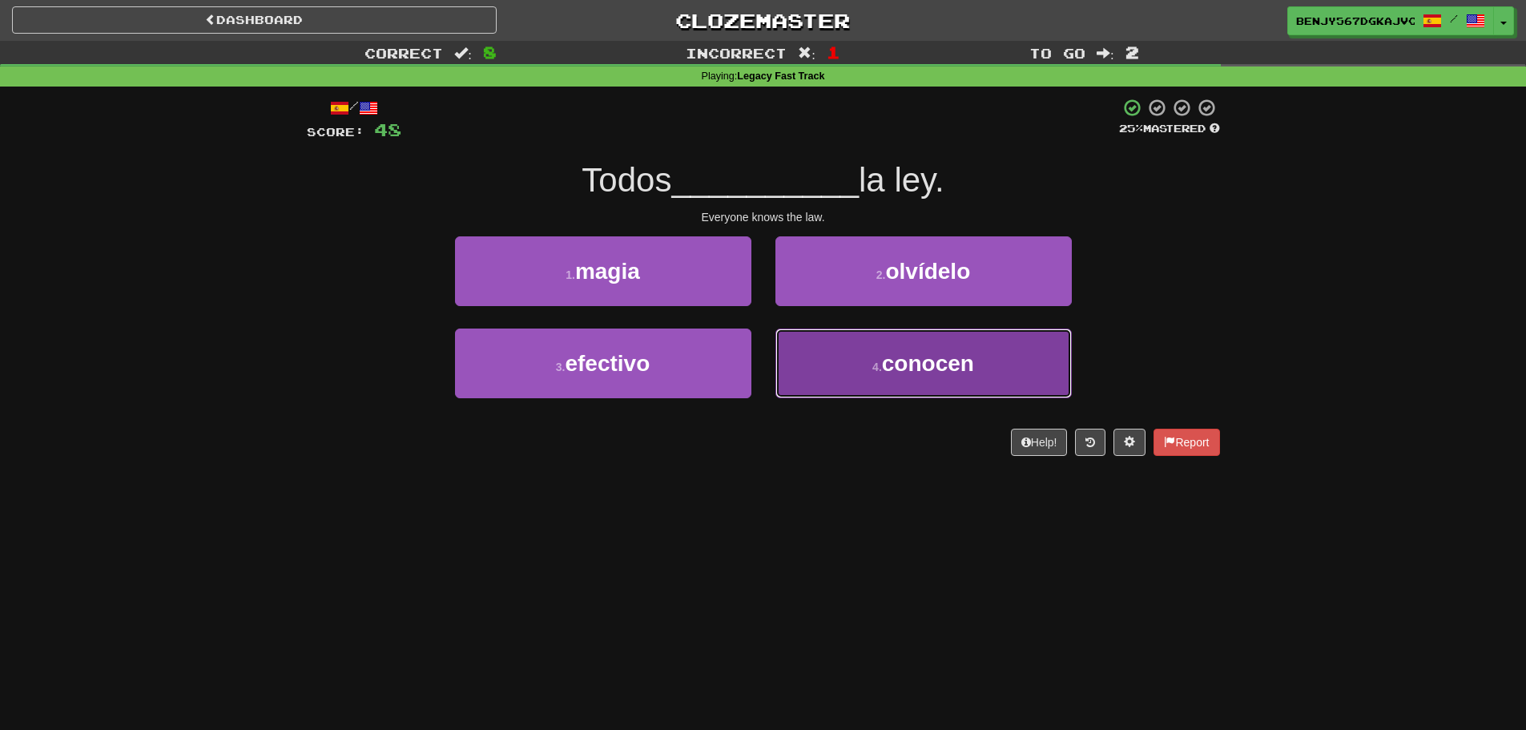
click at [952, 385] on button "4 . conocen" at bounding box center [923, 363] width 296 height 70
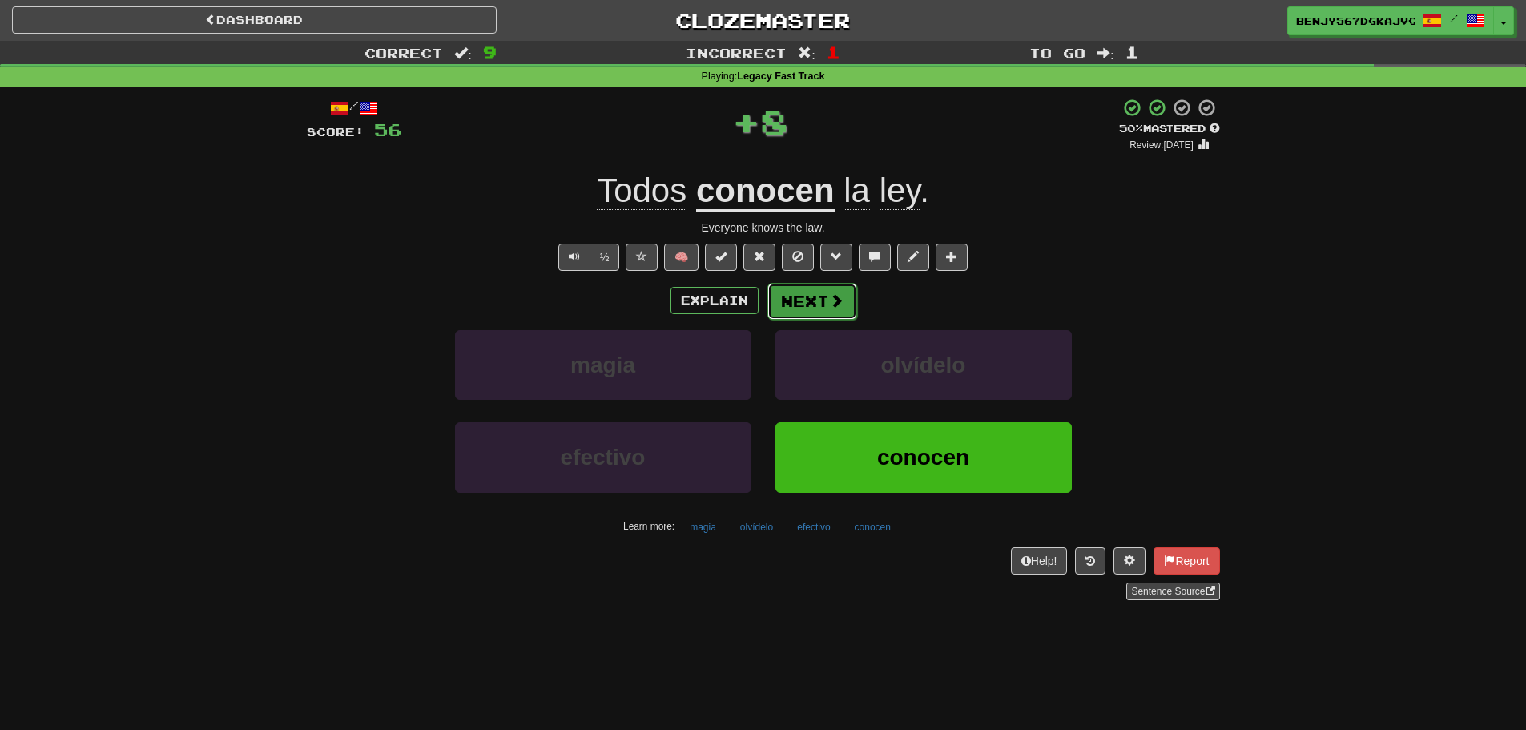
click at [832, 296] on span at bounding box center [836, 300] width 14 height 14
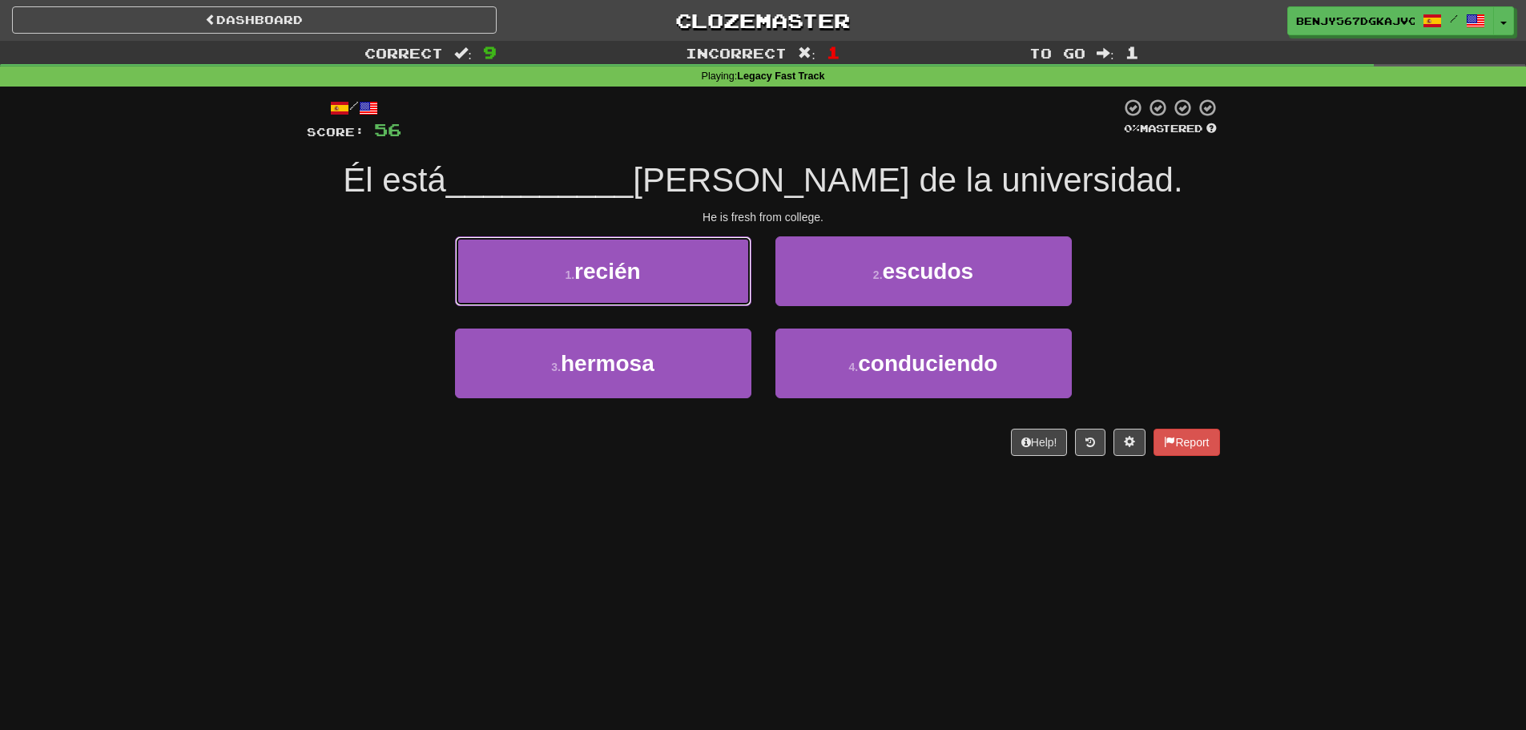
drag, startPoint x: 561, startPoint y: 284, endPoint x: 620, endPoint y: 280, distance: 59.4
click at [598, 284] on button "1 . recién" at bounding box center [603, 271] width 296 height 70
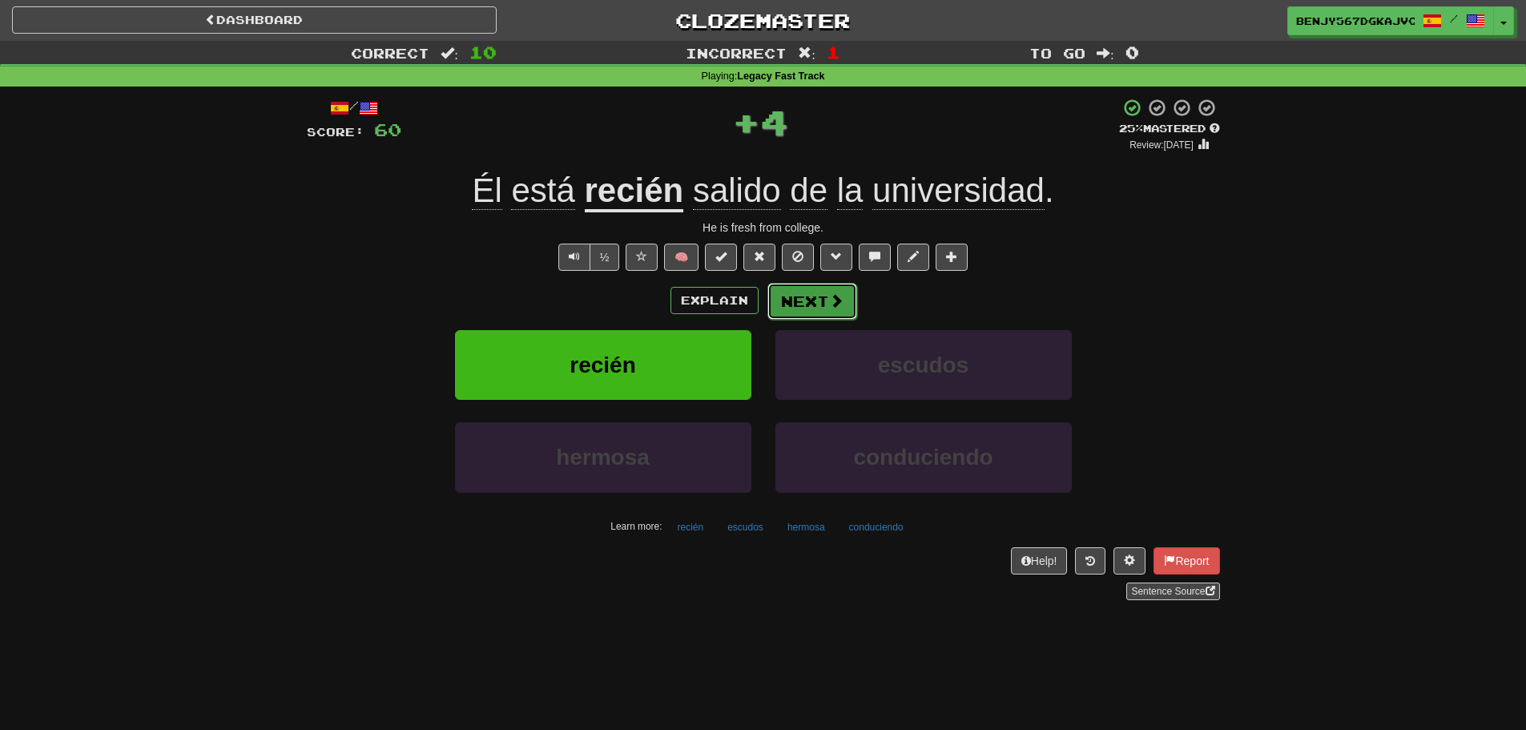
click at [839, 305] on span at bounding box center [836, 300] width 14 height 14
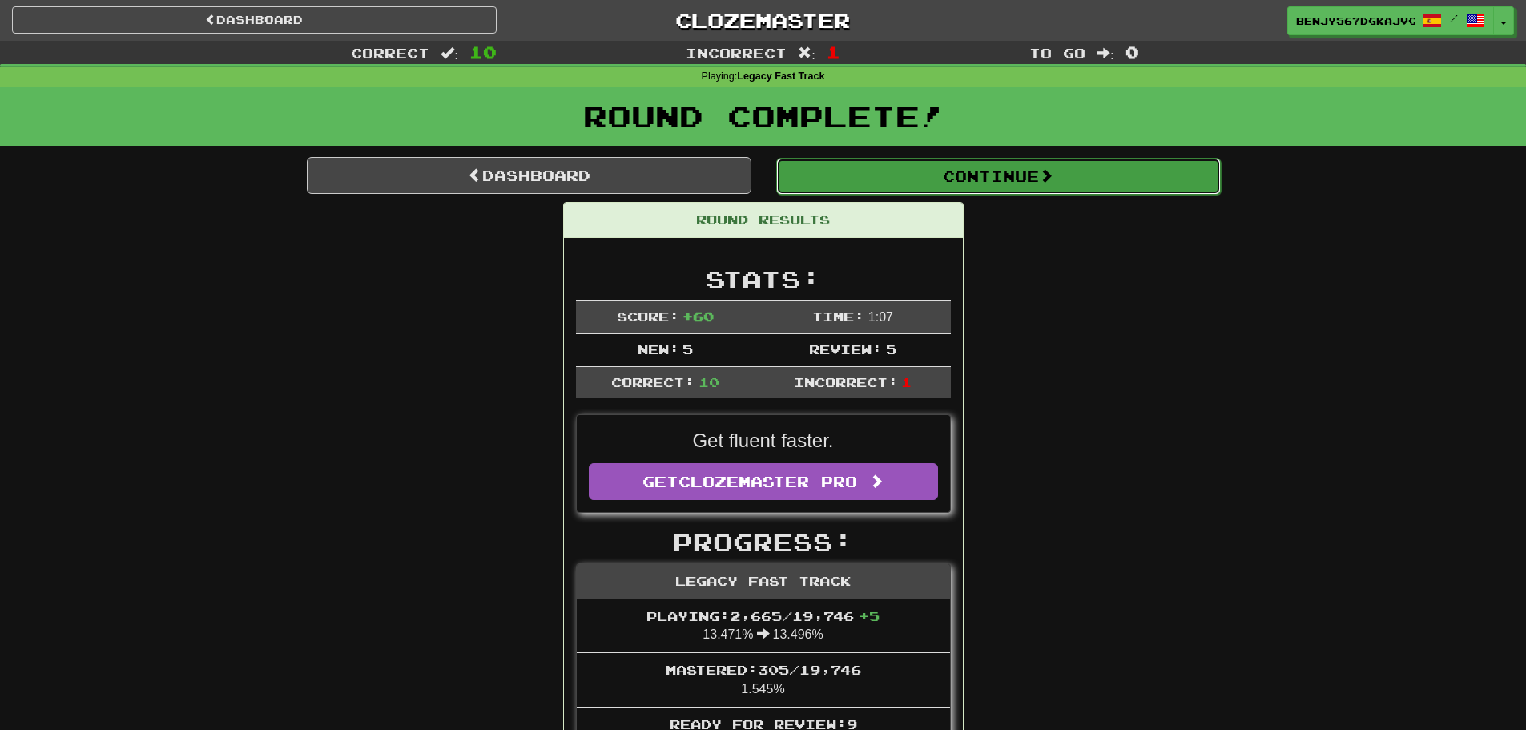
click at [868, 187] on button "Continue" at bounding box center [998, 176] width 445 height 37
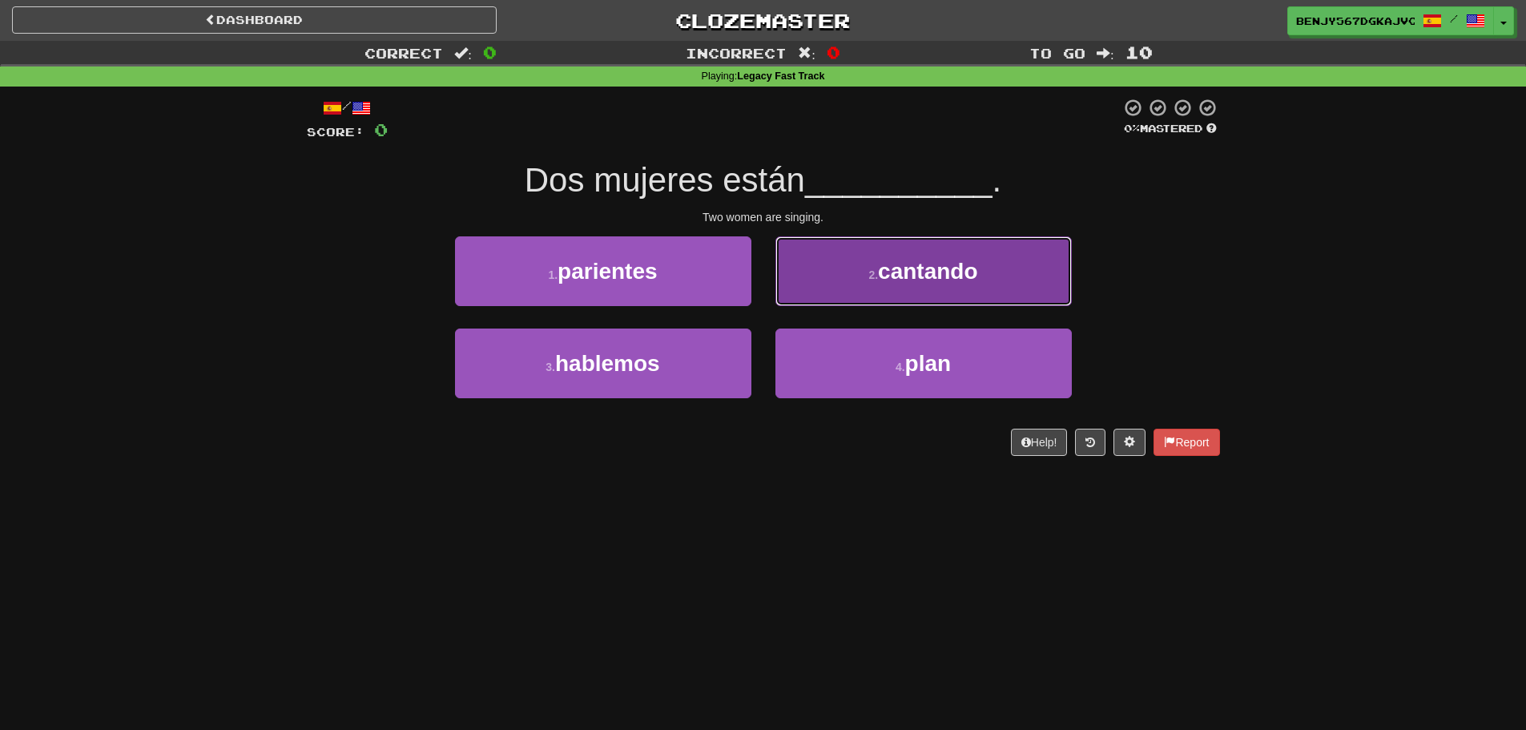
click at [883, 294] on button "2 . cantando" at bounding box center [923, 271] width 296 height 70
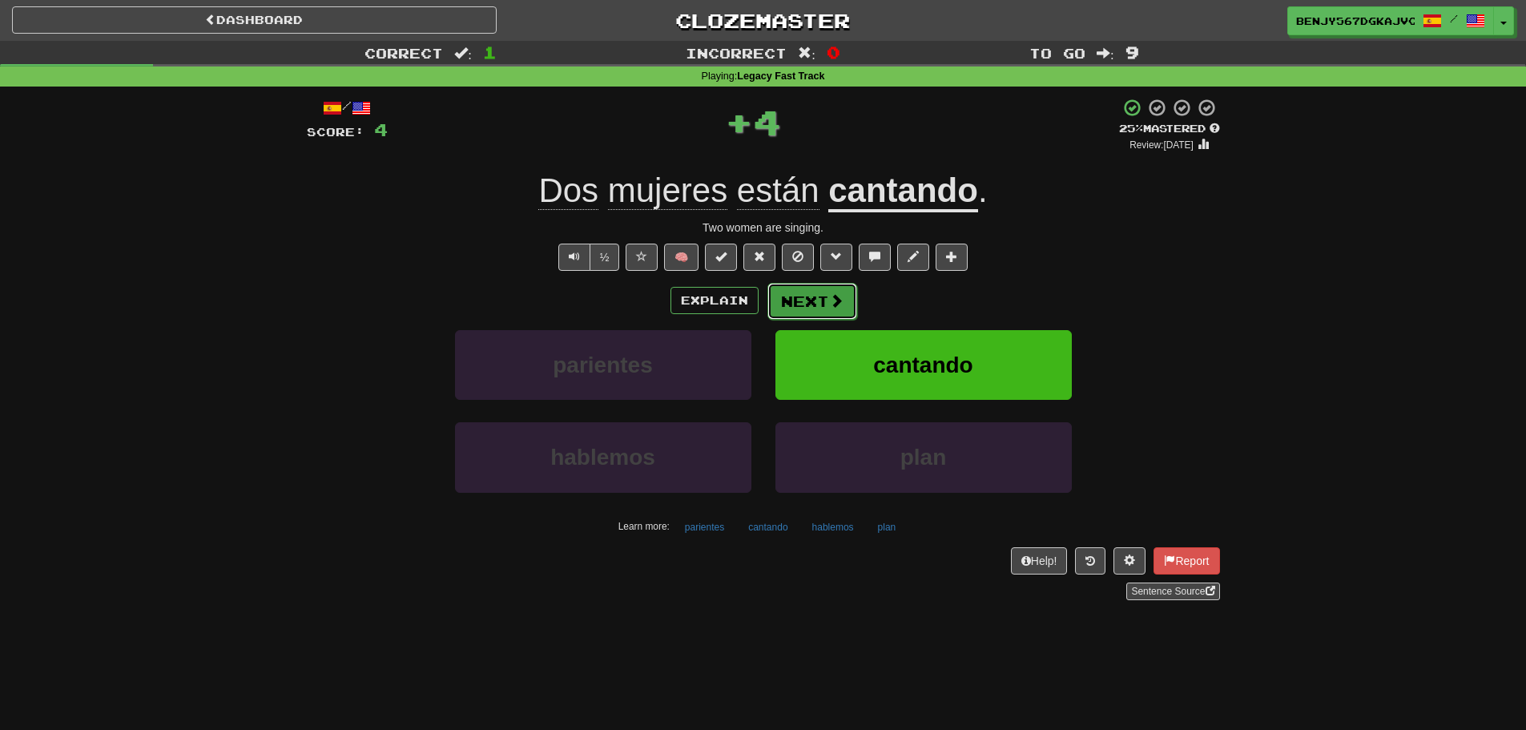
click at [830, 304] on span at bounding box center [836, 300] width 14 height 14
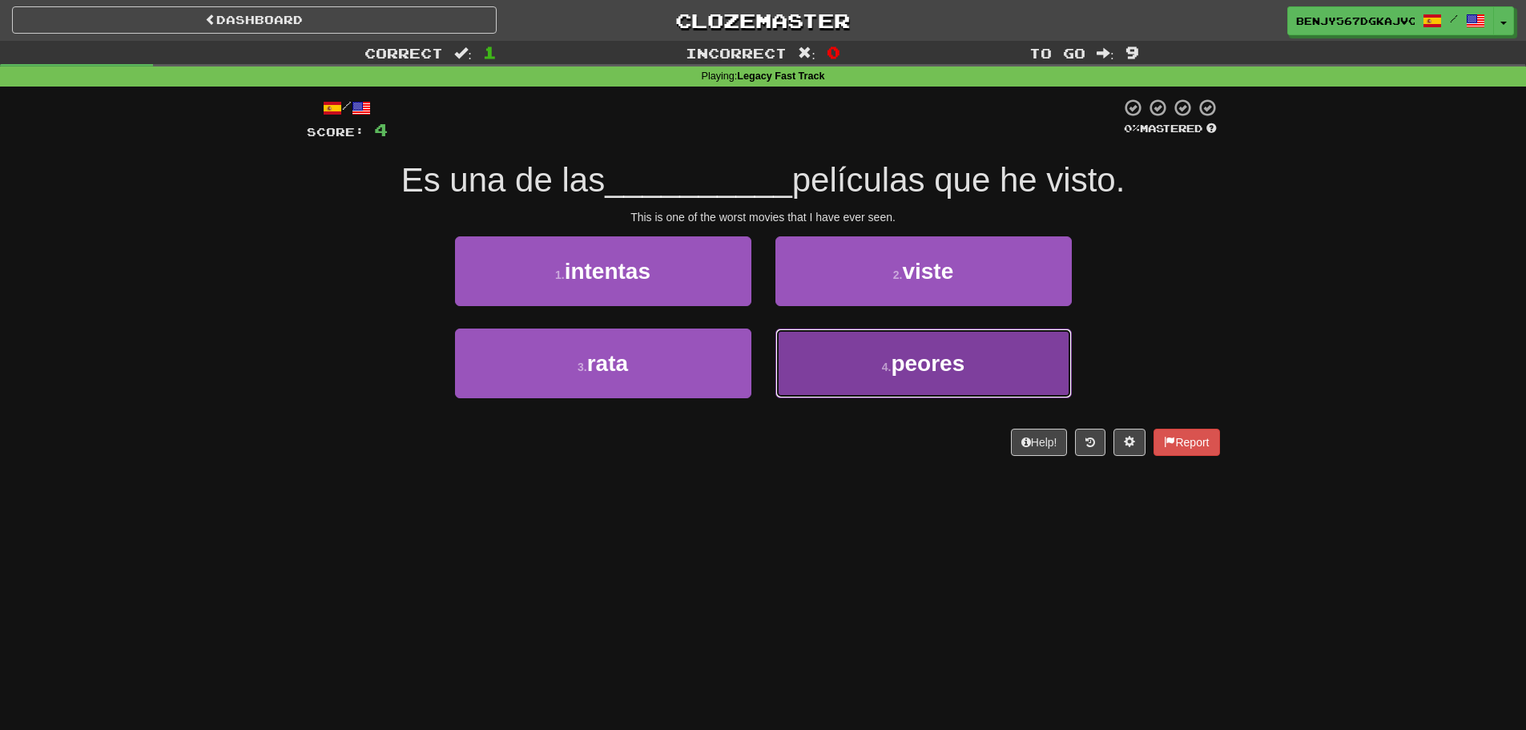
click at [847, 370] on button "4 . peores" at bounding box center [923, 363] width 296 height 70
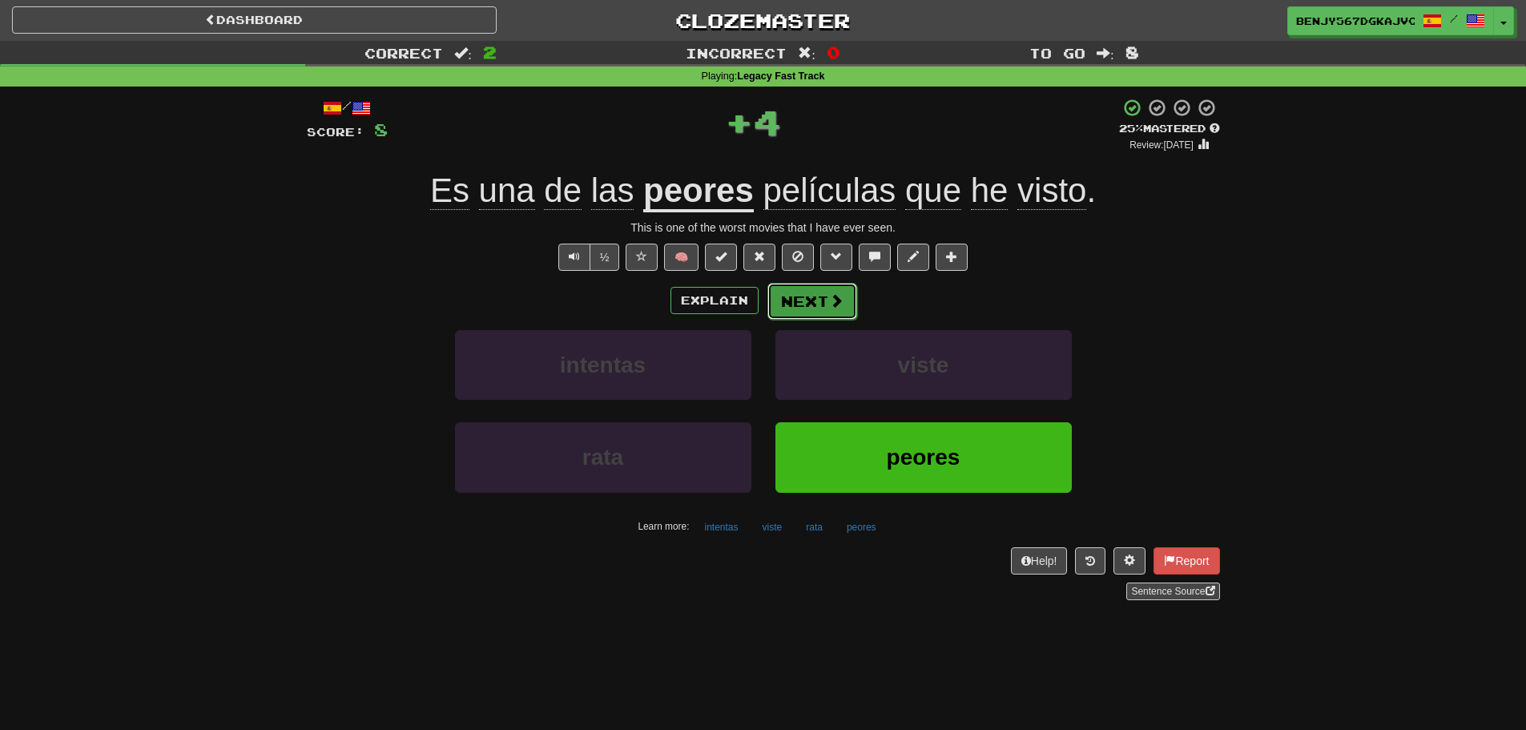
click at [790, 291] on button "Next" at bounding box center [812, 301] width 90 height 37
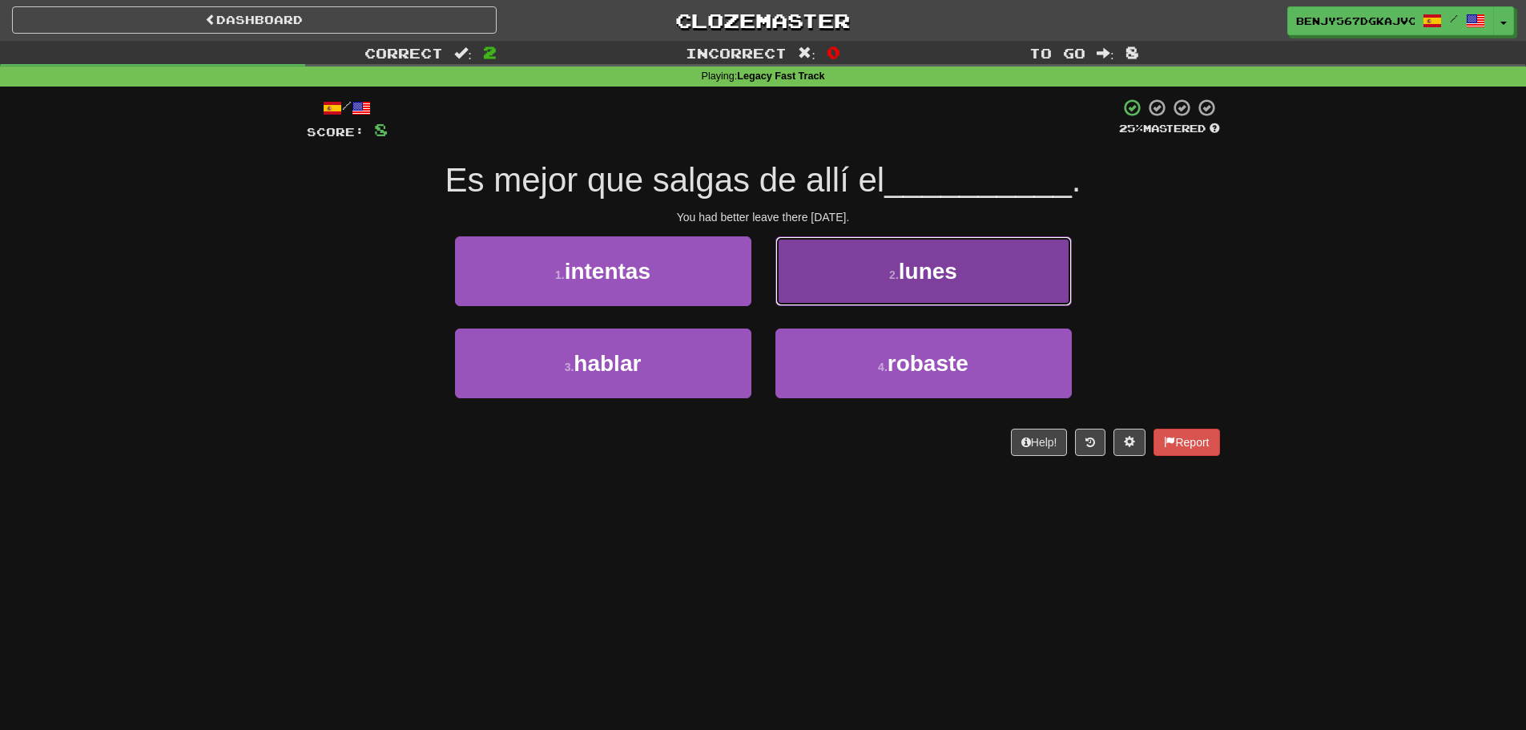
click at [896, 283] on button "2 . lunes" at bounding box center [923, 271] width 296 height 70
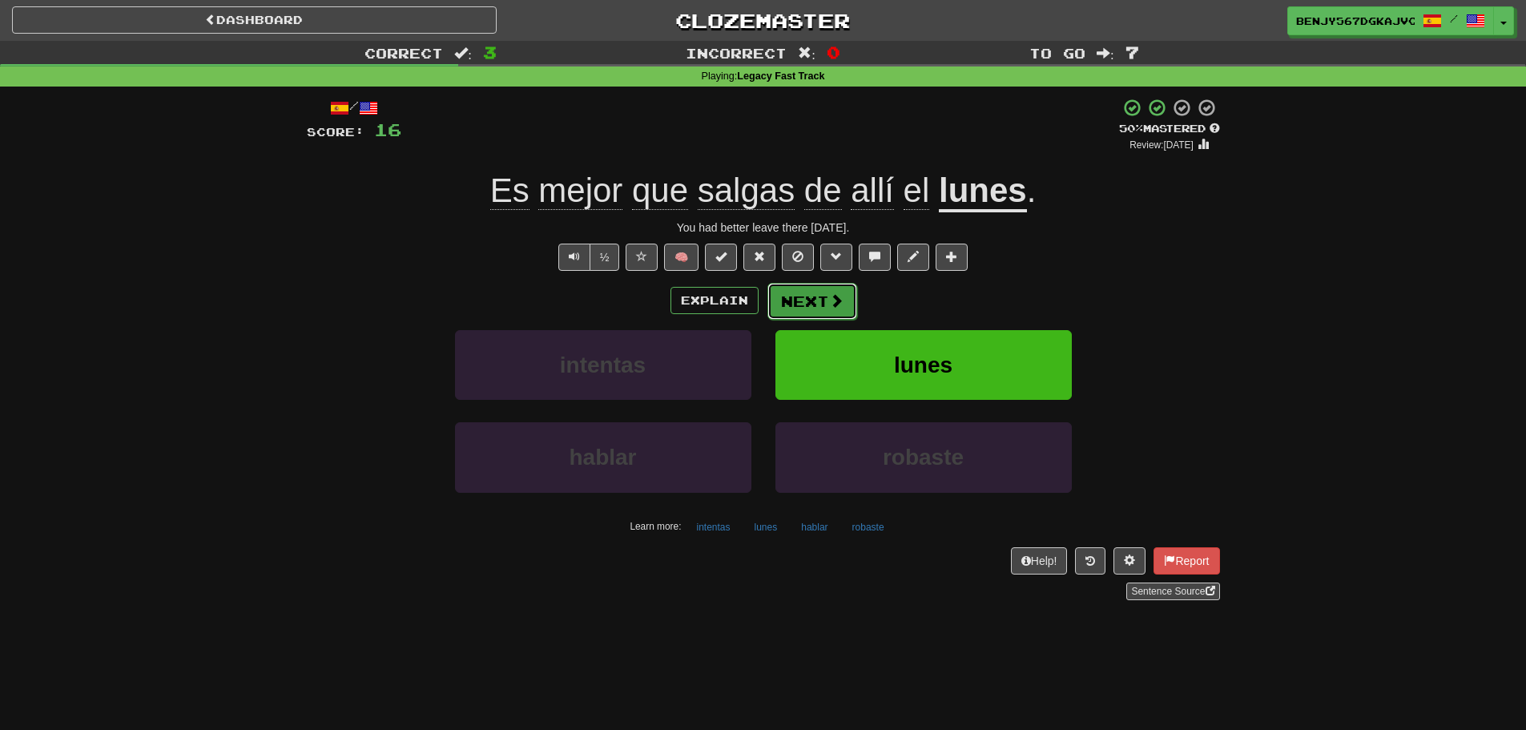
click at [790, 294] on button "Next" at bounding box center [812, 301] width 90 height 37
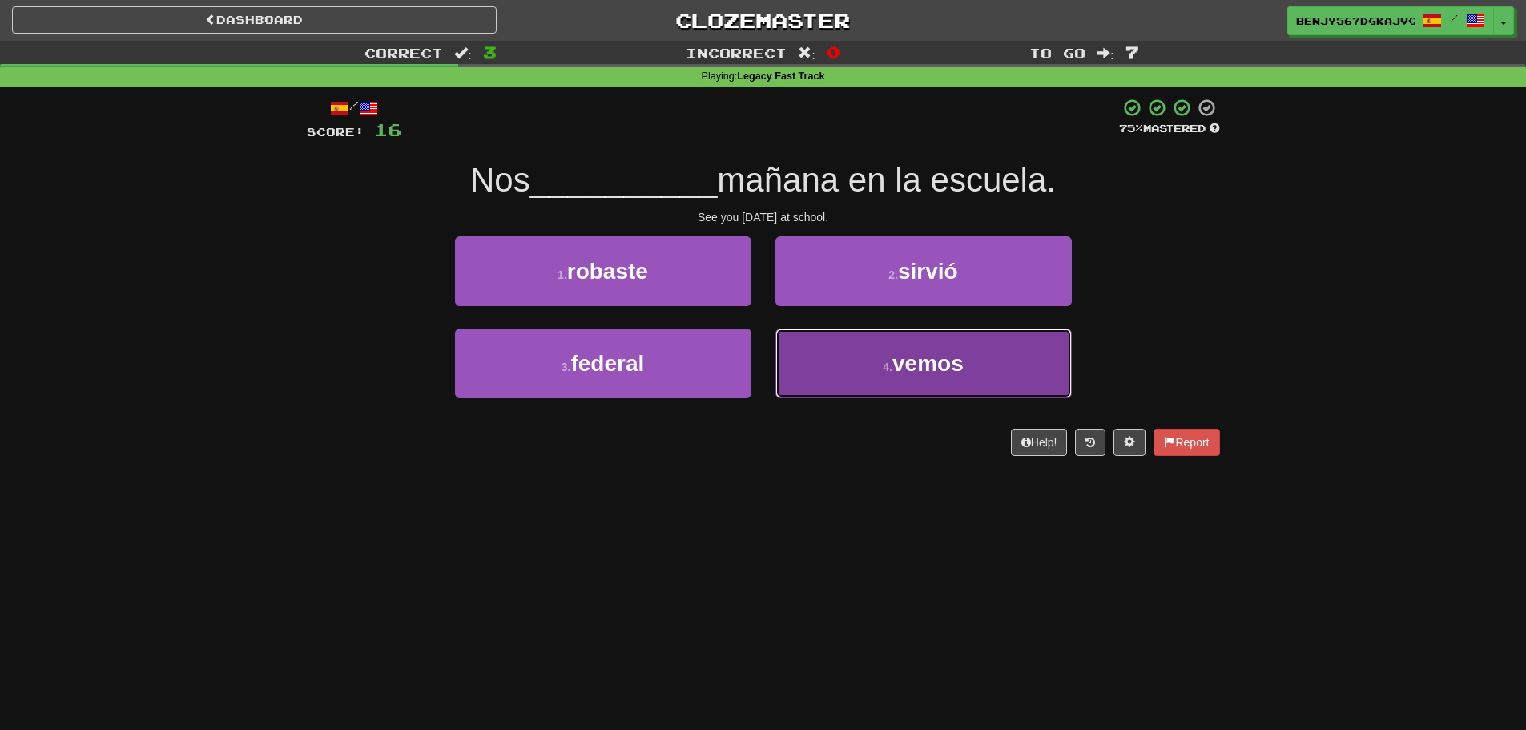
click at [996, 373] on button "4 . vemos" at bounding box center [923, 363] width 296 height 70
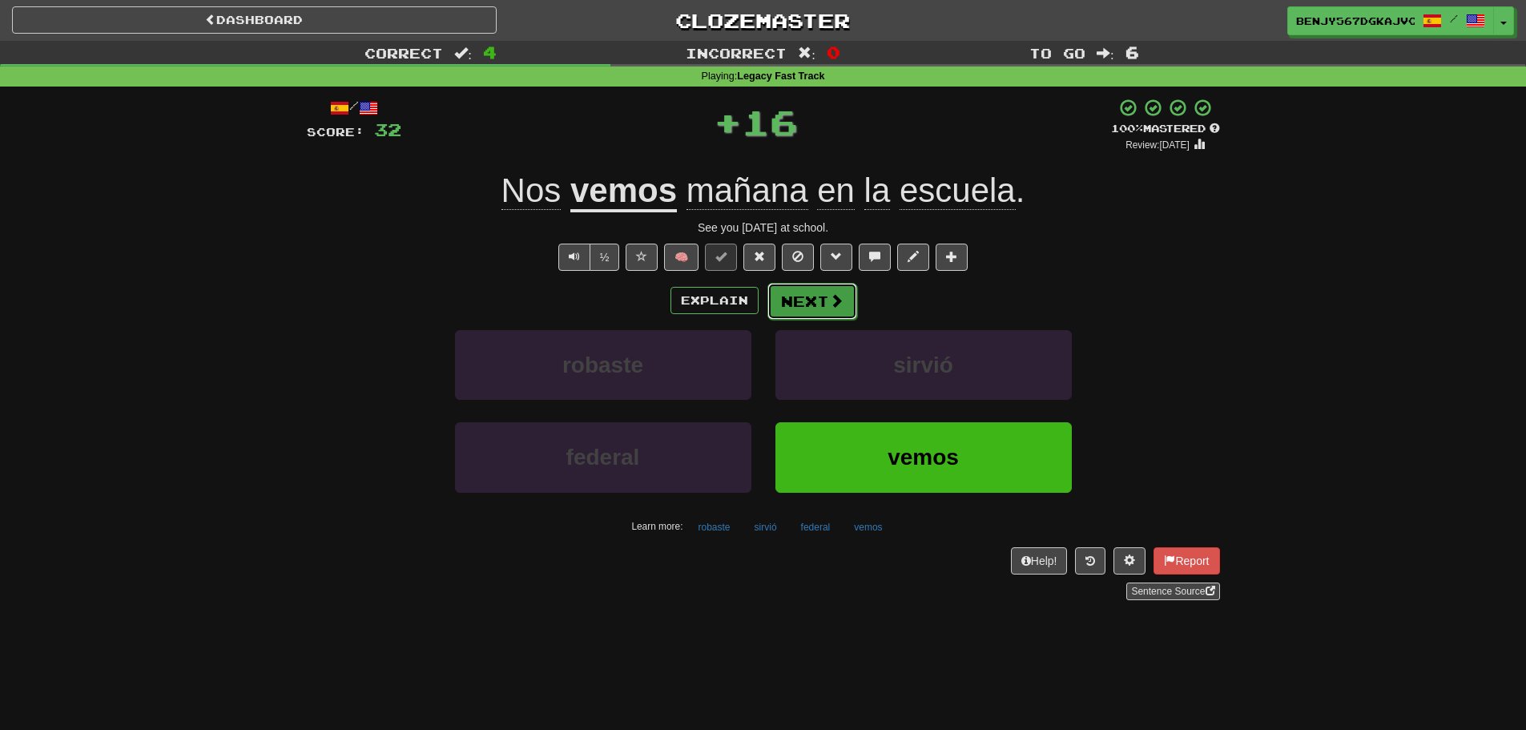
click at [811, 294] on button "Next" at bounding box center [812, 301] width 90 height 37
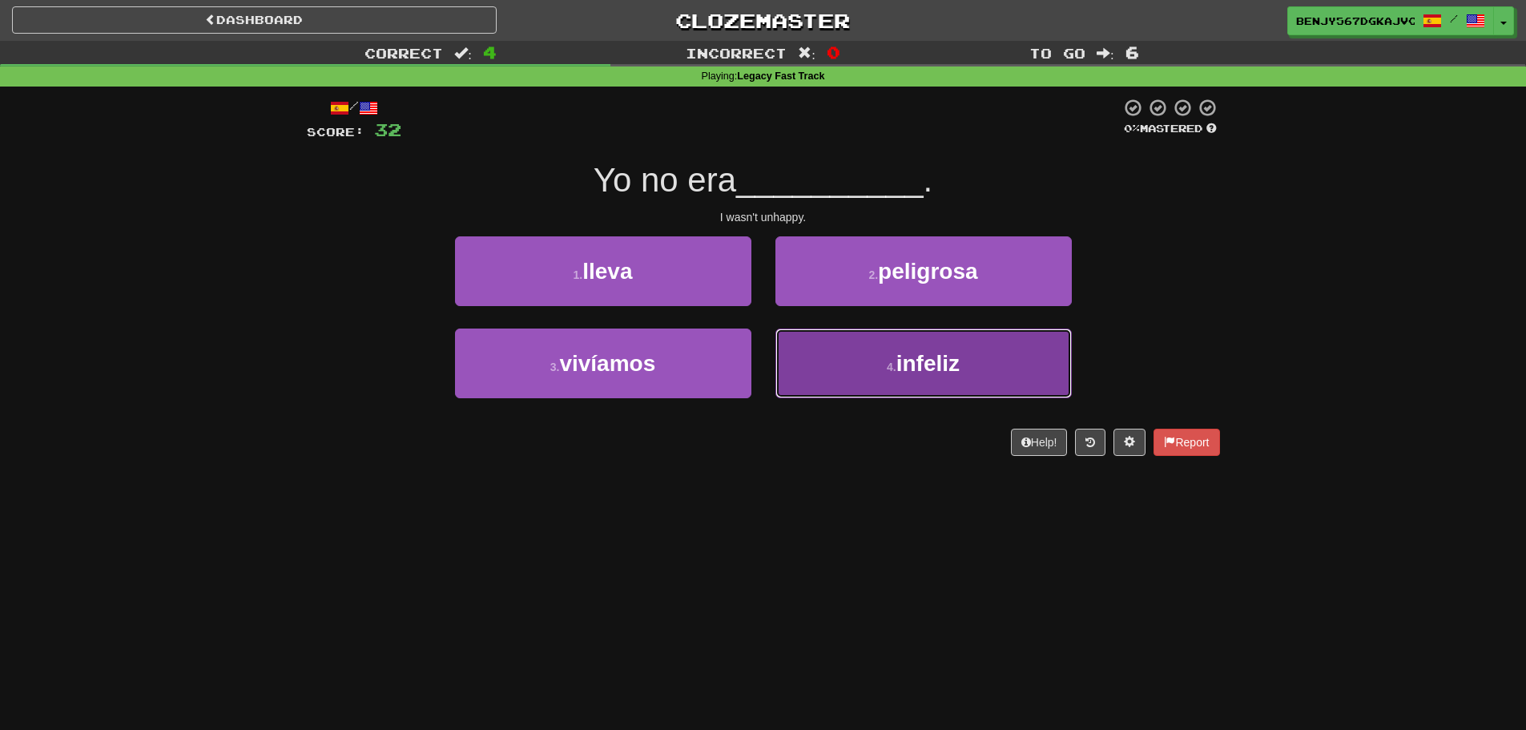
click at [985, 358] on button "4 . infeliz" at bounding box center [923, 363] width 296 height 70
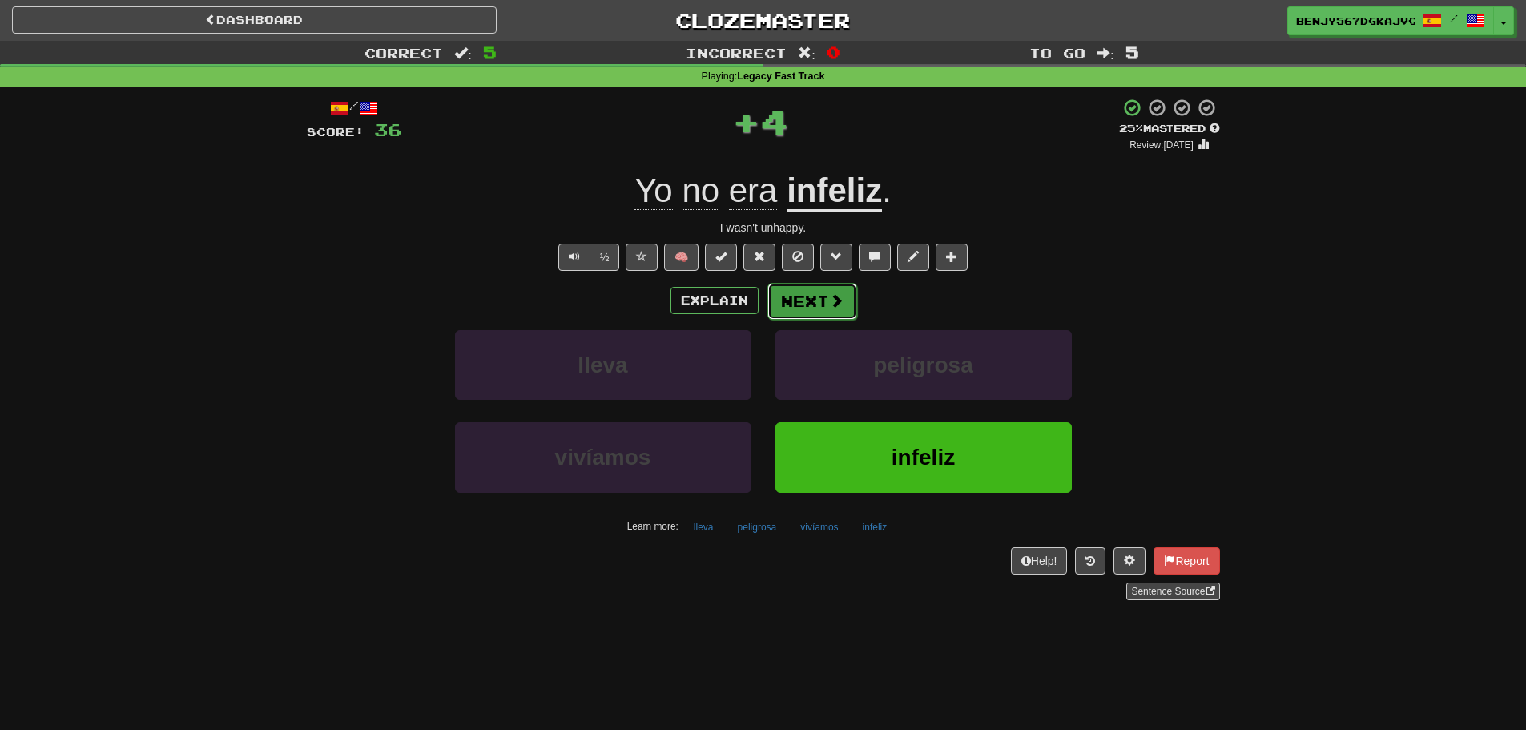
click at [835, 304] on span at bounding box center [836, 300] width 14 height 14
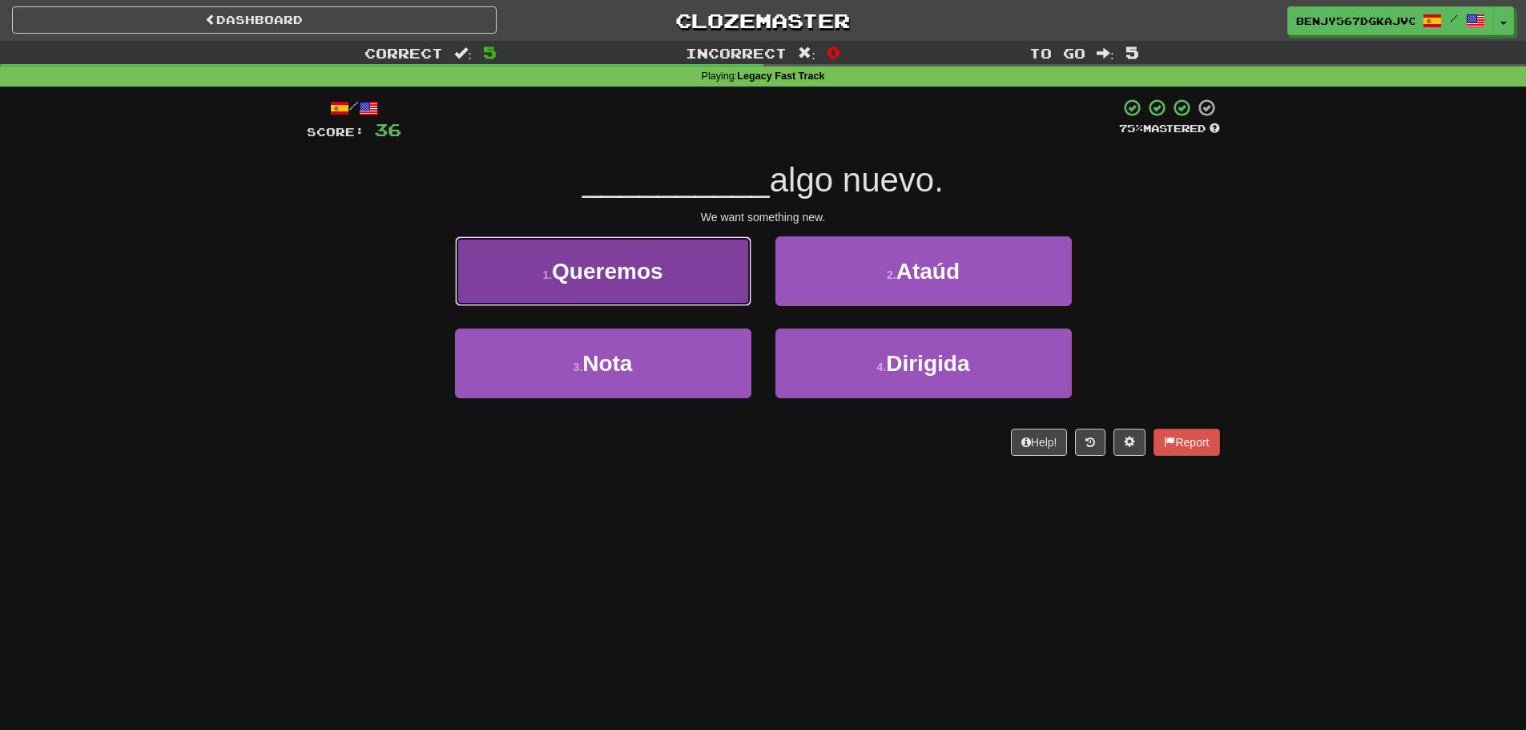
click at [668, 266] on button "1 . Queremos" at bounding box center [603, 271] width 296 height 70
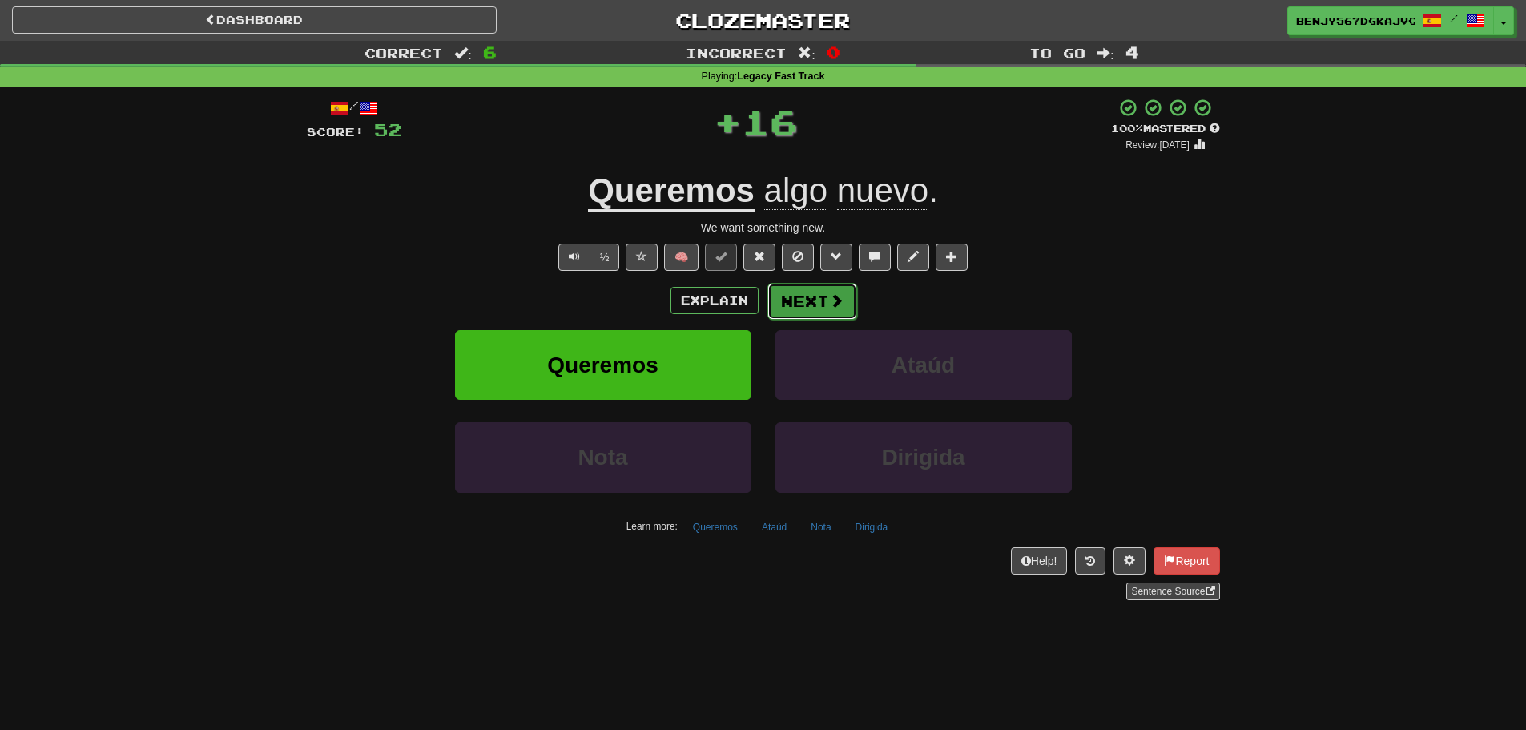
click at [815, 288] on button "Next" at bounding box center [812, 301] width 90 height 37
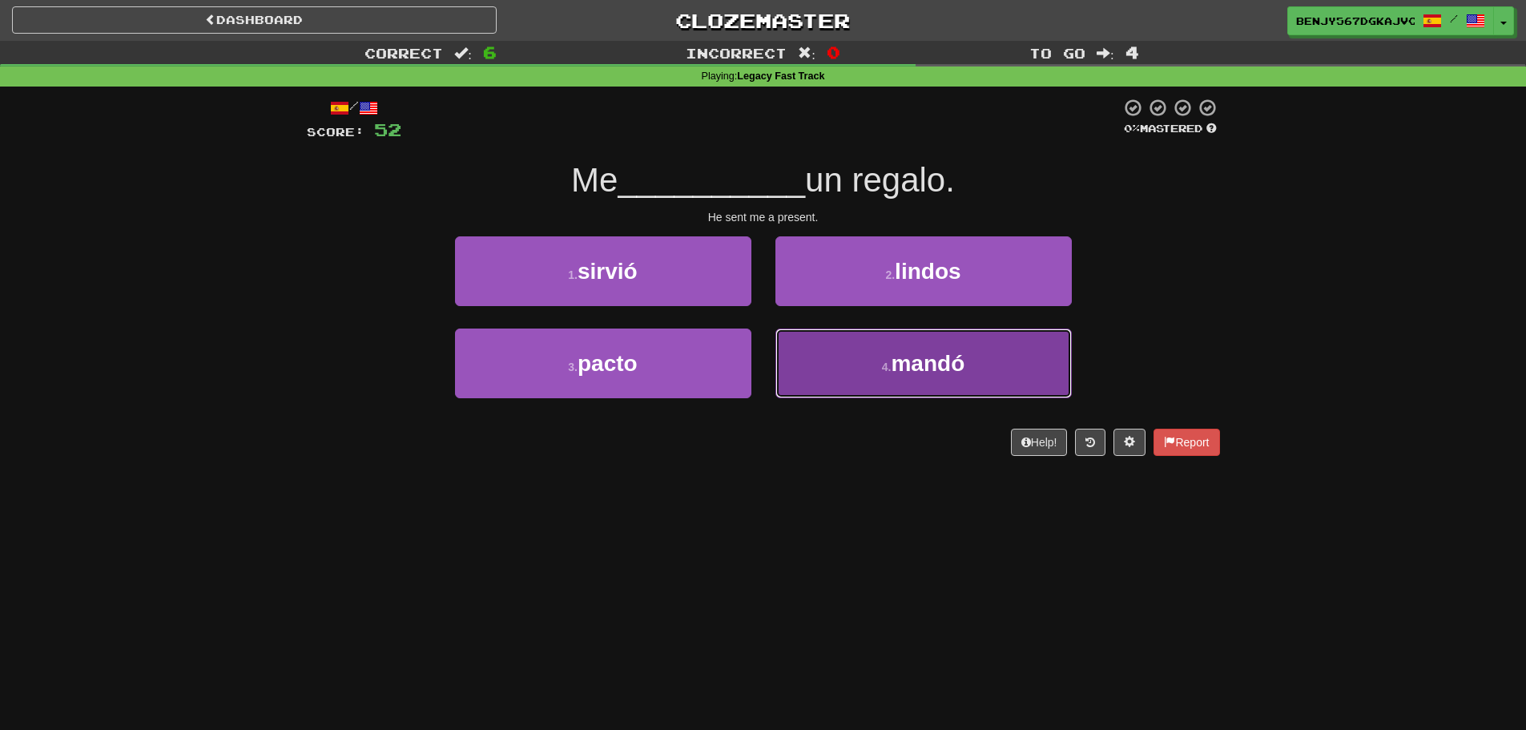
click at [886, 364] on small "4 ." at bounding box center [887, 366] width 10 height 13
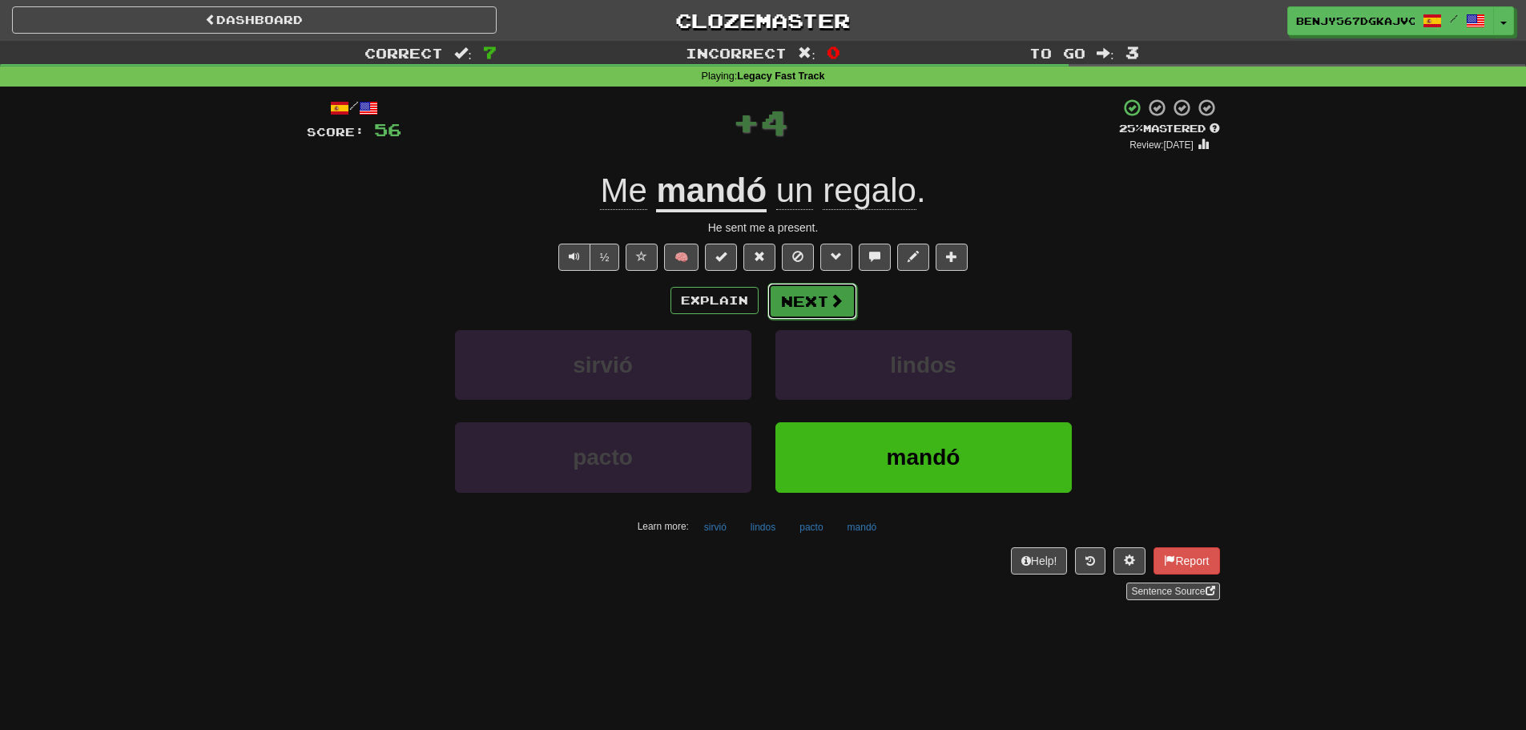
click at [834, 306] on span at bounding box center [836, 300] width 14 height 14
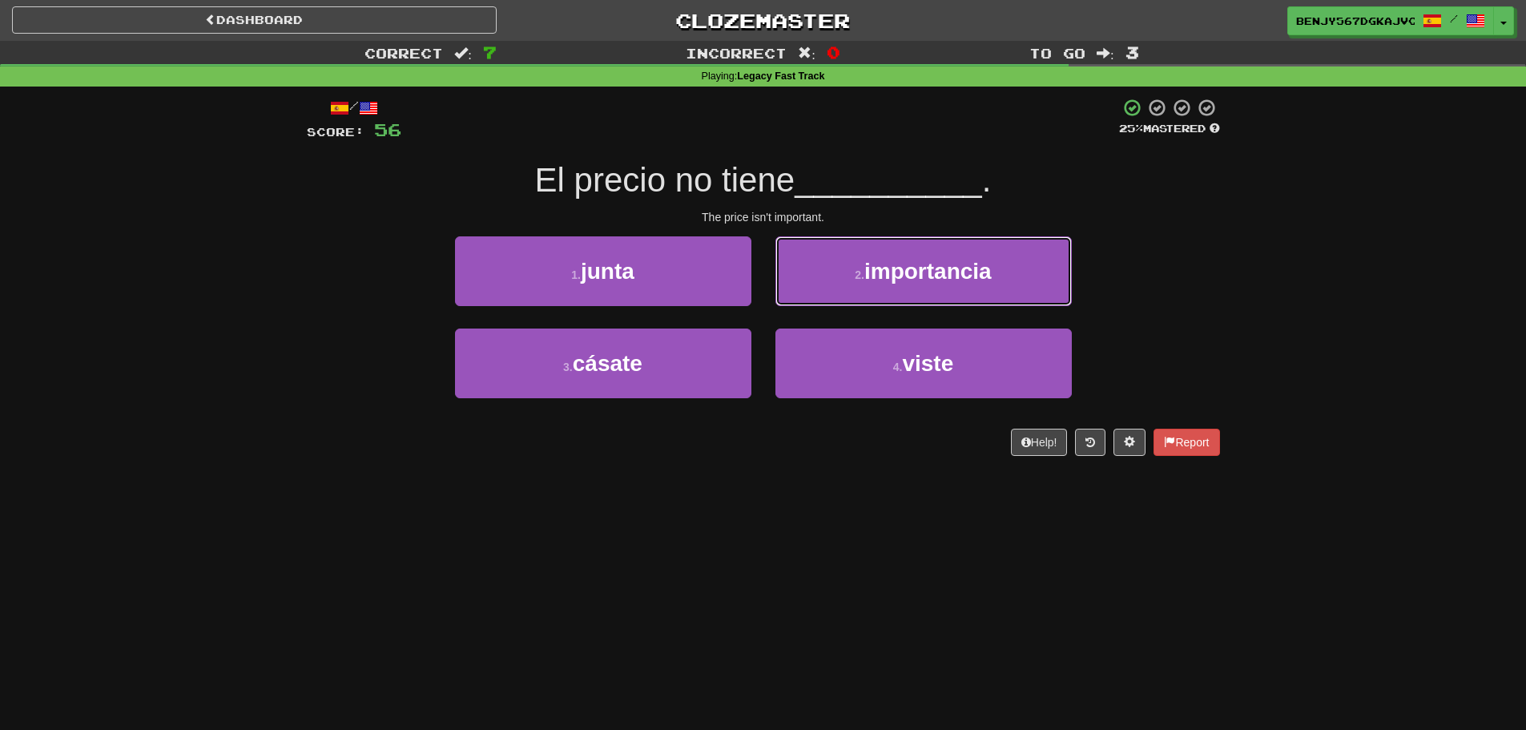
click at [991, 259] on span "importancia" at bounding box center [927, 271] width 127 height 25
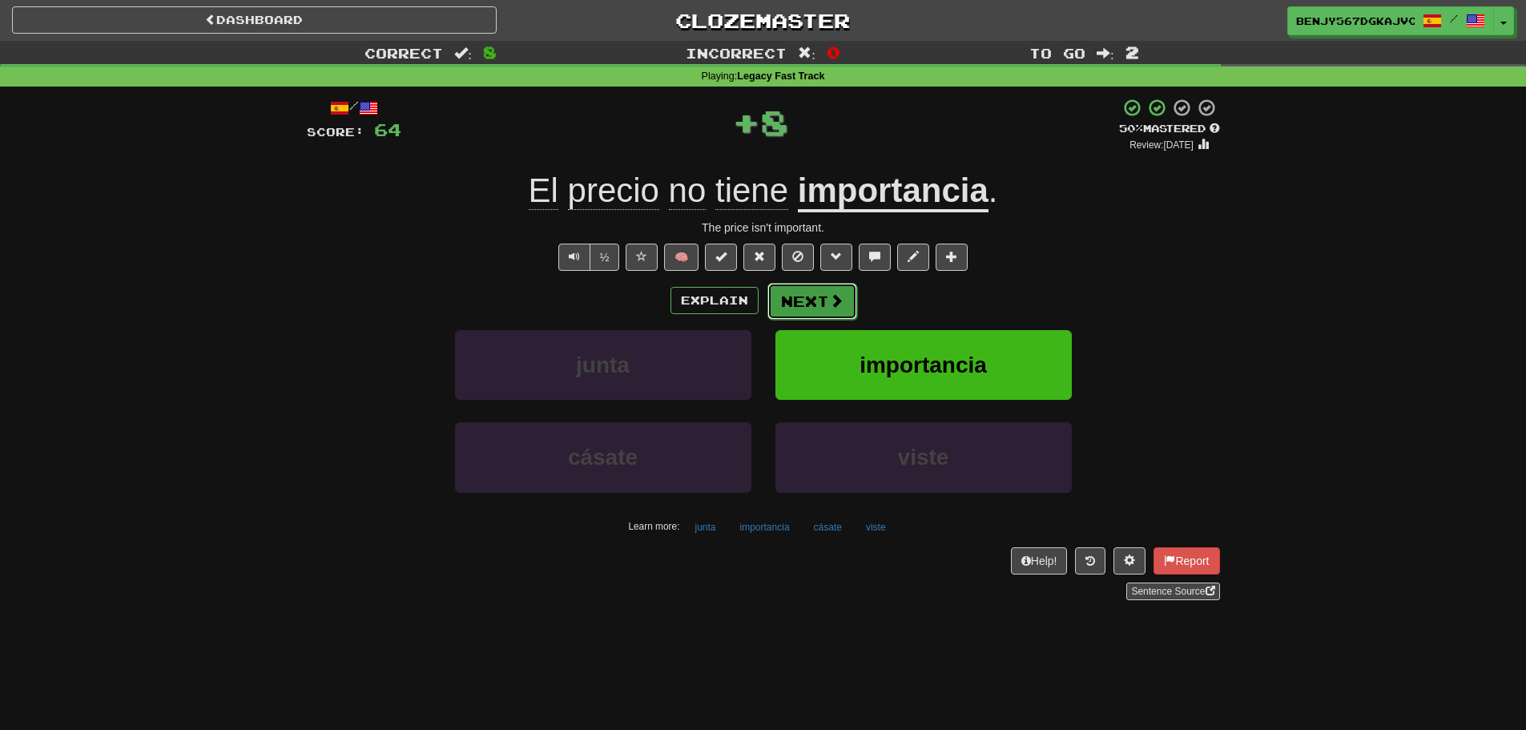
click at [809, 308] on button "Next" at bounding box center [812, 301] width 90 height 37
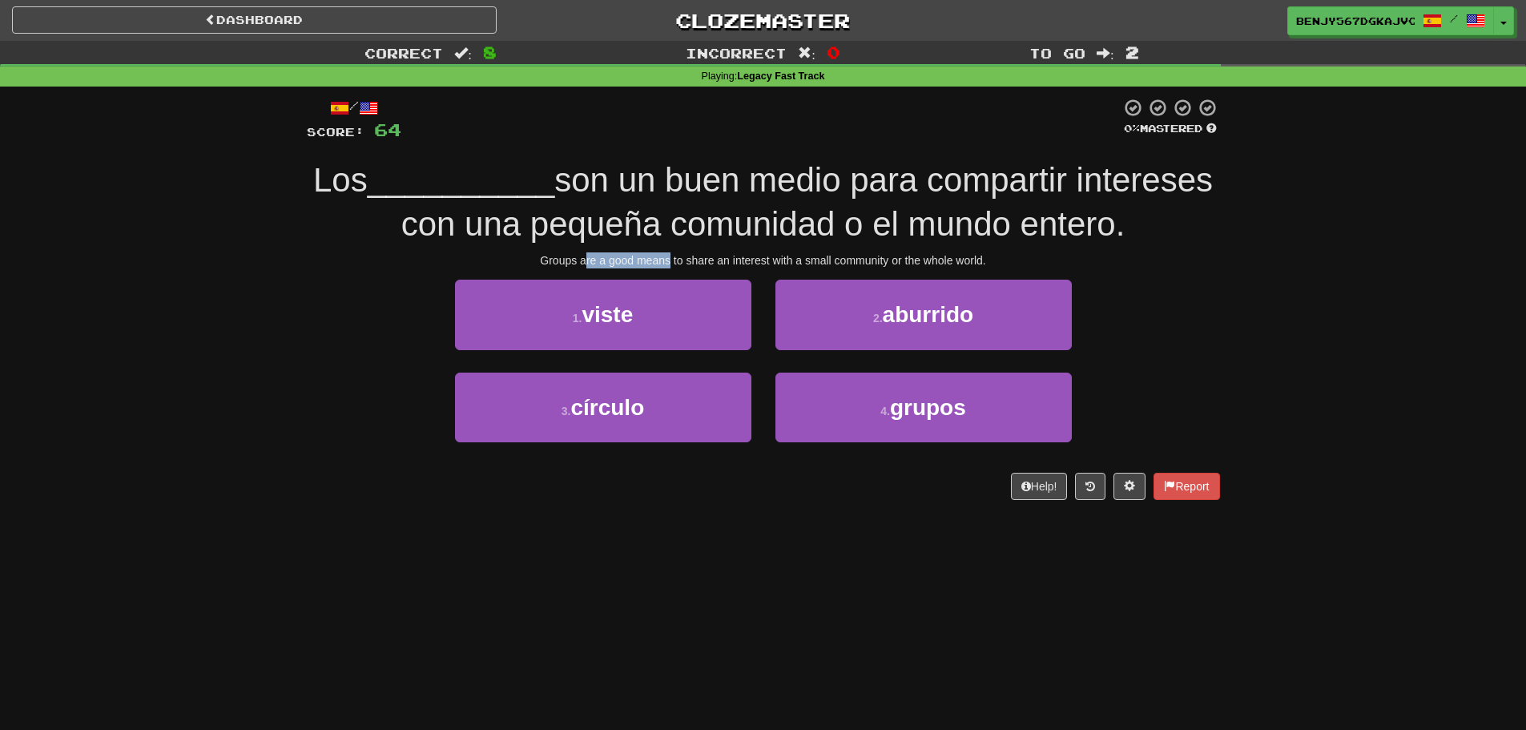
drag, startPoint x: 589, startPoint y: 255, endPoint x: 680, endPoint y: 246, distance: 91.7
click at [678, 248] on div "/ Score: 64 0 % Mastered Los __________ son un buen medio para compartir intere…" at bounding box center [763, 298] width 913 height 401
click at [334, 325] on div "1 . viste 2 . aburrido" at bounding box center [763, 326] width 961 height 92
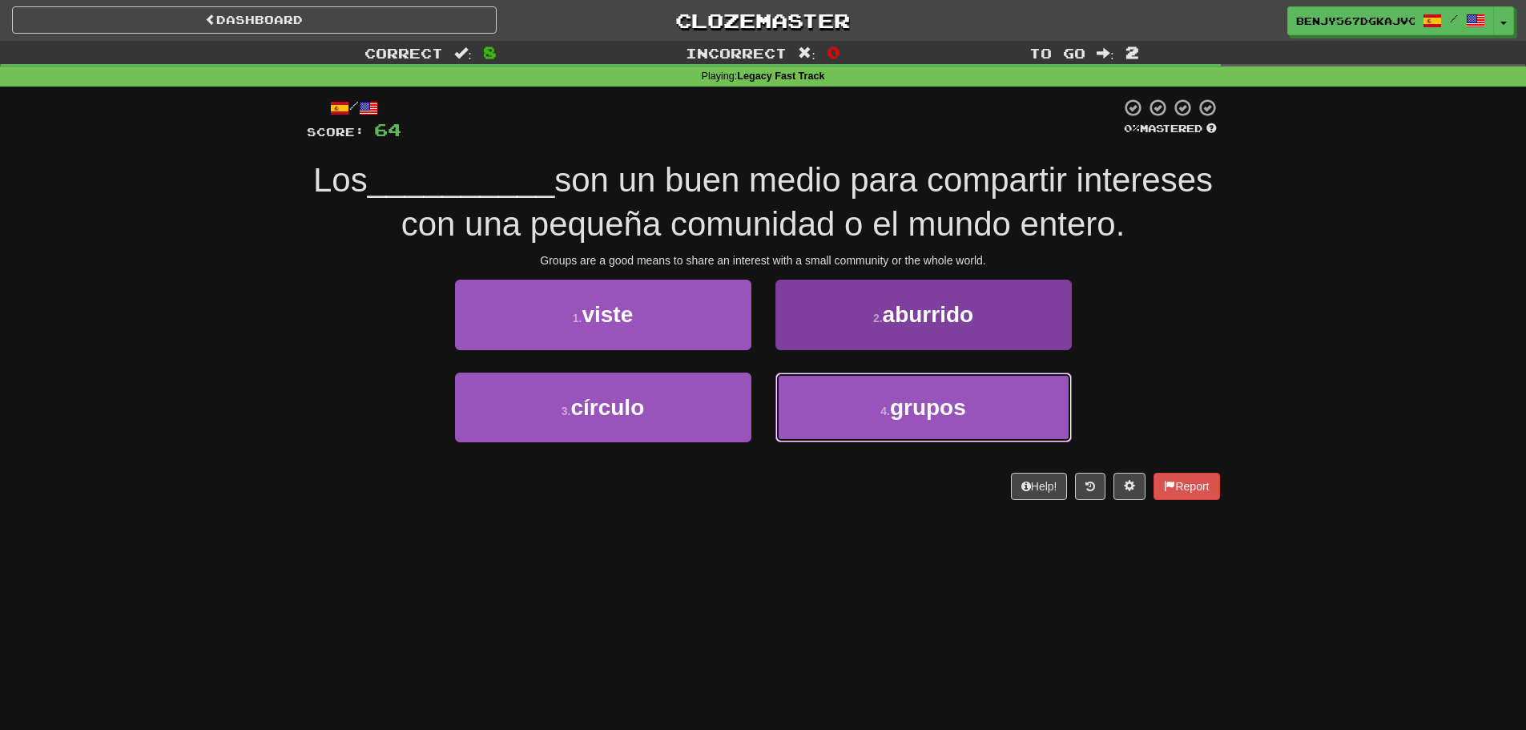
click at [863, 400] on button "4 . grupos" at bounding box center [923, 407] width 296 height 70
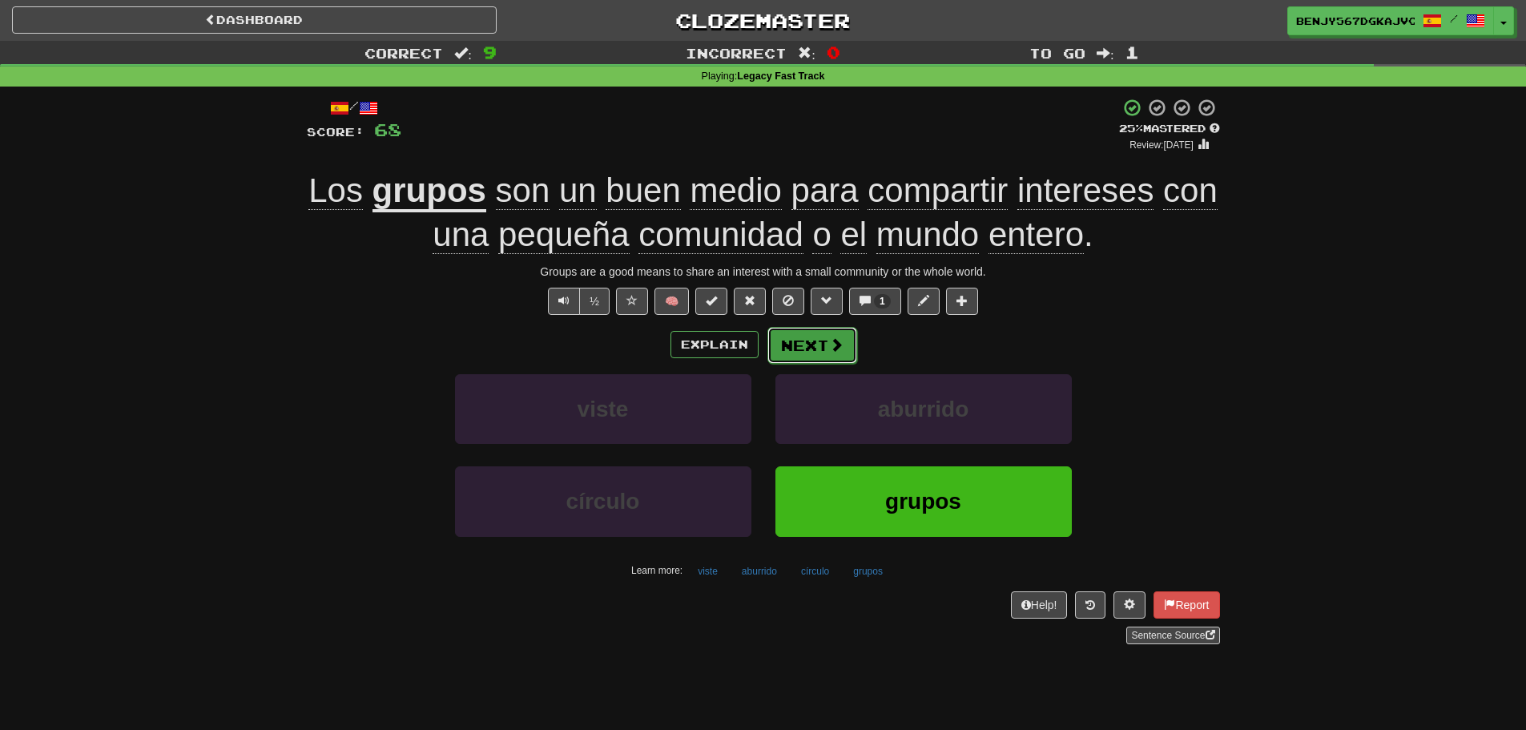
click at [807, 360] on button "Next" at bounding box center [812, 345] width 90 height 37
